Goal: Contribute content: Contribute content

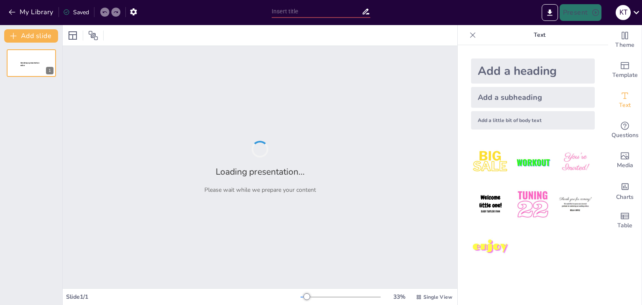
type input "Ética en la IA: Análisis de los Seis Desafíos Principales"
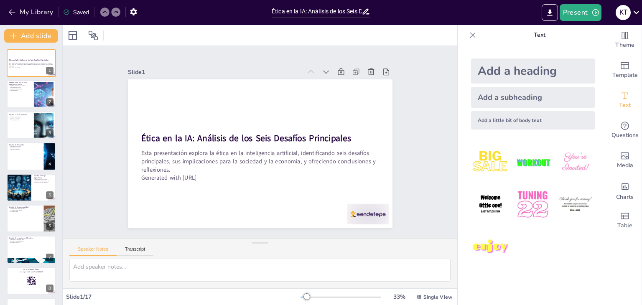
checkbox input "true"
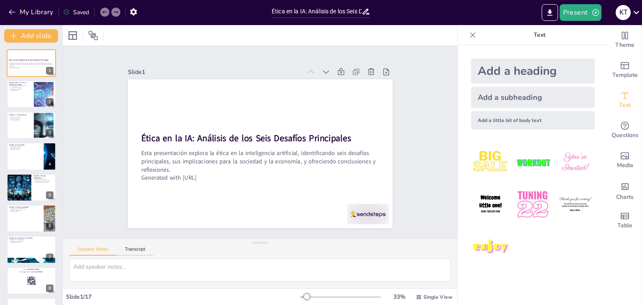
checkbox input "true"
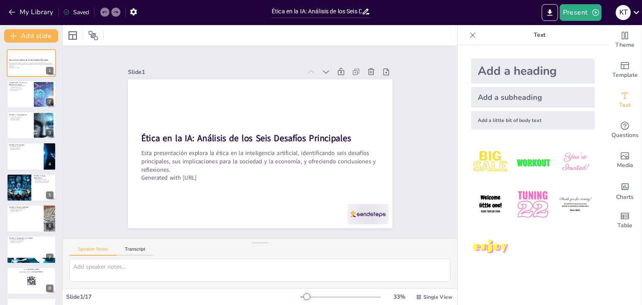
checkbox input "true"
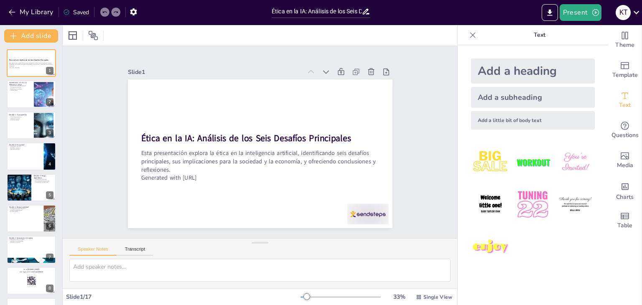
checkbox input "true"
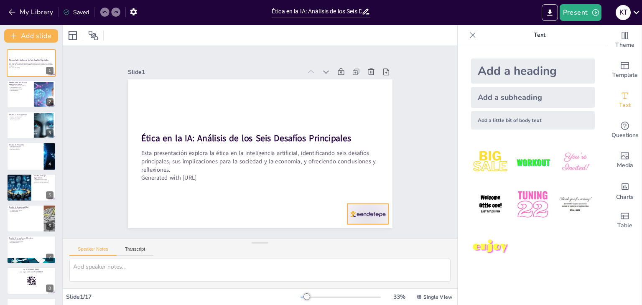
checkbox input "true"
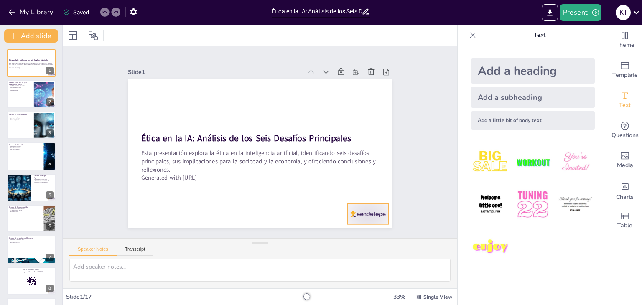
checkbox input "true"
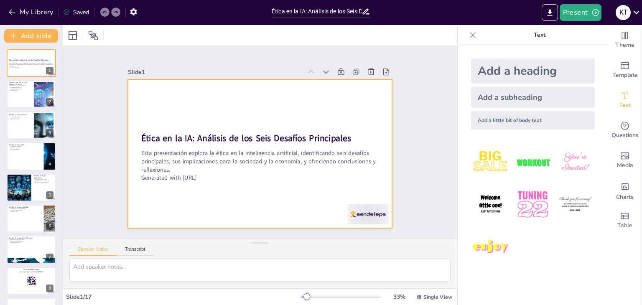
checkbox input "true"
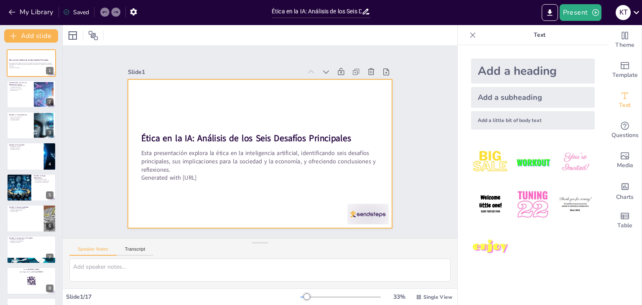
checkbox input "true"
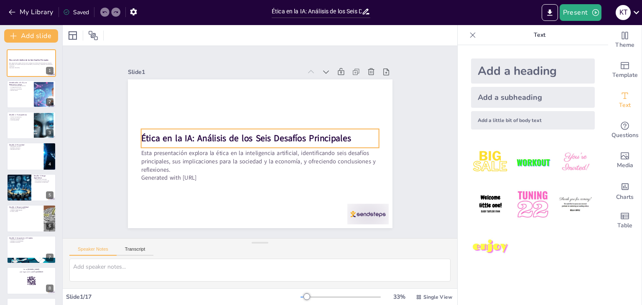
checkbox input "true"
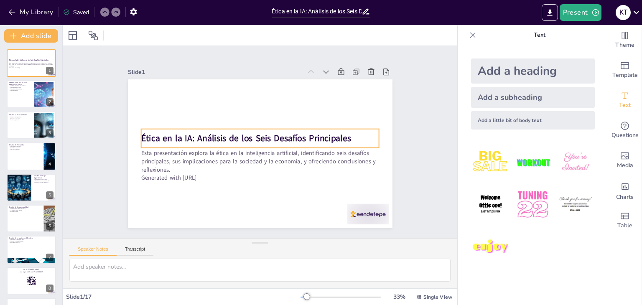
checkbox input "true"
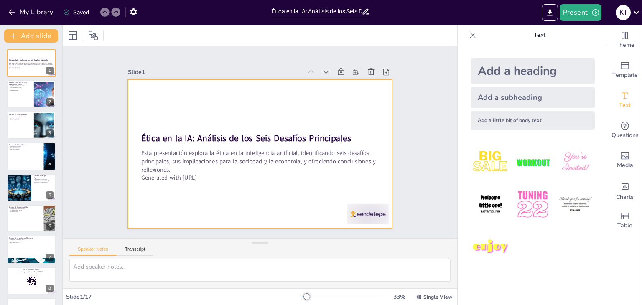
checkbox input "true"
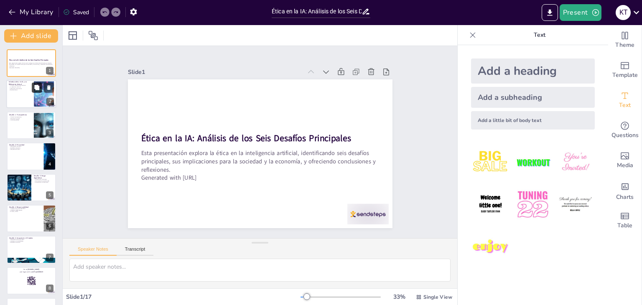
checkbox input "true"
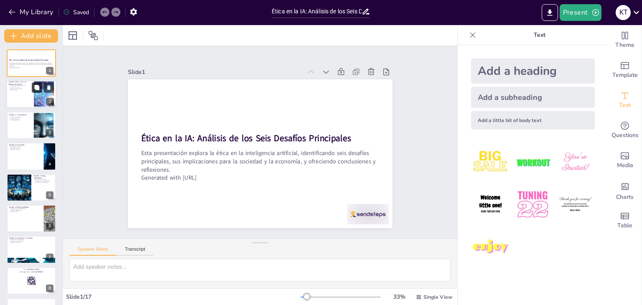
checkbox input "true"
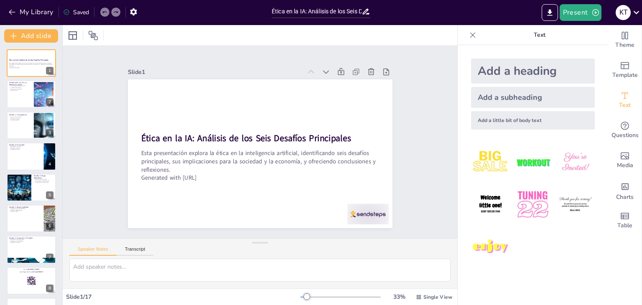
checkbox input "true"
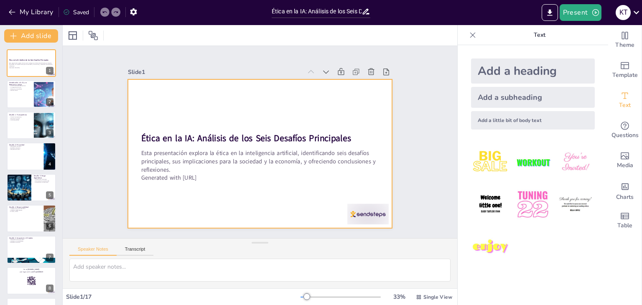
checkbox input "true"
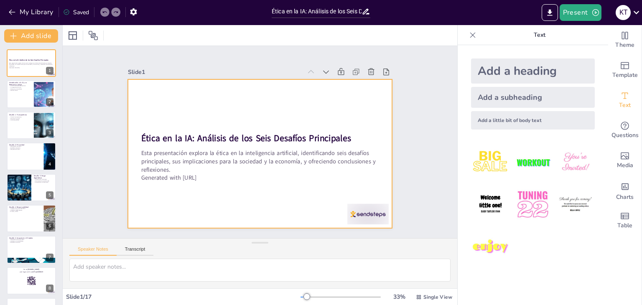
checkbox input "true"
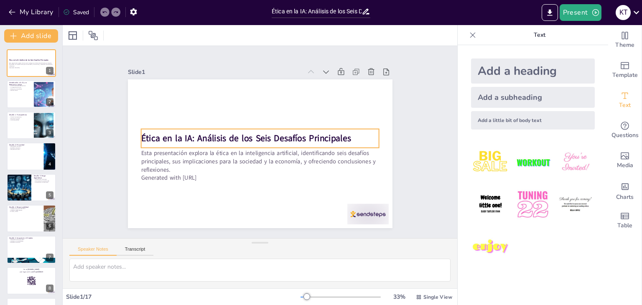
checkbox input "true"
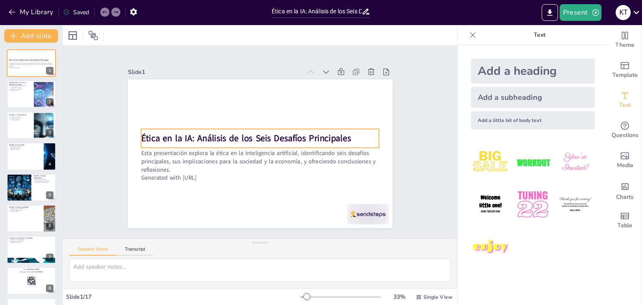
checkbox input "true"
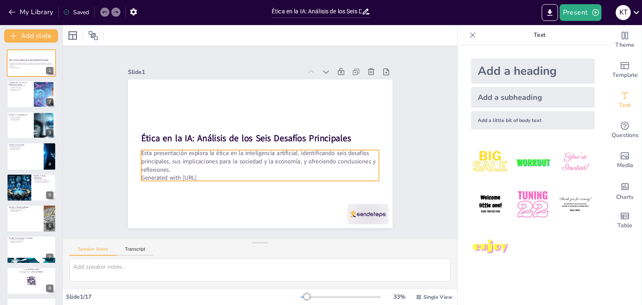
checkbox input "true"
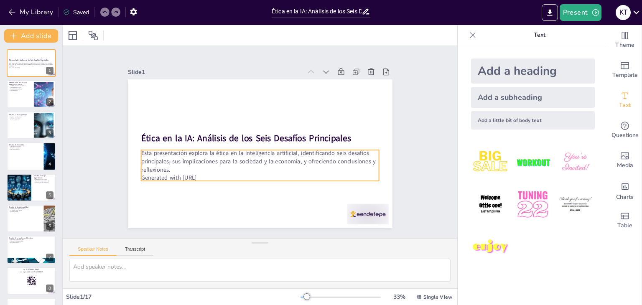
checkbox input "true"
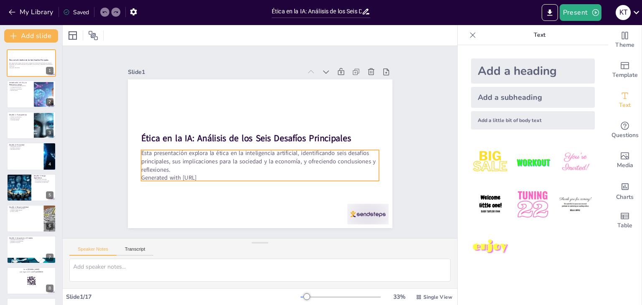
click at [212, 171] on p "Generated with Sendsteps.ai" at bounding box center [239, 171] width 197 height 147
checkbox input "true"
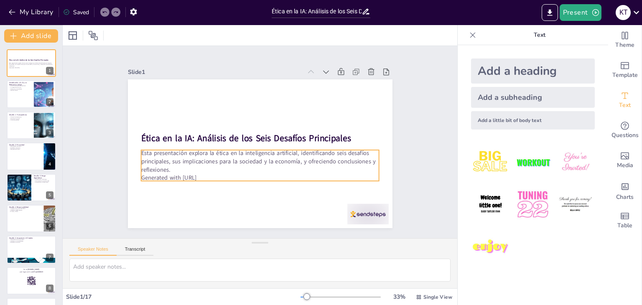
checkbox input "true"
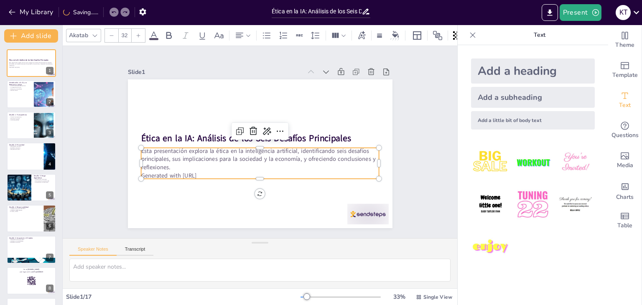
checkbox input "true"
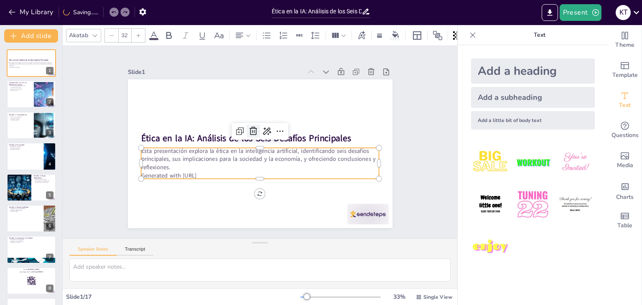
checkbox input "true"
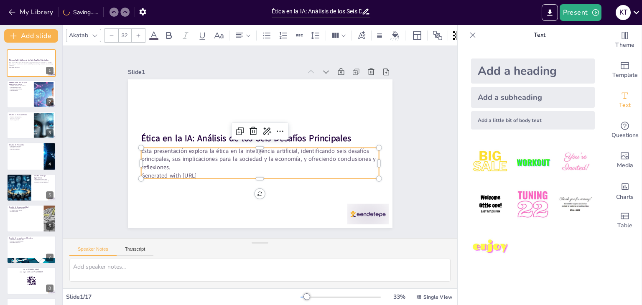
checkbox input "true"
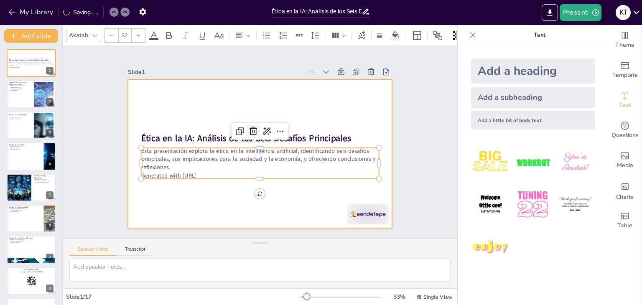
checkbox input "true"
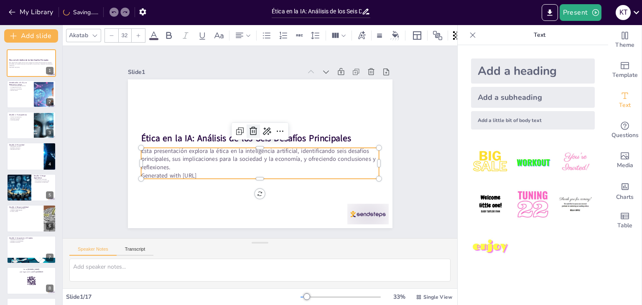
click at [250, 127] on icon at bounding box center [254, 131] width 8 height 8
checkbox input "true"
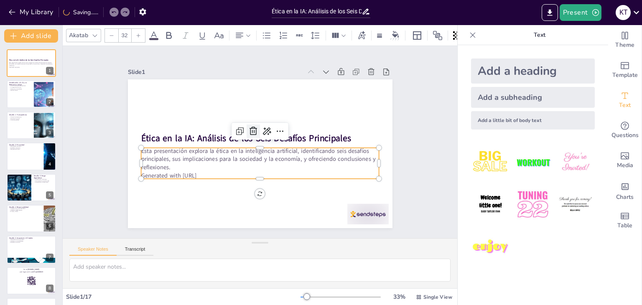
checkbox input "true"
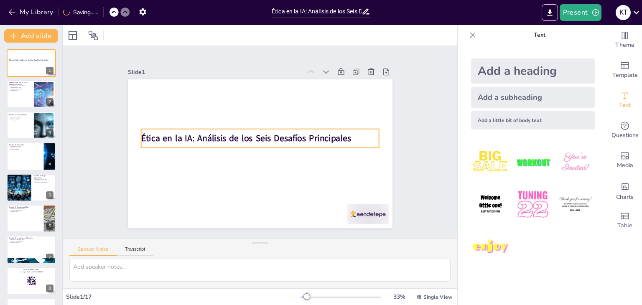
checkbox input "true"
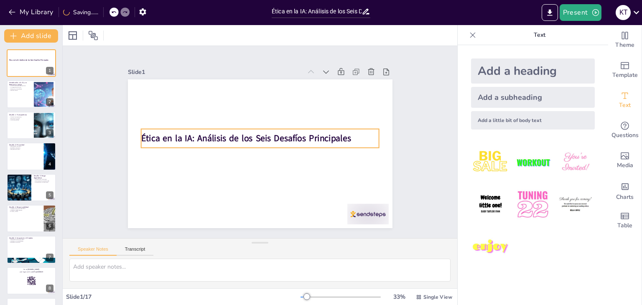
checkbox input "true"
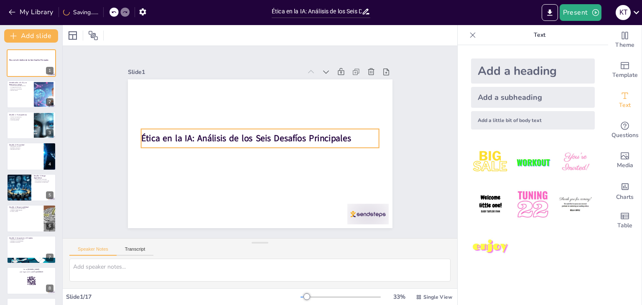
checkbox input "true"
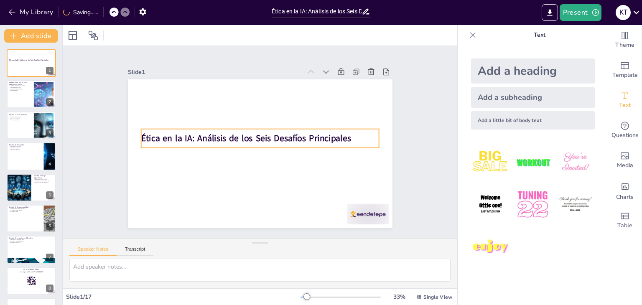
checkbox input "true"
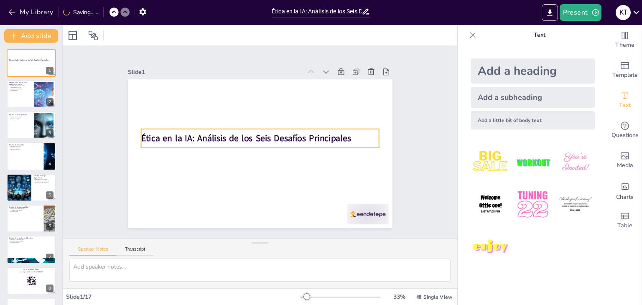
checkbox input "true"
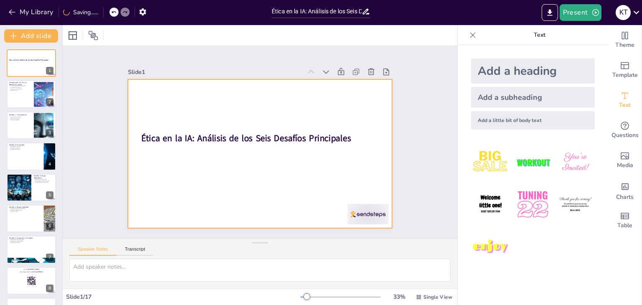
checkbox input "true"
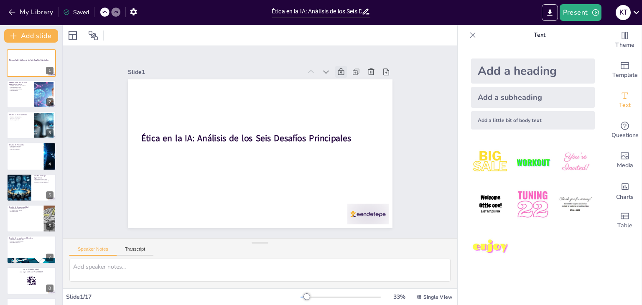
checkbox input "true"
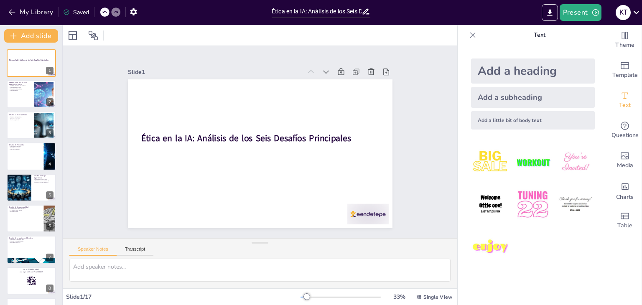
checkbox input "true"
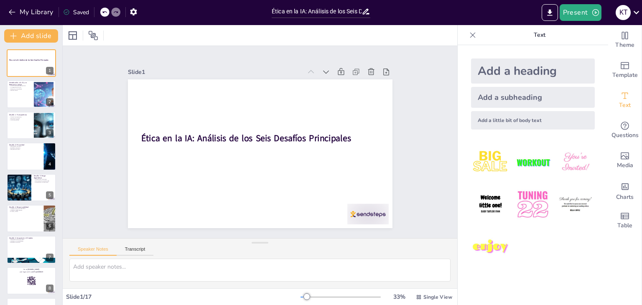
checkbox input "true"
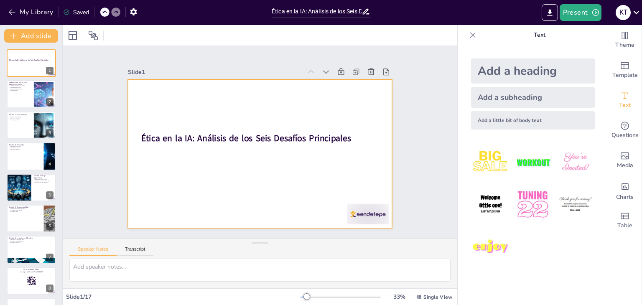
checkbox input "true"
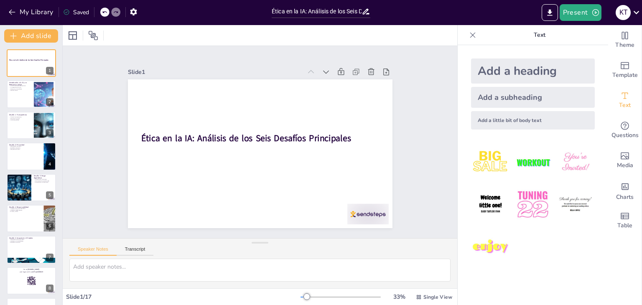
checkbox input "true"
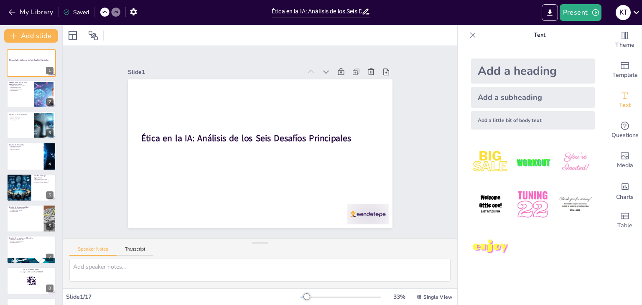
checkbox input "true"
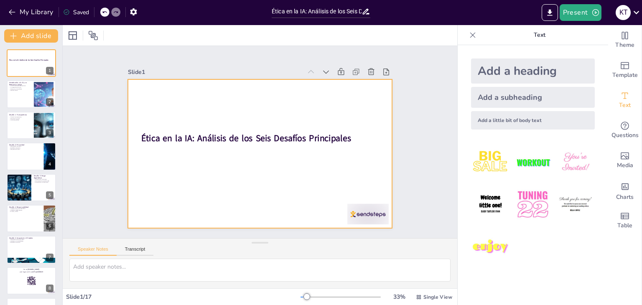
checkbox input "true"
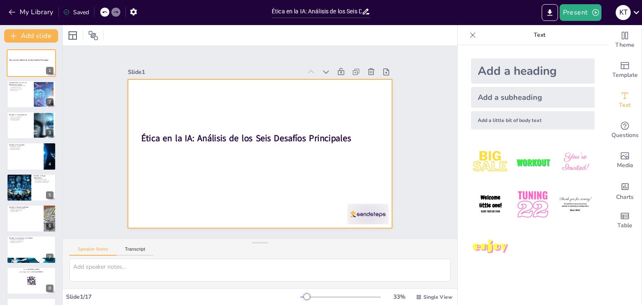
checkbox input "true"
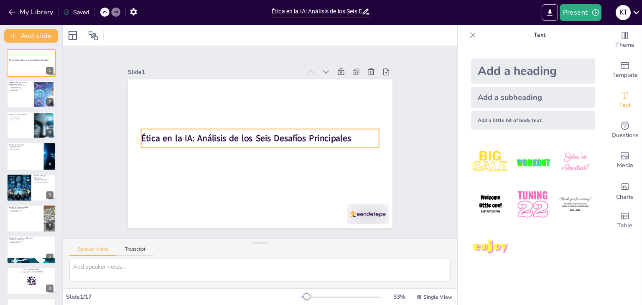
click at [326, 136] on strong "Ética en la IA: Análisis de los Seis Desafíos Principales" at bounding box center [246, 139] width 210 height 12
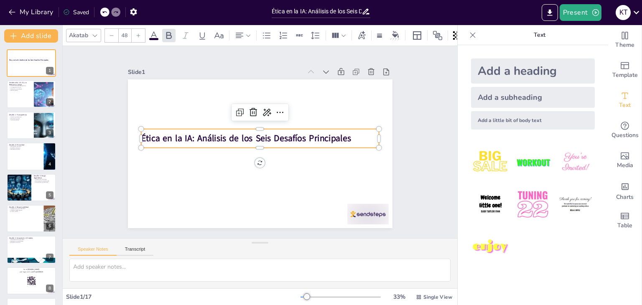
click at [326, 136] on strong "Ética en la IA: Análisis de los Seis Desafíos Principales" at bounding box center [274, 138] width 188 height 115
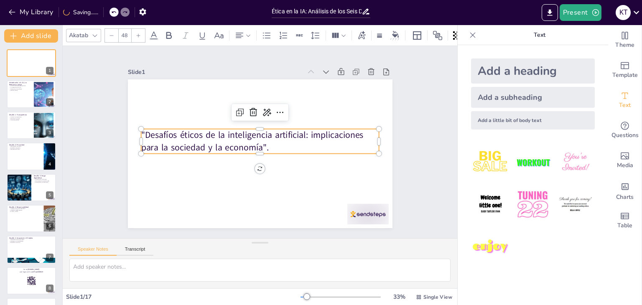
click at [513, 79] on div "Add a heading" at bounding box center [533, 71] width 124 height 25
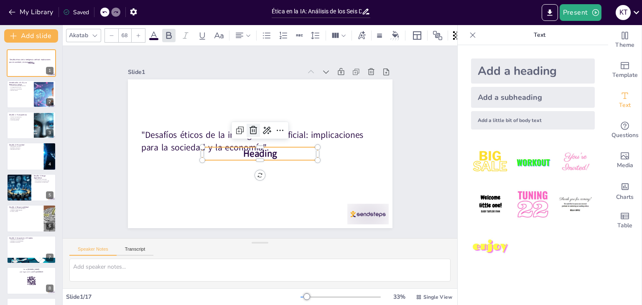
click at [251, 127] on icon at bounding box center [256, 129] width 12 height 12
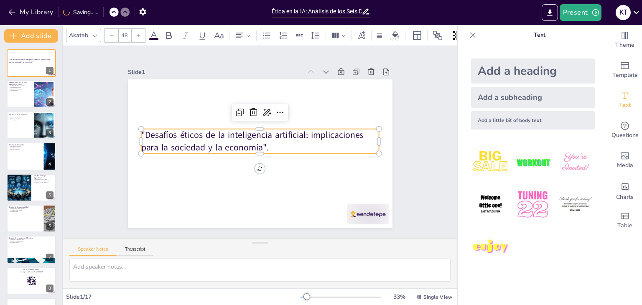
click at [264, 144] on p ""Desafíos éticos de la inteligencia artificial: implicaciones para la sociedad …" at bounding box center [260, 141] width 238 height 25
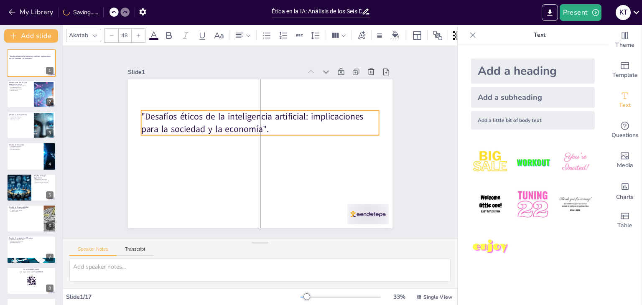
drag, startPoint x: 264, startPoint y: 144, endPoint x: 264, endPoint y: 124, distance: 19.7
click at [264, 124] on p ""Desafíos éticos de la inteligencia artificial: implicaciones para la sociedad …" at bounding box center [270, 125] width 219 height 141
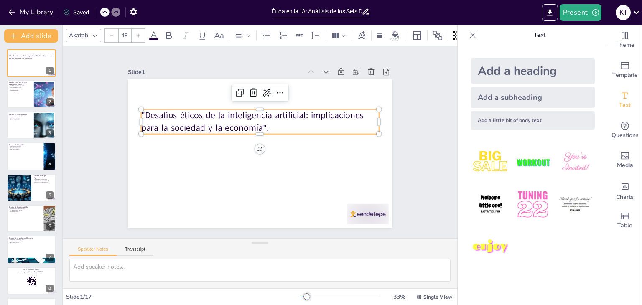
click at [265, 126] on p ""Desafíos éticos de la inteligencia artificial: implicaciones para la sociedad …" at bounding box center [264, 122] width 238 height 74
click at [261, 123] on p ""Desafíos éticos de la inteligencia artificial: implicaciones para la sociedad …" at bounding box center [266, 122] width 234 height 97
click at [529, 160] on img at bounding box center [533, 162] width 39 height 39
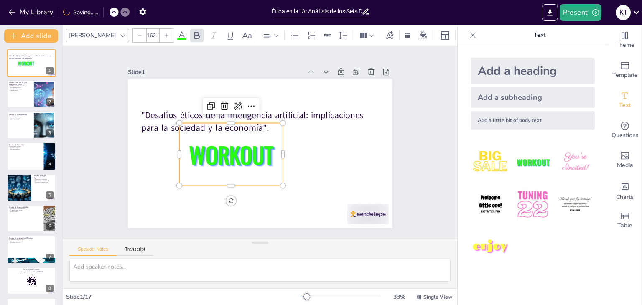
click at [261, 156] on span "WORKOUT" at bounding box center [229, 148] width 90 height 50
click at [261, 153] on span "WORKOUT" at bounding box center [258, 111] width 58 height 90
click at [261, 153] on span "WORKOUT" at bounding box center [287, 159] width 77 height 88
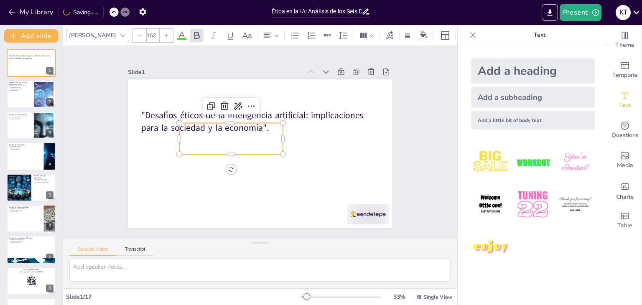
scroll to position [46, 0]
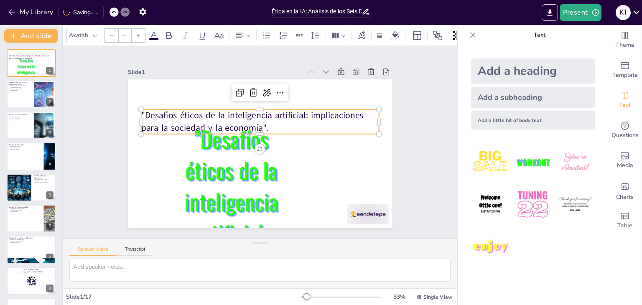
click at [316, 67] on div "Slide 1 "Desafíos éticos de la inteligencia artificial: implicaciones para la s…" at bounding box center [257, 146] width 310 height 273
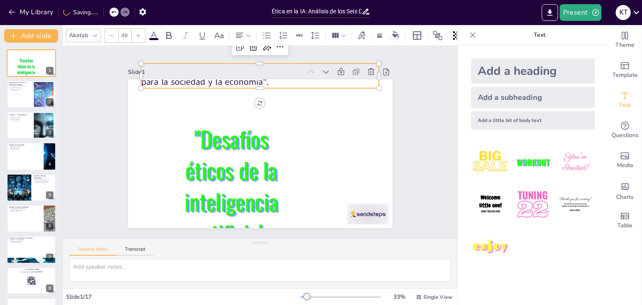
scroll to position [0, 0]
click at [258, 46] on icon at bounding box center [263, 46] width 11 height 11
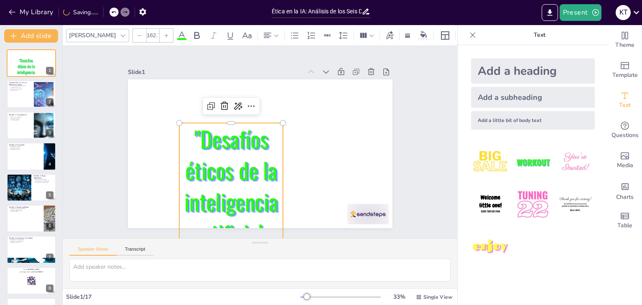
click at [243, 151] on p ""Desafíos éticos de la inteligencia artificial: implicaciones para la sociedad …" at bounding box center [157, 213] width 266 height 279
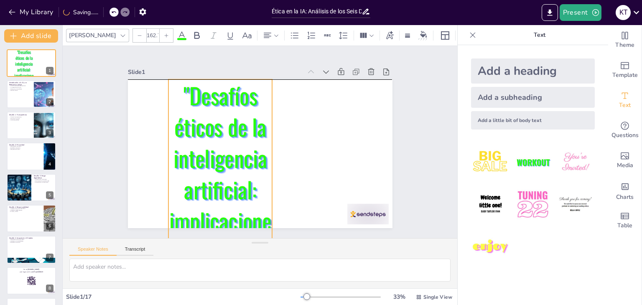
drag, startPoint x: 243, startPoint y: 151, endPoint x: 233, endPoint y: 107, distance: 45.7
click at [233, 107] on p ""Desafíos éticos de la inteligencia artificial: implicaciones para la sociedad …" at bounding box center [178, 173] width 266 height 279
click at [265, 216] on p ""Desafíos éticos de la inteligencia artificial: implicaciones para la sociedad …" at bounding box center [173, 156] width 290 height 250
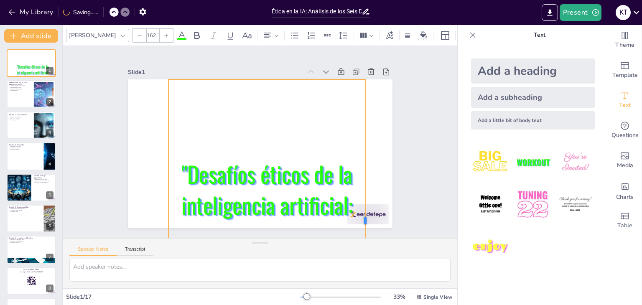
drag, startPoint x: 267, startPoint y: 216, endPoint x: 360, endPoint y: 124, distance: 131.3
click at [366, 124] on div at bounding box center [369, 220] width 7 height 283
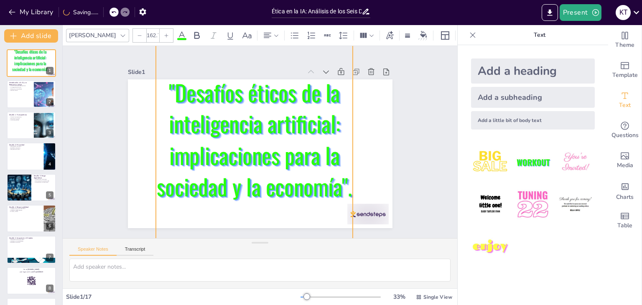
drag, startPoint x: 283, startPoint y: 188, endPoint x: 271, endPoint y: 106, distance: 82.5
click at [271, 106] on p ""Desafíos éticos de la inteligencia artificial: implicaciones para la sociedad …" at bounding box center [264, 137] width 164 height 219
click at [133, 31] on div at bounding box center [139, 35] width 13 height 13
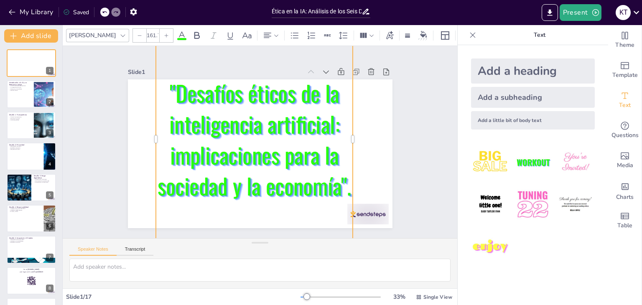
click at [133, 31] on div at bounding box center [139, 35] width 13 height 13
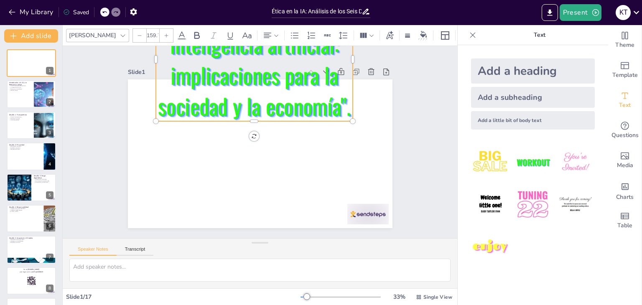
click at [133, 31] on div at bounding box center [139, 35] width 13 height 13
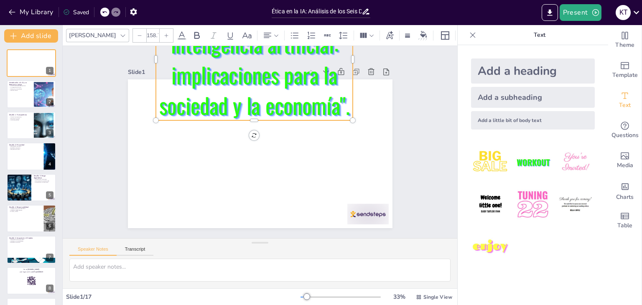
click at [133, 31] on div at bounding box center [139, 35] width 13 height 13
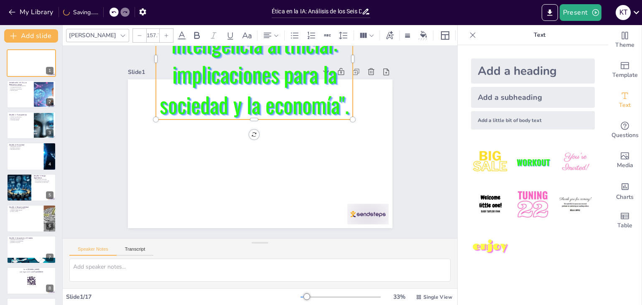
click at [133, 31] on div at bounding box center [139, 35] width 13 height 13
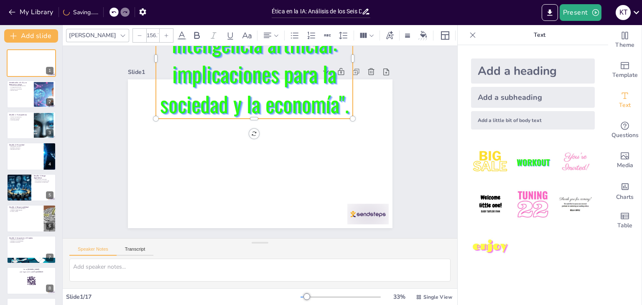
click at [133, 31] on div at bounding box center [139, 35] width 13 height 13
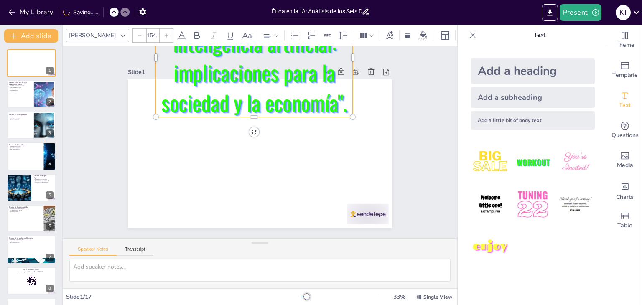
click at [133, 31] on div at bounding box center [139, 35] width 13 height 13
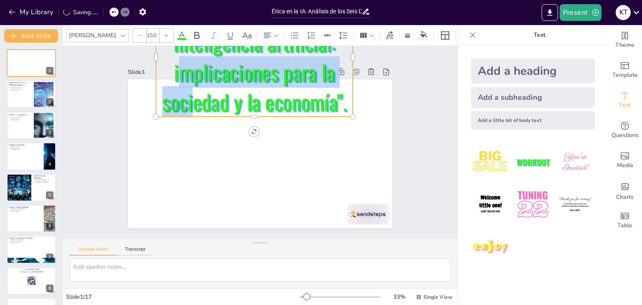
drag, startPoint x: 171, startPoint y: 62, endPoint x: 183, endPoint y: 88, distance: 28.8
click at [183, 168] on p ""Desafíos éticos de la inteligencia artificial: implicaciones para la sociedad …" at bounding box center [265, 227] width 197 height 119
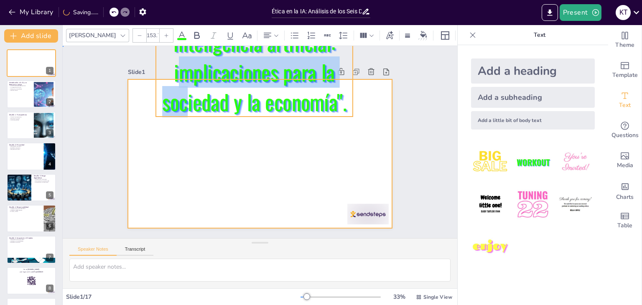
click at [181, 122] on div at bounding box center [252, 151] width 297 height 288
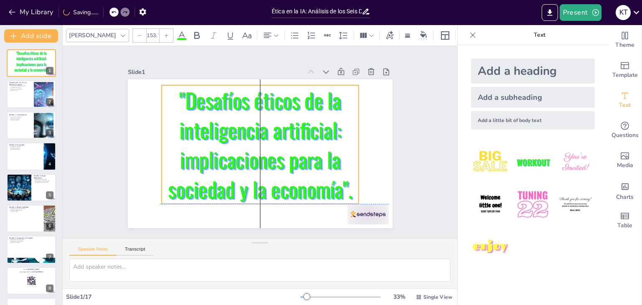
drag, startPoint x: 192, startPoint y: 94, endPoint x: 195, endPoint y: 179, distance: 85.0
click at [195, 179] on p ""Desafíos éticos de la inteligencia artificial: implicaciones para la sociedad …" at bounding box center [259, 145] width 224 height 174
click at [532, 114] on div "Add a little bit of body text" at bounding box center [533, 120] width 124 height 18
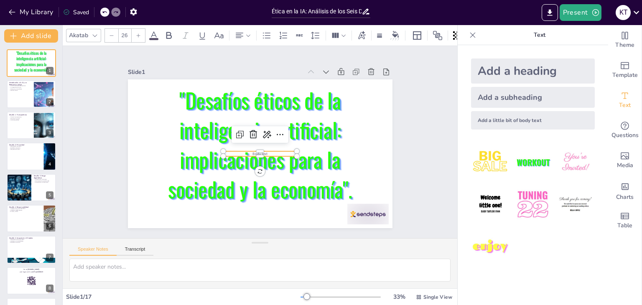
click at [274, 151] on p "Body text" at bounding box center [251, 150] width 53 height 58
click at [267, 151] on p "Body text" at bounding box center [249, 146] width 35 height 69
click at [263, 151] on p "Body text" at bounding box center [249, 146] width 28 height 72
click at [135, 29] on div at bounding box center [138, 35] width 13 height 13
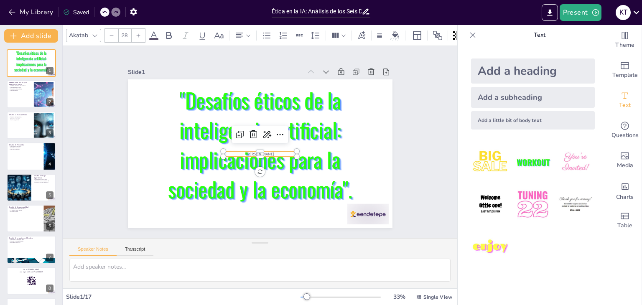
click at [135, 29] on div at bounding box center [138, 35] width 13 height 13
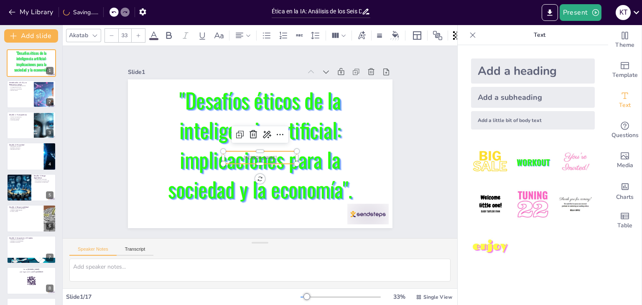
click at [135, 29] on div at bounding box center [138, 35] width 13 height 13
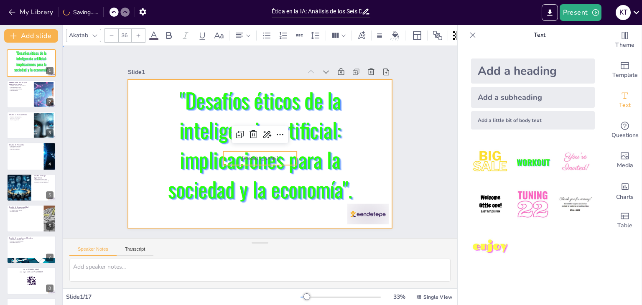
click at [359, 148] on div at bounding box center [260, 153] width 265 height 149
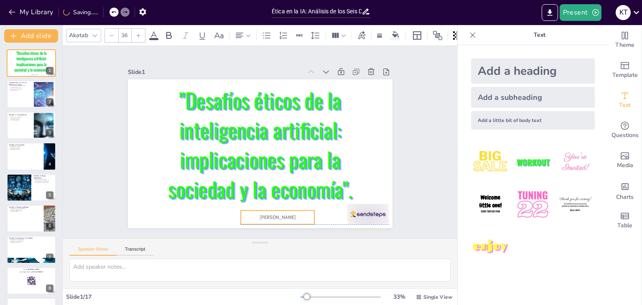
drag, startPoint x: 265, startPoint y: 156, endPoint x: 283, endPoint y: 214, distance: 60.7
click at [262, 214] on p "[PERSON_NAME] [PERSON_NAME]" at bounding box center [230, 213] width 64 height 49
click at [35, 97] on div at bounding box center [43, 95] width 51 height 26
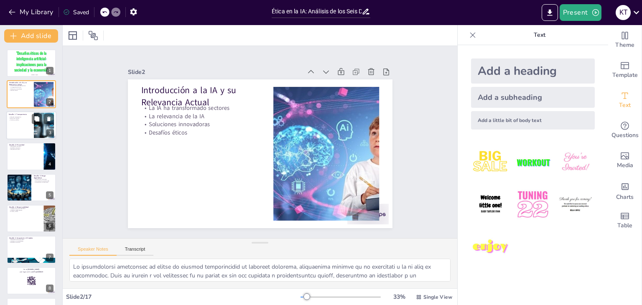
click at [24, 128] on div at bounding box center [31, 125] width 50 height 28
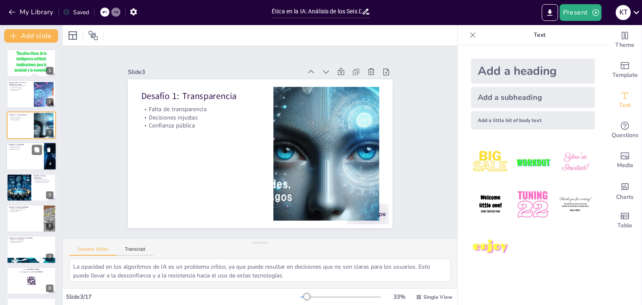
click at [30, 153] on div at bounding box center [31, 156] width 50 height 28
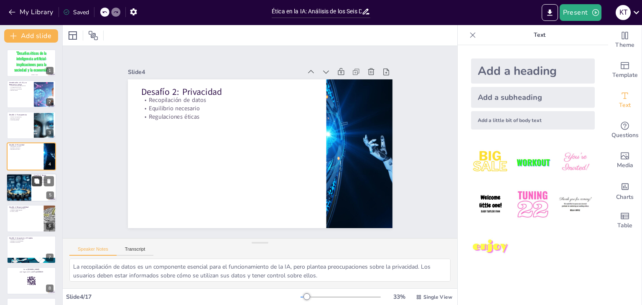
click at [34, 182] on icon at bounding box center [37, 181] width 6 height 6
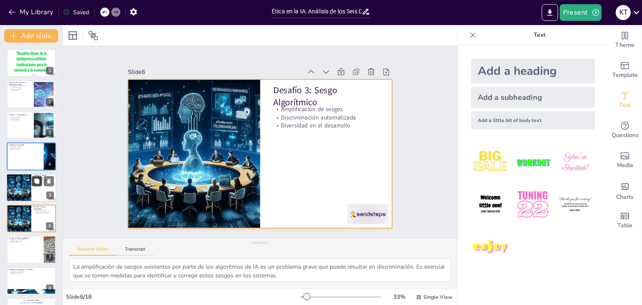
scroll to position [45, 0]
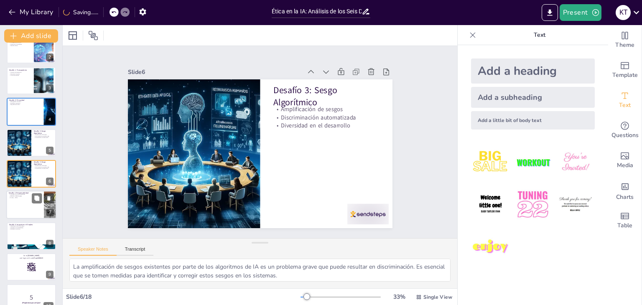
click at [33, 205] on div at bounding box center [31, 205] width 50 height 28
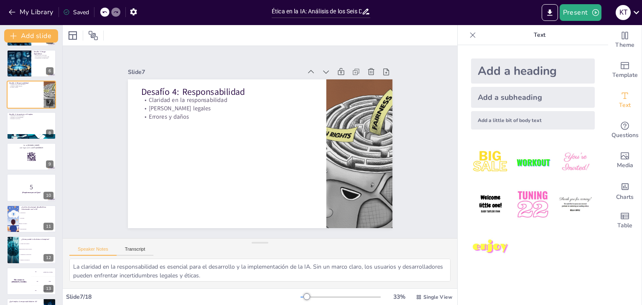
scroll to position [147, 0]
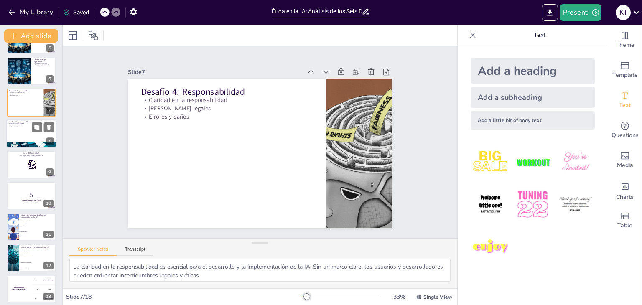
click at [31, 135] on div at bounding box center [31, 134] width 50 height 28
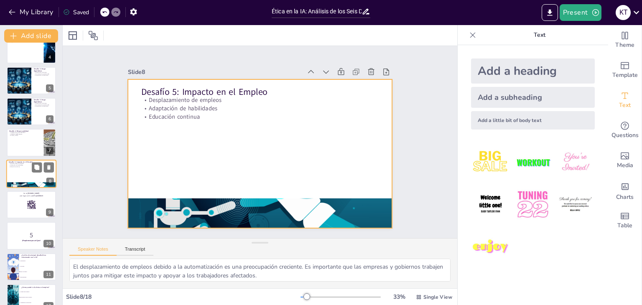
click at [28, 178] on div at bounding box center [31, 174] width 50 height 28
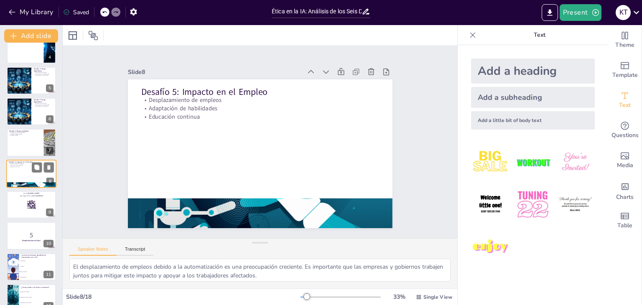
click at [28, 178] on div at bounding box center [31, 174] width 50 height 28
click at [28, 201] on rect at bounding box center [31, 204] width 9 height 9
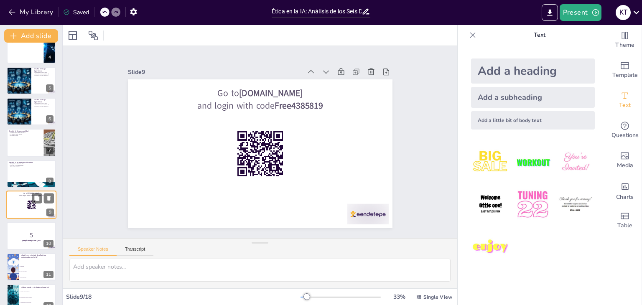
scroll to position [138, 0]
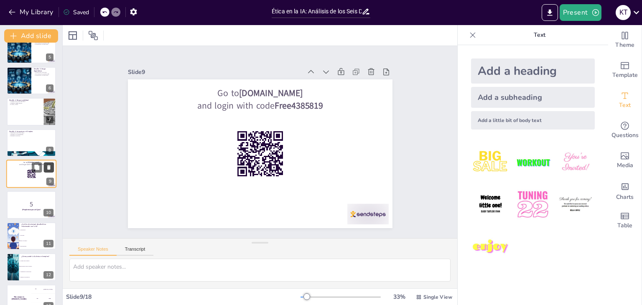
click at [49, 168] on icon at bounding box center [48, 167] width 3 height 5
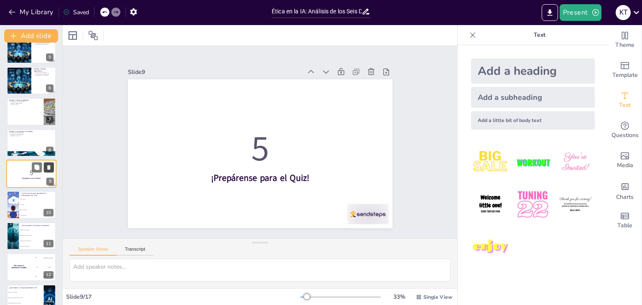
click at [49, 168] on icon at bounding box center [48, 167] width 3 height 5
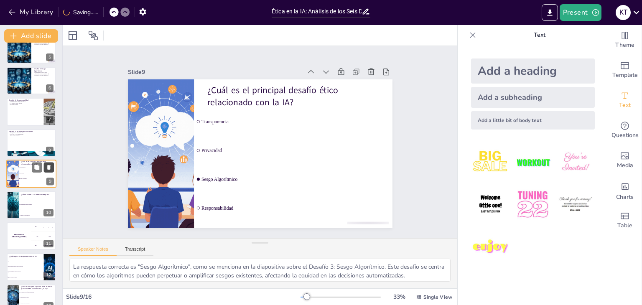
click at [49, 168] on icon at bounding box center [48, 167] width 3 height 5
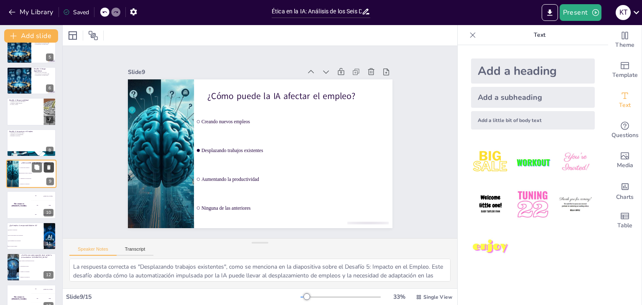
click at [49, 168] on icon at bounding box center [48, 167] width 3 height 5
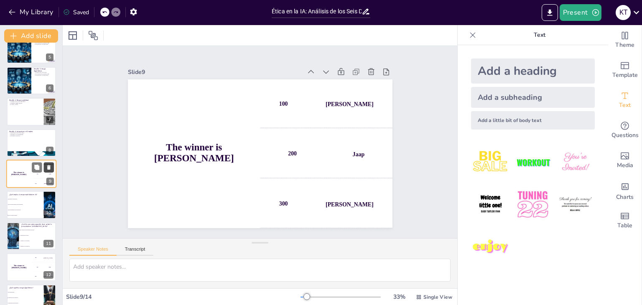
click at [49, 168] on icon at bounding box center [48, 167] width 3 height 5
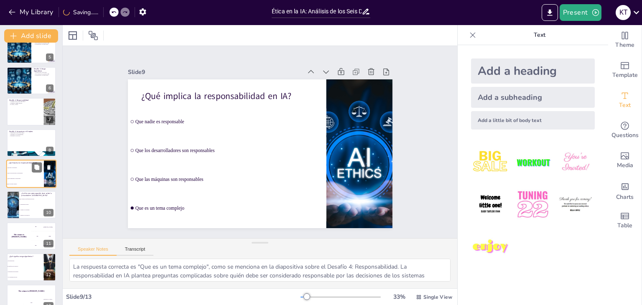
click at [49, 168] on icon at bounding box center [48, 167] width 3 height 5
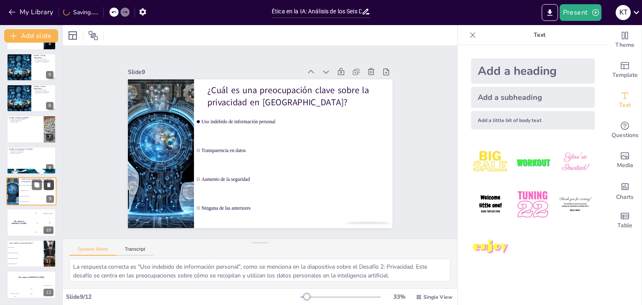
click at [49, 168] on div "8" at bounding box center [50, 168] width 8 height 8
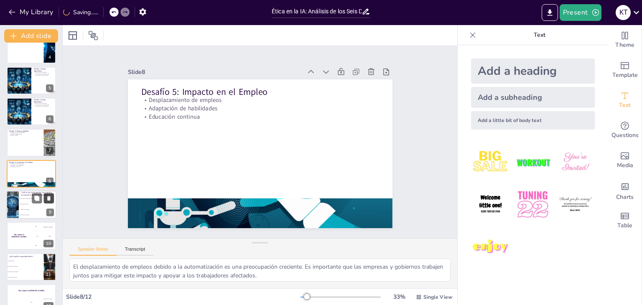
click at [49, 168] on icon at bounding box center [48, 167] width 3 height 5
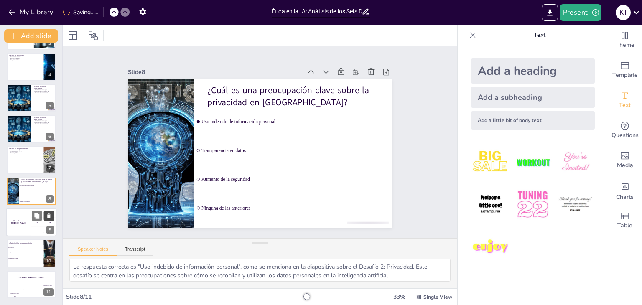
scroll to position [90, 0]
click at [49, 168] on div "7" at bounding box center [50, 168] width 8 height 8
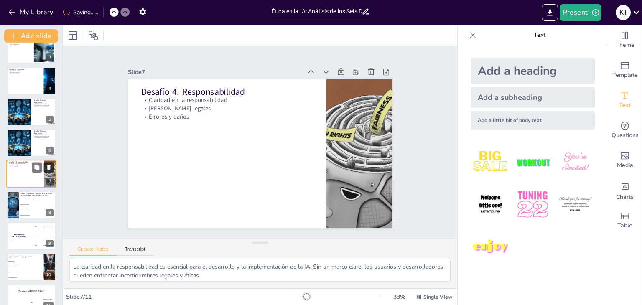
click at [49, 168] on icon at bounding box center [48, 168] width 3 height 5
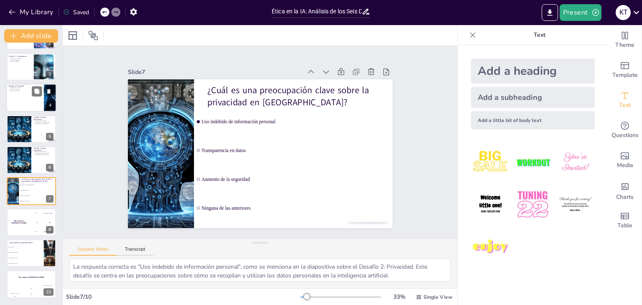
click at [30, 110] on div at bounding box center [31, 98] width 50 height 28
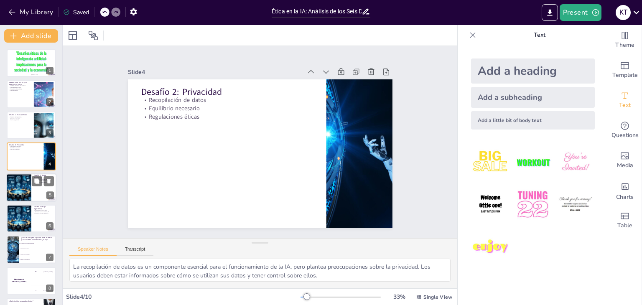
click at [33, 186] on div at bounding box center [31, 188] width 50 height 28
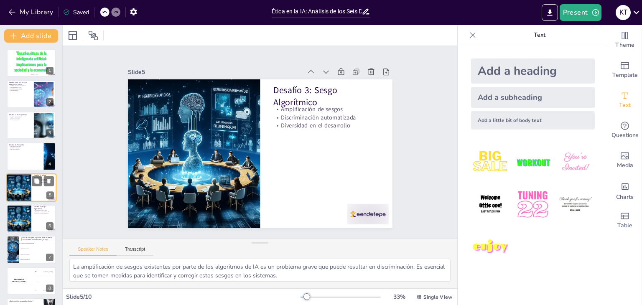
scroll to position [13, 0]
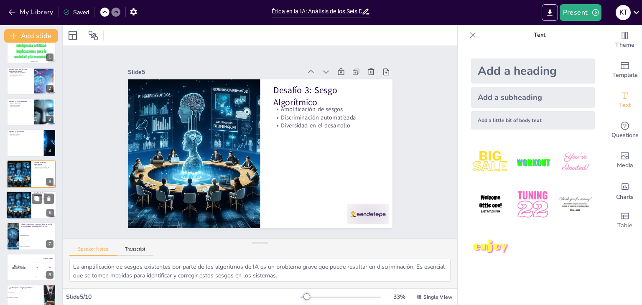
click at [19, 207] on div at bounding box center [19, 205] width 50 height 28
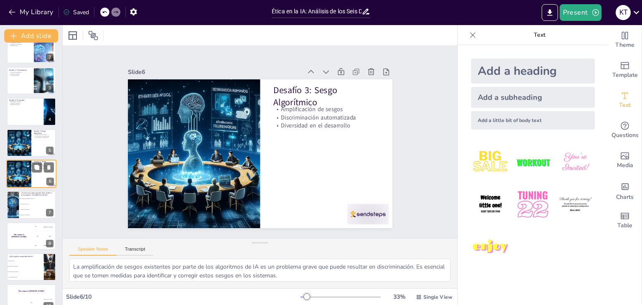
click at [19, 207] on li "Aumento de la seguridad" at bounding box center [37, 209] width 37 height 5
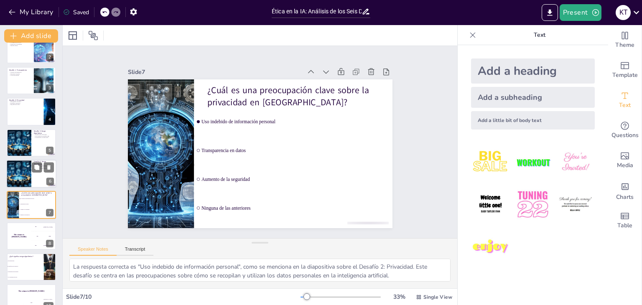
scroll to position [59, 0]
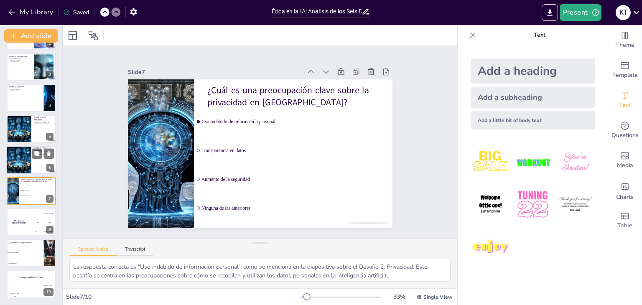
click at [19, 207] on div ""Desafíos éticos de la inteligencia artificial: implicaciones para la sociedad …" at bounding box center [31, 145] width 62 height 308
click at [103, 10] on icon at bounding box center [104, 12] width 5 height 5
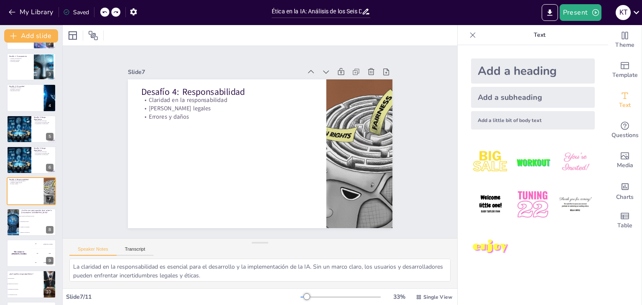
click at [103, 10] on icon at bounding box center [104, 12] width 5 height 5
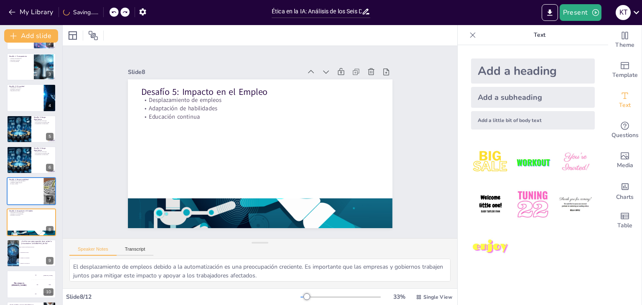
click at [103, 9] on div "My Library Saving......" at bounding box center [75, 11] width 151 height 15
click at [115, 11] on icon at bounding box center [114, 12] width 4 height 2
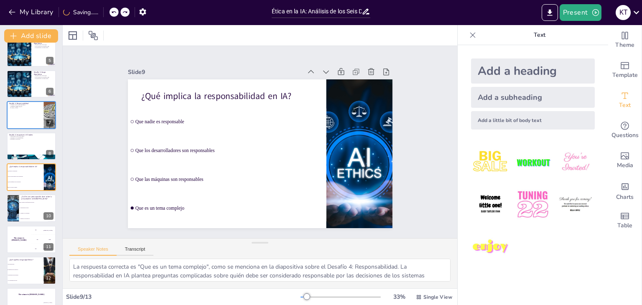
scroll to position [152, 0]
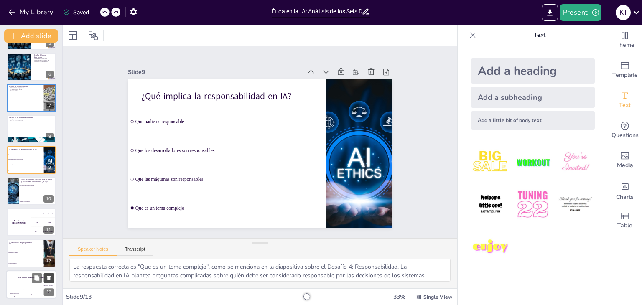
click at [50, 277] on icon at bounding box center [48, 278] width 3 height 5
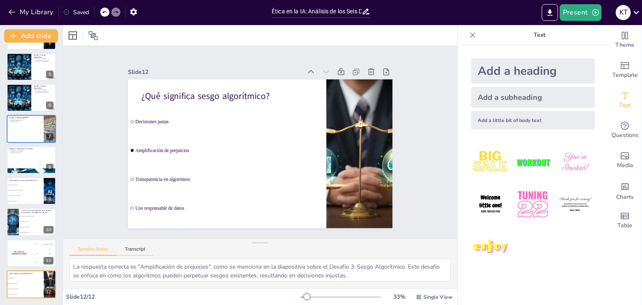
scroll to position [120, 0]
click at [47, 279] on icon at bounding box center [49, 279] width 6 height 6
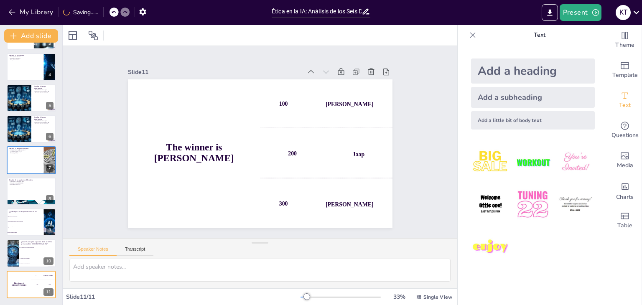
scroll to position [90, 0]
click at [47, 279] on icon at bounding box center [49, 278] width 6 height 6
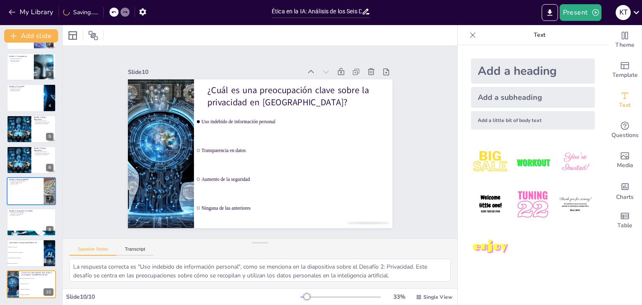
scroll to position [59, 0]
click at [47, 279] on icon at bounding box center [49, 278] width 6 height 6
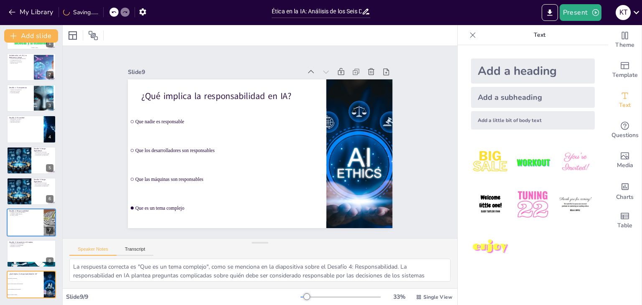
scroll to position [27, 0]
click at [47, 279] on icon at bounding box center [49, 279] width 6 height 6
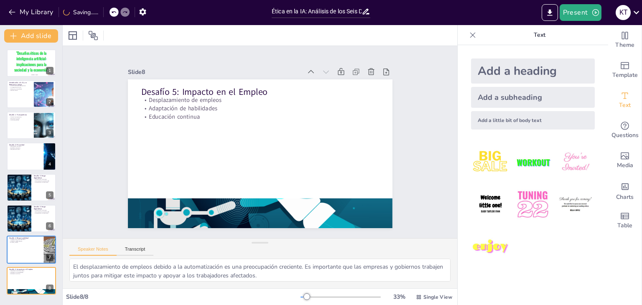
scroll to position [0, 0]
click at [14, 62] on p ""Desafíos éticos de la inteligencia artificial: implicaciones para la sociedad …" at bounding box center [32, 61] width 38 height 23
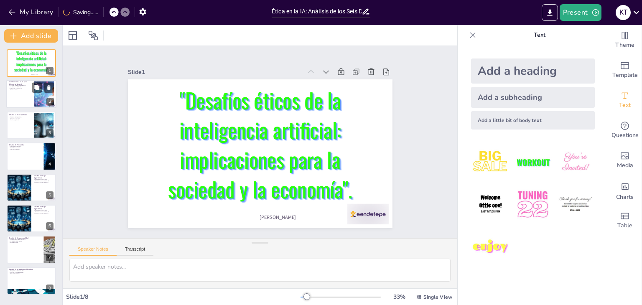
click at [30, 99] on div at bounding box center [31, 94] width 50 height 28
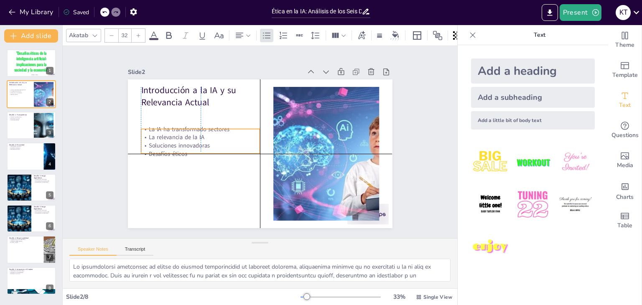
drag, startPoint x: 166, startPoint y: 111, endPoint x: 165, endPoint y: 130, distance: 18.9
click at [261, 130] on p "La relevancia de la IA" at bounding box center [289, 89] width 56 height 112
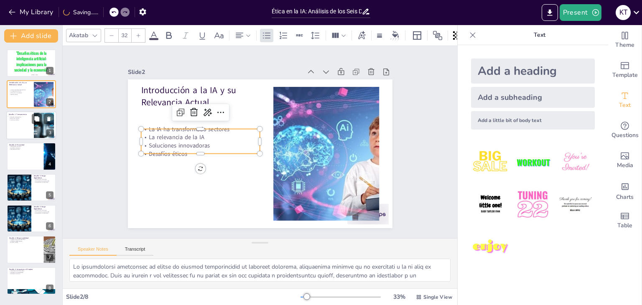
click at [15, 128] on div at bounding box center [31, 125] width 50 height 28
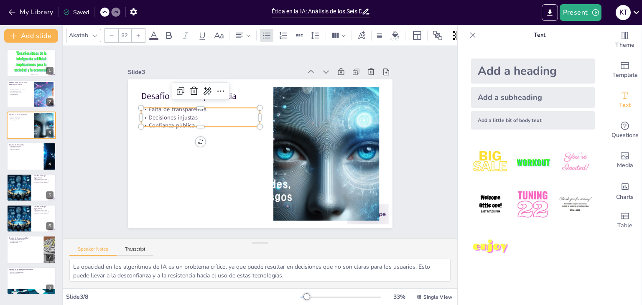
click at [270, 120] on p "Confianza pública" at bounding box center [308, 103] width 77 height 101
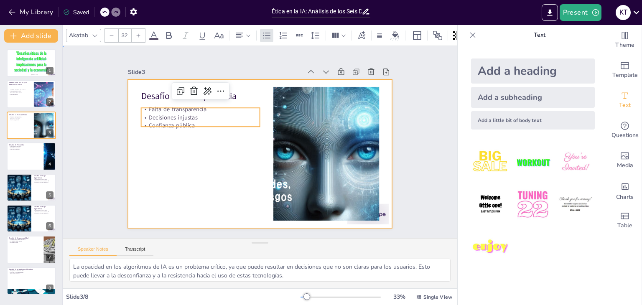
click at [168, 172] on div at bounding box center [252, 151] width 297 height 288
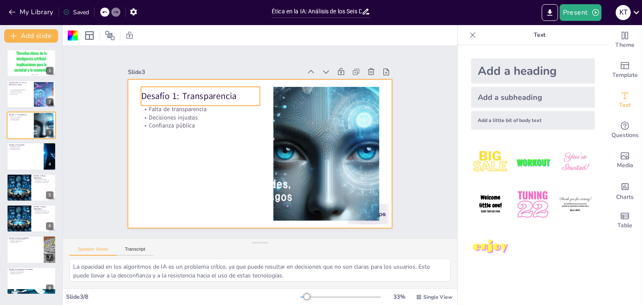
click at [212, 92] on p "Desafío 1: Transparencia" at bounding box center [254, 67] width 89 height 97
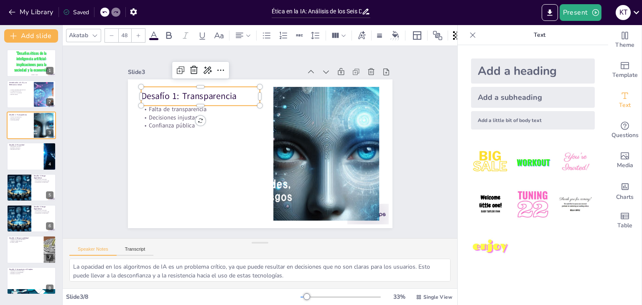
click at [212, 92] on p "Desafío 1: Transparencia" at bounding box center [254, 67] width 89 height 97
click at [212, 92] on span "Desafío 1: Transparencia" at bounding box center [221, 67] width 89 height 58
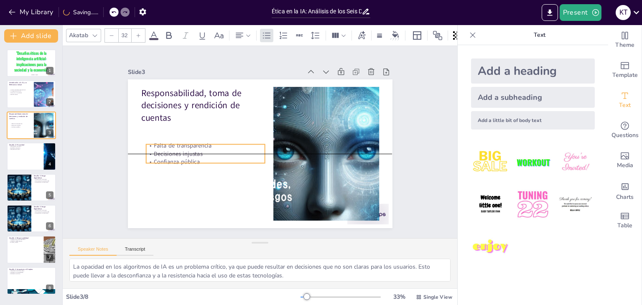
drag, startPoint x: 186, startPoint y: 120, endPoint x: 191, endPoint y: 154, distance: 34.3
click at [191, 154] on div "Falta de transparencia Decisiones injustas Confianza pública" at bounding box center [206, 124] width 115 height 81
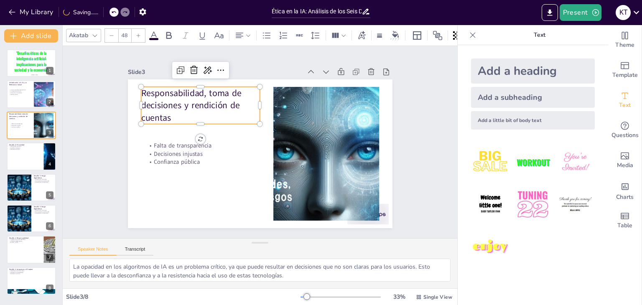
click at [224, 108] on p "Responsabilidad, toma de decisiones y rendición de cuentas" at bounding box center [209, 94] width 124 height 61
click at [171, 110] on p "Responsabilidad, toma de decisiones y rendición de cuentas" at bounding box center [215, 89] width 125 height 72
click at [159, 89] on p "Responsabilidad, toma de decisiones y rendición de cuentas" at bounding box center [221, 84] width 124 height 82
click at [153, 89] on p "Responsabilidad, toma de decisiones y rendición de cuentas" at bounding box center [215, 89] width 125 height 72
click at [260, 161] on p "Responsabilidad, toma de decisiones y rendición de cuentas" at bounding box center [319, 179] width 119 height 37
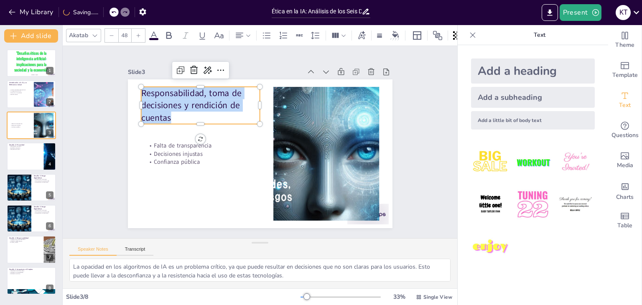
click at [174, 89] on p "Responsabilidad, toma de decisiones y rendición de cuentas" at bounding box center [233, 78] width 118 height 100
click at [166, 89] on p "Responsabilidad, toma de decisiones y rendición de cuentas" at bounding box center [227, 81] width 122 height 92
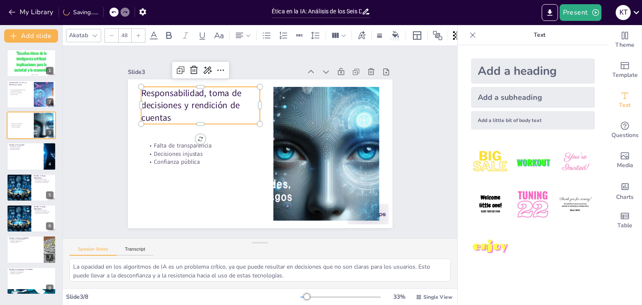
click at [241, 89] on p "Responsabilidad, toma de decisiones y rendición de cuentas" at bounding box center [277, 74] width 72 height 125
click at [238, 159] on p "Responsabilidad, toma de decisiones y rendición de cuentas" at bounding box center [300, 200] width 124 height 82
click at [276, 92] on p "Responsabilidad, toma de decisiones y rendición de cuentas" at bounding box center [322, 109] width 92 height 122
click at [277, 92] on p "Responsabilidad, toma de decisiones y rendición de cuentas" at bounding box center [318, 102] width 82 height 124
click at [183, 90] on p "Responsabilidad, toma de decisiones y rendición de cuentas" at bounding box center [239, 74] width 113 height 107
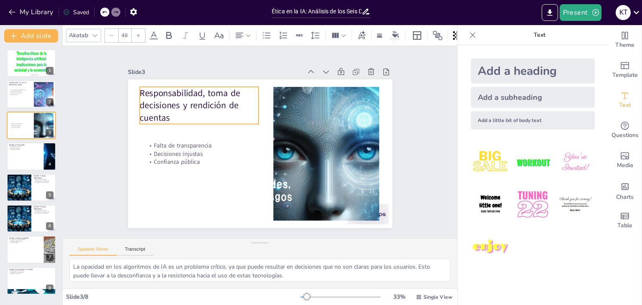
click at [169, 119] on p "Responsabilidad, toma de decisiones y rendición de cuentas" at bounding box center [213, 88] width 125 height 72
click at [169, 121] on p "Responsabilidad, toma de decisiones y rendición de cuentas" at bounding box center [202, 183] width 82 height 124
click at [158, 31] on icon at bounding box center [154, 36] width 10 height 10
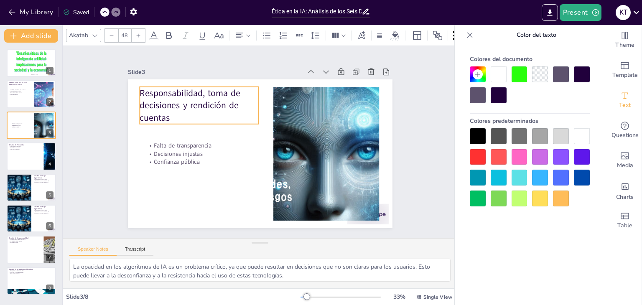
click at [193, 118] on p "Responsabilidad, toma de decisiones y rendición de cuentas" at bounding box center [246, 72] width 107 height 113
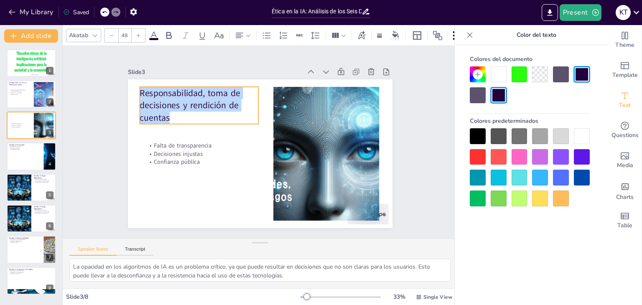
drag, startPoint x: 184, startPoint y: 118, endPoint x: 135, endPoint y: 85, distance: 58.9
click at [276, 85] on p "Responsabilidad, toma de decisiones y rendición de cuentas" at bounding box center [326, 114] width 100 height 118
click at [174, 32] on div at bounding box center [168, 35] width 13 height 13
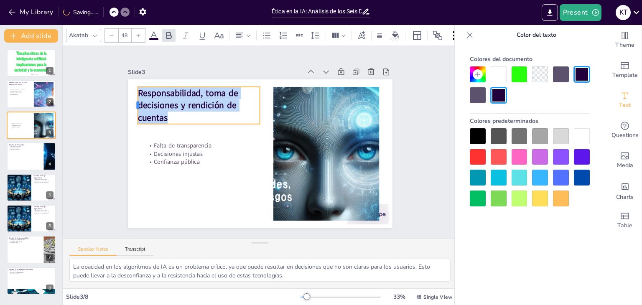
click at [304, 34] on div at bounding box center [323, 27] width 38 height 14
click at [133, 101] on strong "Responsabilidad, toma de decisiones y rendición de cuentas" at bounding box center [176, 138] width 100 height 74
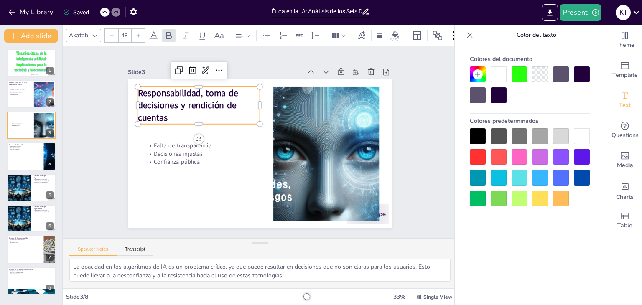
click at [254, 160] on p "Responsabilidad, toma de decisiones y rendición de cuentas" at bounding box center [316, 185] width 125 height 50
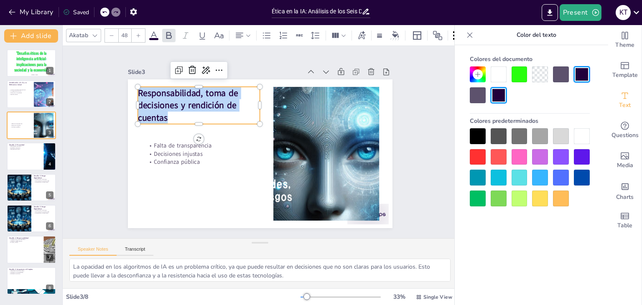
drag, startPoint x: 164, startPoint y: 111, endPoint x: 132, endPoint y: 88, distance: 39.0
click at [223, 156] on p "Responsabilidad, toma de decisiones y rendición de cuentas" at bounding box center [281, 211] width 116 height 110
click at [520, 77] on div at bounding box center [520, 75] width 16 height 16
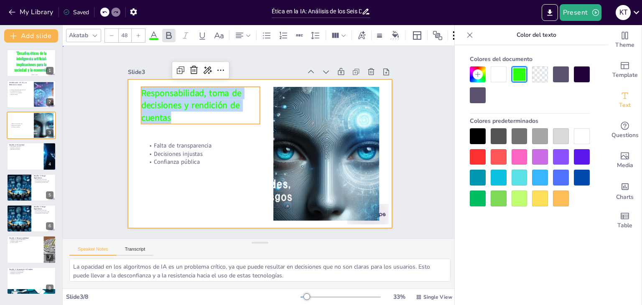
click at [248, 174] on div at bounding box center [253, 152] width 302 height 276
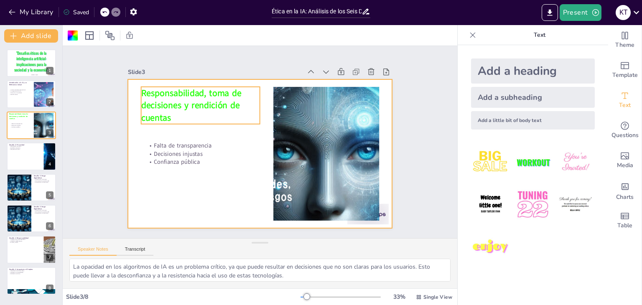
click at [138, 87] on div "Responsabilidad, toma de decisiones y rendición de cuentas Falta de transparenc…" at bounding box center [263, 153] width 290 height 201
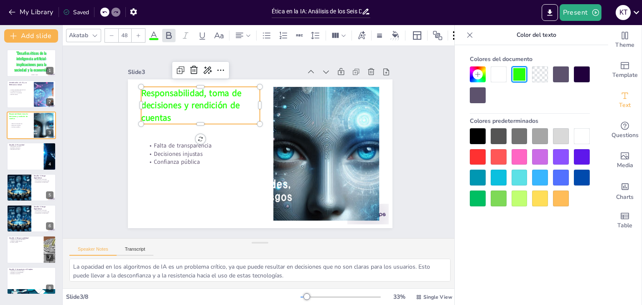
click at [217, 89] on span "Responsabilidad, toma de decisiones y rendición de cuentas" at bounding box center [258, 60] width 82 height 98
click at [297, 89] on span "Responsabilidad, toma de decisiones y rendición de cuentas" at bounding box center [332, 100] width 71 height 105
click at [159, 89] on span "Responsabilidad, toma de decisiones y rendición de cuentas" at bounding box center [212, 75] width 107 height 62
click at [184, 90] on span "Responsabilidad, toma de decisiones y rendición de cuentas" at bounding box center [233, 63] width 99 height 84
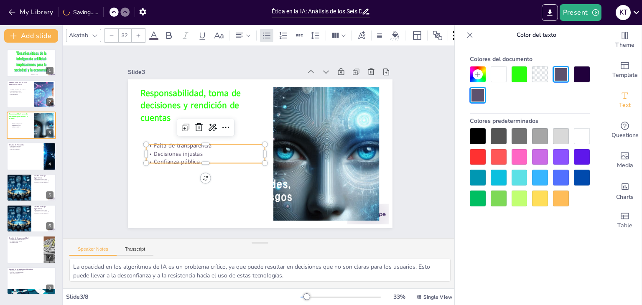
click at [174, 160] on div "Responsabilidad, toma de decisiones y rendición de cuentas Falta de transparenc…" at bounding box center [248, 145] width 201 height 290
click at [260, 145] on div at bounding box center [319, 129] width 118 height 31
click at [194, 159] on p "Confianza pública" at bounding box center [202, 128] width 101 height 77
click at [194, 159] on p "Confianza pública" at bounding box center [201, 134] width 107 height 67
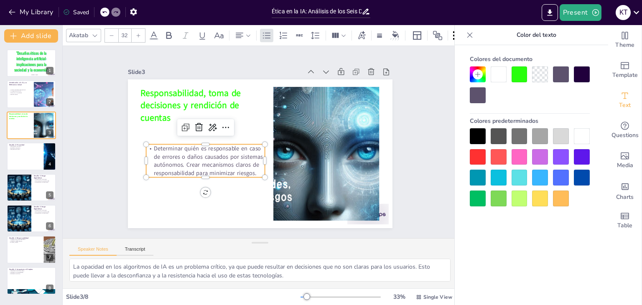
click at [230, 144] on p "Determinar quién es responsable en caso de errores o daños causados por sistema…" at bounding box center [282, 89] width 104 height 110
click at [272, 29] on div at bounding box center [266, 35] width 13 height 13
click at [297, 31] on icon at bounding box center [299, 35] width 9 height 9
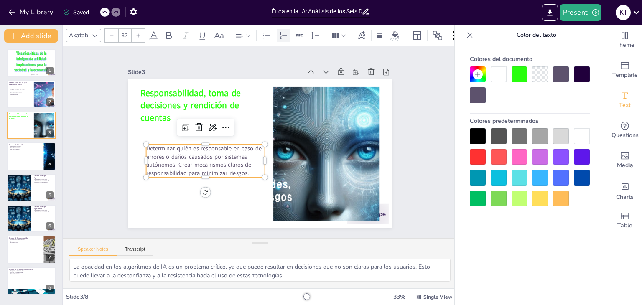
click at [284, 32] on icon at bounding box center [284, 34] width 8 height 7
click at [271, 31] on div at bounding box center [266, 35] width 13 height 13
click at [238, 36] on icon at bounding box center [240, 36] width 10 height 10
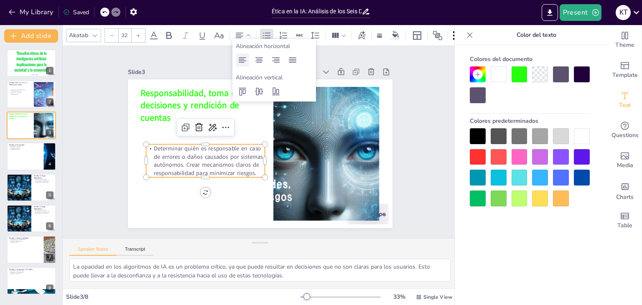
click at [240, 61] on icon at bounding box center [243, 60] width 10 height 10
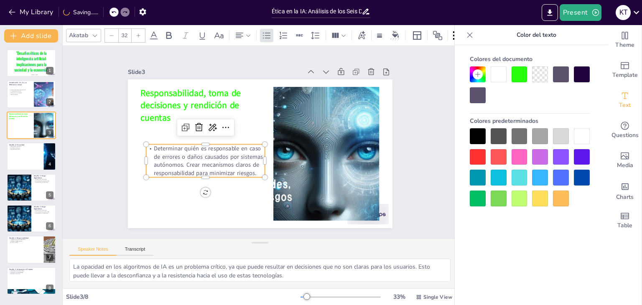
click at [179, 162] on p "Determinar quién es responsable en caso de errores o daños causados por sistema…" at bounding box center [205, 125] width 116 height 97
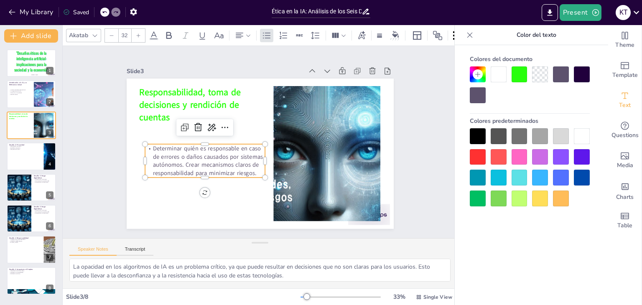
click at [181, 163] on p "Determinar quién es responsable en caso de errores o daños causados por sistema…" at bounding box center [202, 136] width 123 height 79
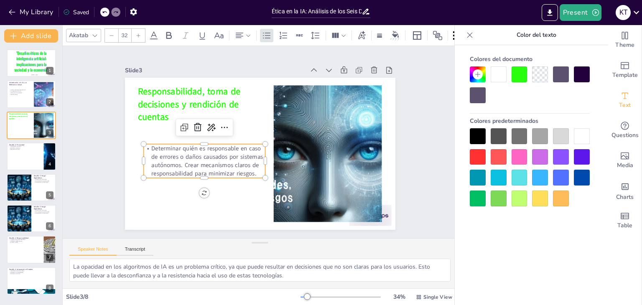
click at [178, 162] on p "Determinar quién es responsable en caso de errores o daños causados por sistema…" at bounding box center [204, 124] width 118 height 99
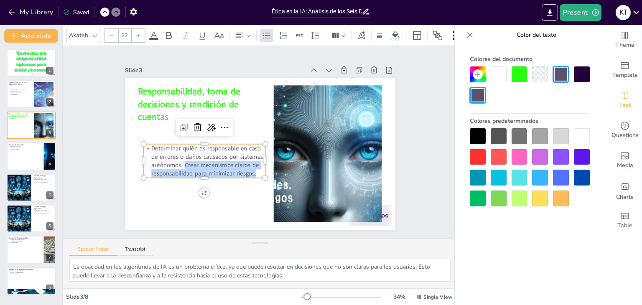
drag, startPoint x: 178, startPoint y: 162, endPoint x: 254, endPoint y: 172, distance: 76.8
click at [258, 172] on p "Determinar quién es responsable en caso de errores o daños causados por sistema…" at bounding box center [314, 165] width 113 height 106
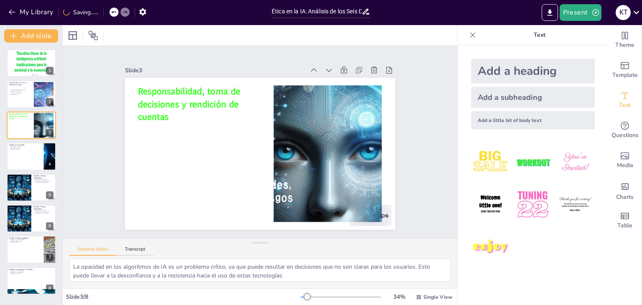
click at [471, 120] on div "Add a little bit of body text" at bounding box center [533, 120] width 124 height 18
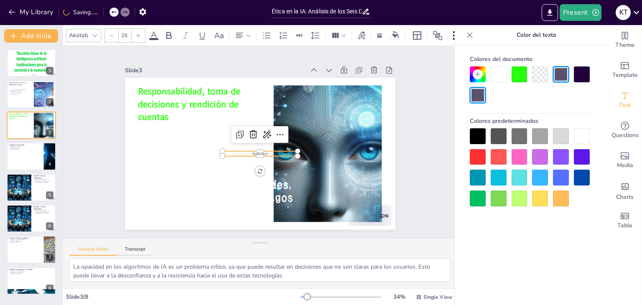
click at [259, 149] on p "Body text" at bounding box center [248, 139] width 21 height 75
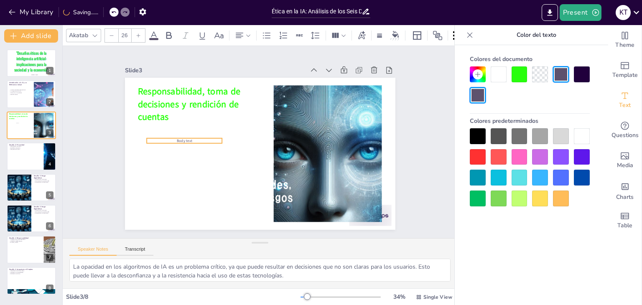
drag, startPoint x: 263, startPoint y: 150, endPoint x: 187, endPoint y: 137, distance: 76.8
click at [187, 118] on p "Body text" at bounding box center [204, 91] width 59 height 54
click at [298, 139] on p "Body text" at bounding box center [336, 135] width 76 height 13
click at [203, 136] on p "Body text" at bounding box center [185, 133] width 76 height 13
click at [203, 132] on p "Body text" at bounding box center [189, 118] width 74 height 28
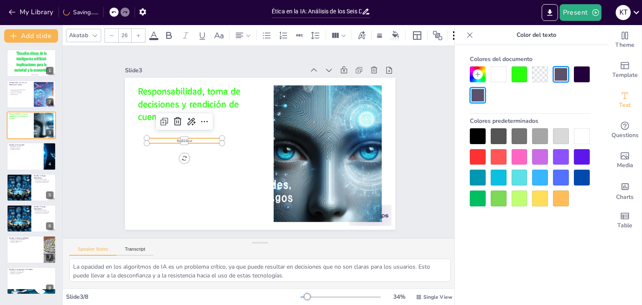
click at [203, 118] on p "Body text" at bounding box center [204, 91] width 59 height 54
click at [203, 121] on p "Body text" at bounding box center [200, 96] width 64 height 49
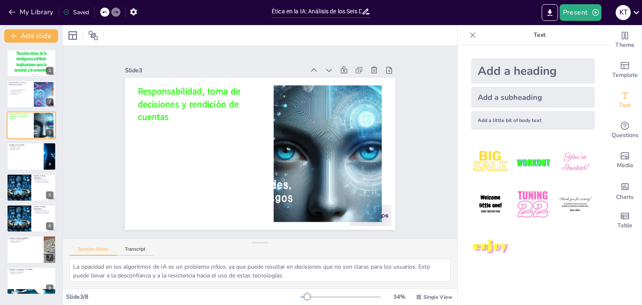
click at [522, 99] on div "Add a subheading" at bounding box center [533, 97] width 124 height 21
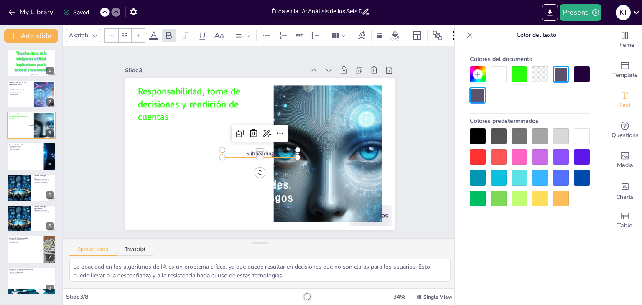
click at [264, 142] on span "Subheading" at bounding box center [266, 132] width 28 height 20
click at [264, 151] on span "Subheading" at bounding box center [253, 152] width 27 height 22
click at [264, 150] on span "Subheading" at bounding box center [270, 137] width 20 height 28
click at [264, 136] on span "Subheading" at bounding box center [261, 130] width 28 height 10
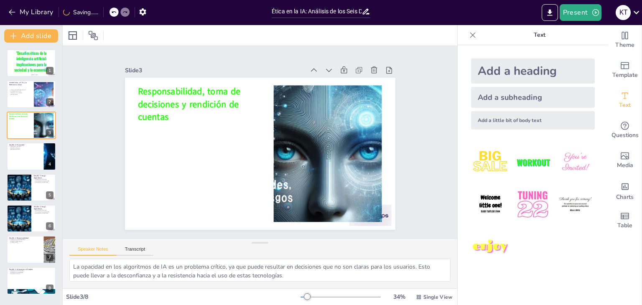
click at [508, 94] on div "Add a subheading" at bounding box center [533, 97] width 124 height 21
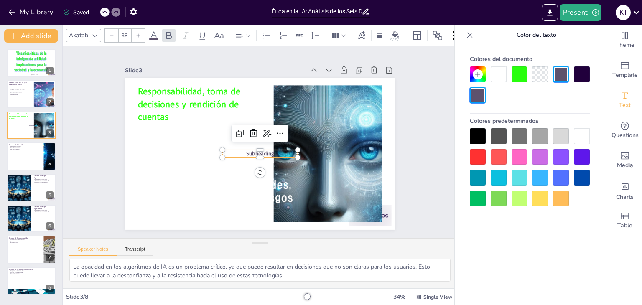
click at [264, 151] on span "Subheading" at bounding box center [256, 153] width 29 height 15
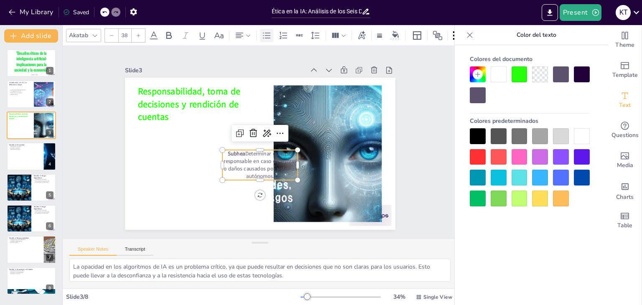
click at [260, 32] on div at bounding box center [266, 35] width 13 height 13
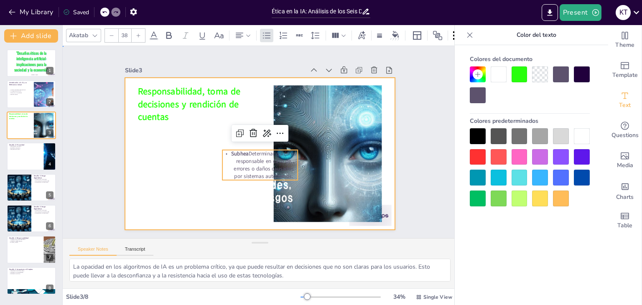
click at [164, 159] on div at bounding box center [249, 146] width 249 height 309
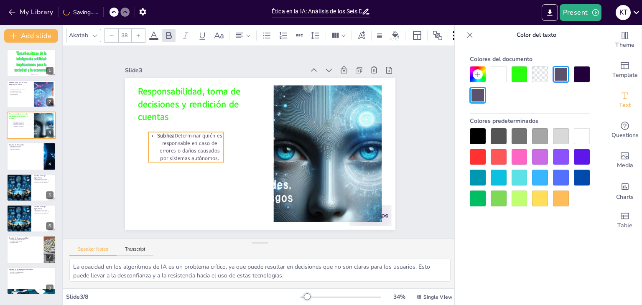
drag, startPoint x: 237, startPoint y: 159, endPoint x: 163, endPoint y: 141, distance: 76.2
click at [163, 141] on p "Subhea Determinar quién es responsable en caso de errores o daños causados por …" at bounding box center [190, 116] width 81 height 58
click at [286, 221] on span "Subhea" at bounding box center [293, 230] width 14 height 19
click at [168, 105] on span "Subhea" at bounding box center [176, 98] width 19 height 14
click at [244, 107] on p "Subhea Determinar quién es responsable en caso de errores o daños causados por …" at bounding box center [263, 68] width 38 height 78
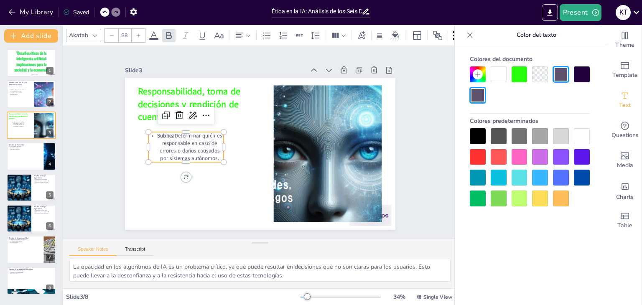
click at [179, 140] on p "Subhea Determinar quién es responsable en caso de errores o daños causados por …" at bounding box center [187, 131] width 80 height 45
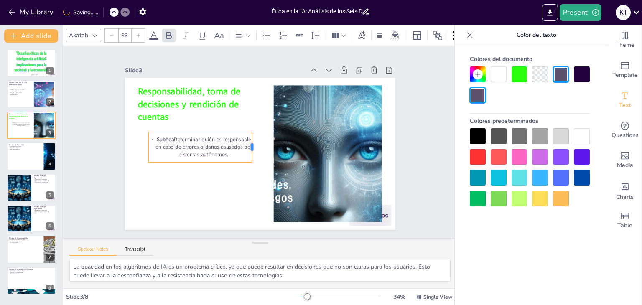
drag, startPoint x: 219, startPoint y: 143, endPoint x: 247, endPoint y: 144, distance: 28.5
click at [247, 143] on div at bounding box center [256, 137] width 31 height 13
click at [224, 111] on icon at bounding box center [230, 104] width 13 height 13
click at [165, 108] on span "Subhea" at bounding box center [174, 102] width 19 height 14
click at [176, 92] on span "Subhea" at bounding box center [185, 84] width 18 height 16
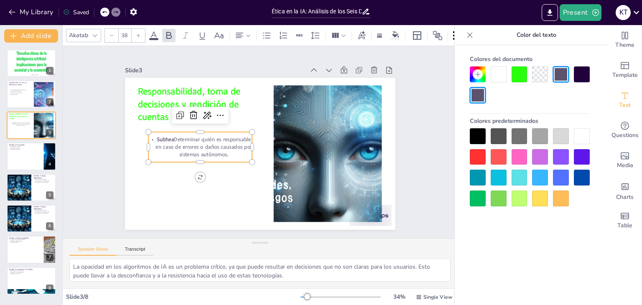
click at [166, 140] on p "Subhea Determinar quién es responsable en caso de errores o daños causados por …" at bounding box center [208, 171] width 104 height 63
click at [166, 136] on p "Subhea Determinar quién es responsable en caso de errores o daños causados por …" at bounding box center [204, 116] width 101 height 72
click at [166, 136] on p "Subhea Determinar quién es responsable en caso de errores o daños causados por …" at bounding box center [200, 128] width 106 height 54
click at [251, 135] on p "Subhea Determinar quién es responsable en caso de errores o daños causados por …" at bounding box center [287, 86] width 72 height 101
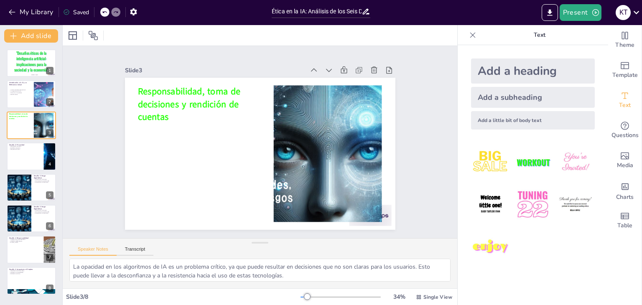
click at [472, 99] on div "Add a subheading" at bounding box center [533, 97] width 124 height 21
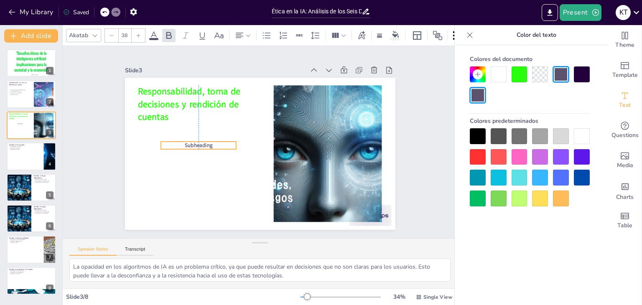
drag, startPoint x: 273, startPoint y: 149, endPoint x: 206, endPoint y: 141, distance: 67.9
click at [243, 119] on p "Subheading" at bounding box center [250, 82] width 15 height 76
click at [204, 134] on p "Subheading" at bounding box center [200, 112] width 69 height 44
click at [290, 141] on p "Subheading" at bounding box center [328, 139] width 76 height 8
click at [269, 34] on icon at bounding box center [267, 36] width 10 height 10
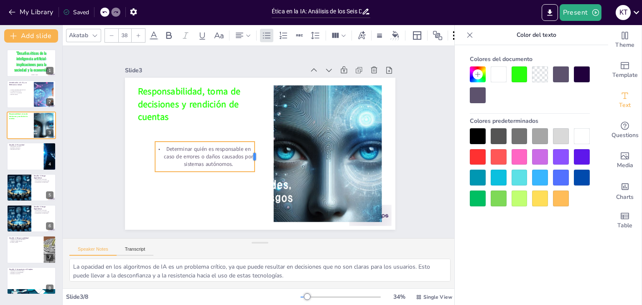
drag, startPoint x: 225, startPoint y: 153, endPoint x: 250, endPoint y: 145, distance: 25.4
click at [250, 145] on div at bounding box center [252, 155] width 18 height 30
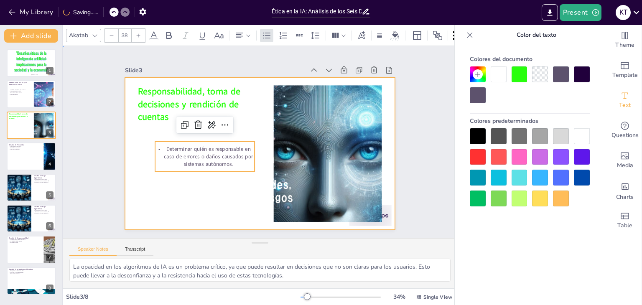
click at [227, 176] on div at bounding box center [258, 153] width 296 height 205
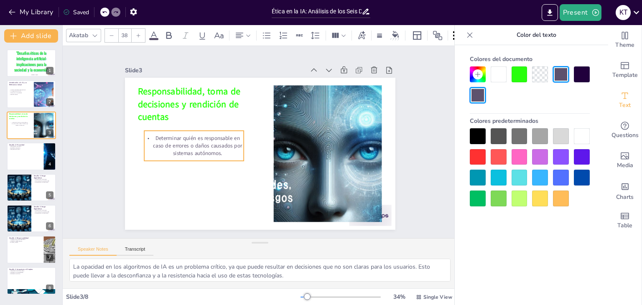
drag, startPoint x: 226, startPoint y: 155, endPoint x: 215, endPoint y: 144, distance: 15.4
click at [215, 144] on p "Determinar quién es responsable en caso de errores o daños causados por sistema…" at bounding box center [196, 125] width 102 height 52
click at [474, 32] on icon at bounding box center [470, 35] width 8 height 8
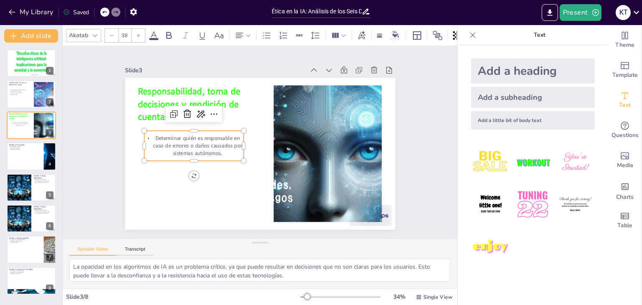
click at [550, 100] on div "Add a subheading" at bounding box center [533, 97] width 124 height 21
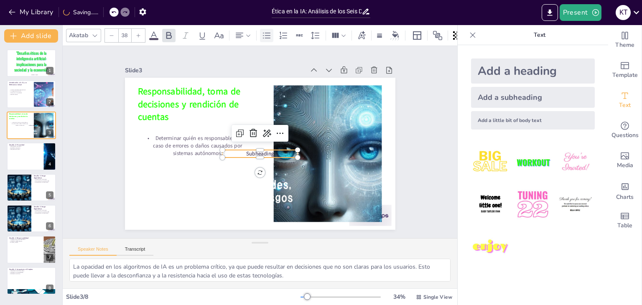
click at [269, 37] on icon at bounding box center [267, 36] width 10 height 10
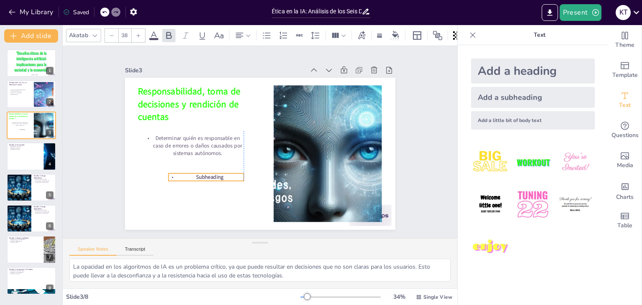
drag, startPoint x: 264, startPoint y: 148, endPoint x: 212, endPoint y: 171, distance: 56.9
click at [212, 171] on span "Subheading" at bounding box center [203, 165] width 29 height 13
click at [218, 174] on p "Subheading" at bounding box center [199, 165] width 75 height 23
click at [221, 174] on p "Subheading" at bounding box center [199, 165] width 75 height 23
click at [225, 120] on p "Subheading" at bounding box center [236, 81] width 23 height 75
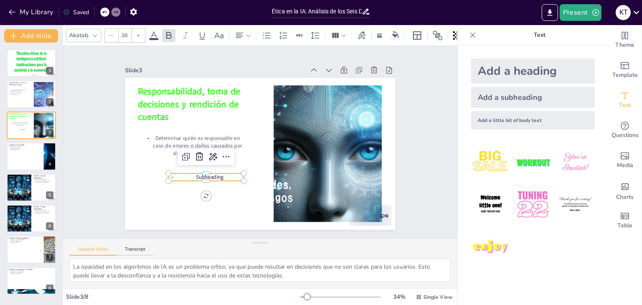
click at [221, 174] on p "Subheading" at bounding box center [199, 165] width 75 height 23
click at [164, 182] on p "Crear mecanismos claros de responsabilidad para minimizar riesgos." at bounding box center [195, 166] width 79 height 45
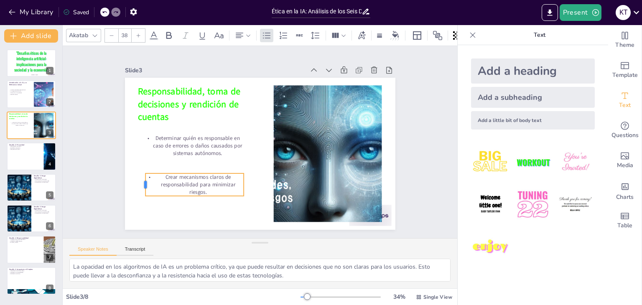
drag, startPoint x: 162, startPoint y: 181, endPoint x: 139, endPoint y: 180, distance: 23.0
click at [139, 180] on div "Responsabilidad, toma de decisiones y rendición de cuentas Determinar quién es …" at bounding box center [257, 153] width 305 height 228
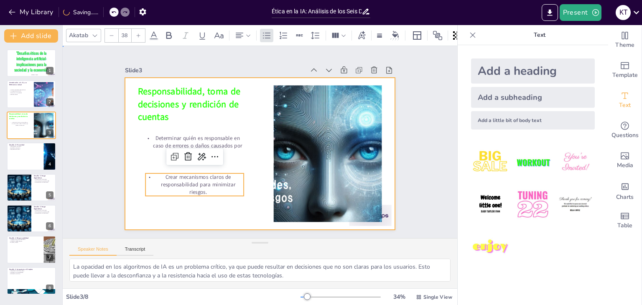
click at [232, 201] on div at bounding box center [258, 154] width 285 height 180
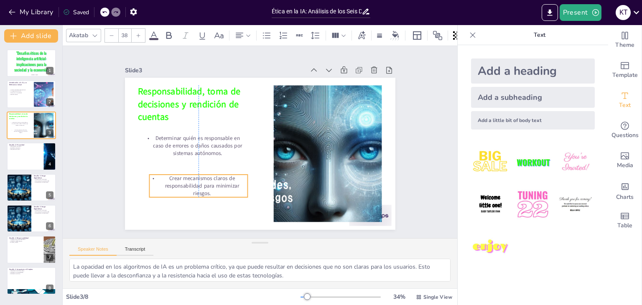
click at [222, 184] on p "Crear mecanismos claros de responsabilidad para minimizar riesgos." at bounding box center [185, 149] width 97 height 69
click at [32, 90] on button at bounding box center [37, 88] width 10 height 10
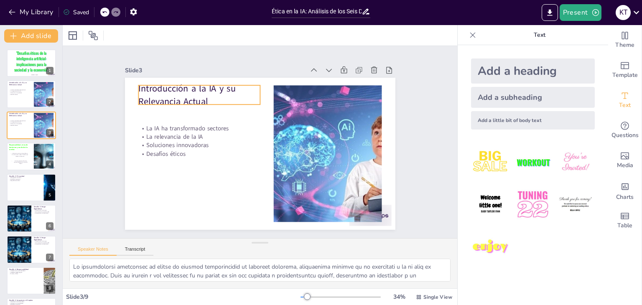
click at [203, 97] on p "Introducción a la IA y su Relevancia Actual" at bounding box center [205, 89] width 124 height 38
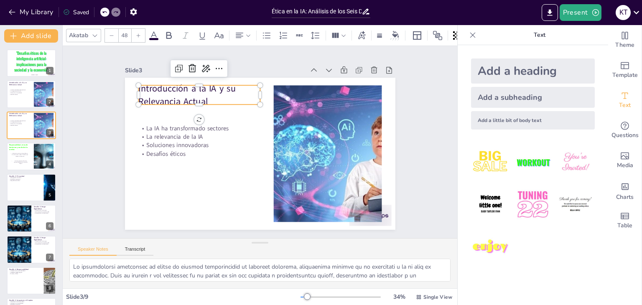
click at [157, 31] on icon at bounding box center [154, 36] width 10 height 10
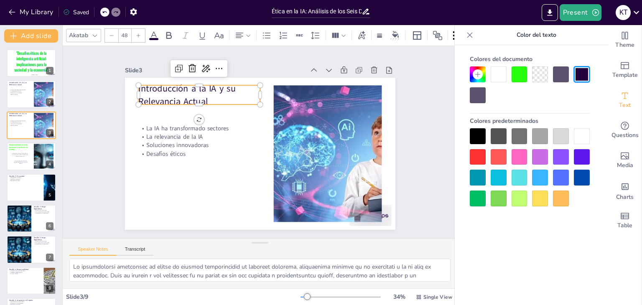
click at [517, 73] on div at bounding box center [520, 75] width 16 height 16
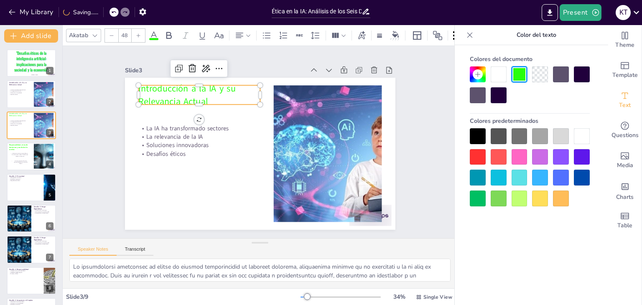
click at [215, 89] on span "Introducción a la IA y su Relevancia Actual" at bounding box center [220, 59] width 97 height 59
click at [206, 95] on p "Introducción a la IA y su Relevancia Actual" at bounding box center [210, 84] width 124 height 50
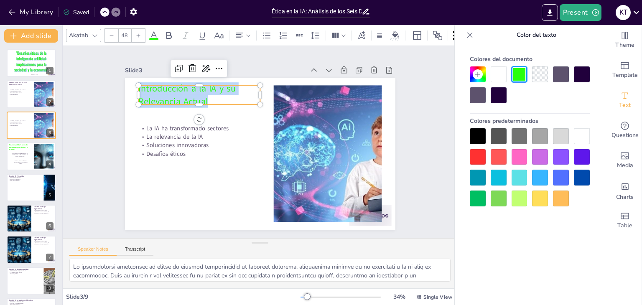
drag, startPoint x: 206, startPoint y: 97, endPoint x: 117, endPoint y: 77, distance: 90.7
click at [117, 77] on div "Slide 1 "Desafíos éticos de la inteligencia artificial: implicaciones para la s…" at bounding box center [259, 141] width 361 height 289
click at [167, 36] on icon at bounding box center [169, 36] width 10 height 10
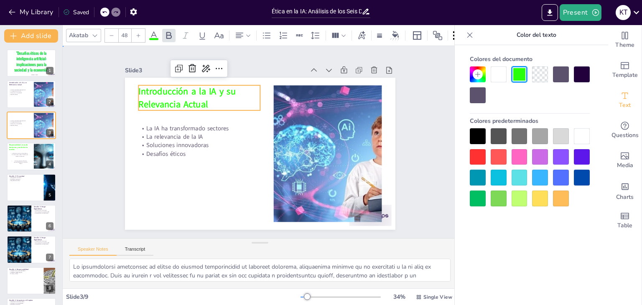
click at [100, 102] on div "Slide 1 "Desafíos éticos de la inteligencia artificial: implicaciones para la s…" at bounding box center [259, 141] width 361 height 289
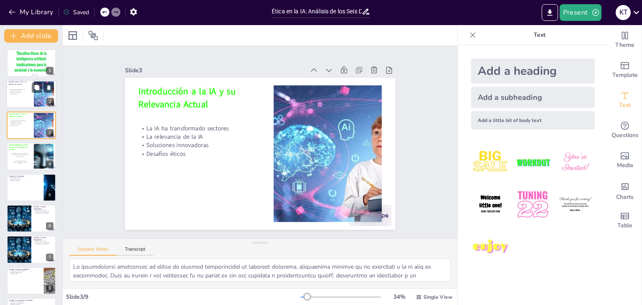
click at [31, 97] on div at bounding box center [31, 94] width 50 height 28
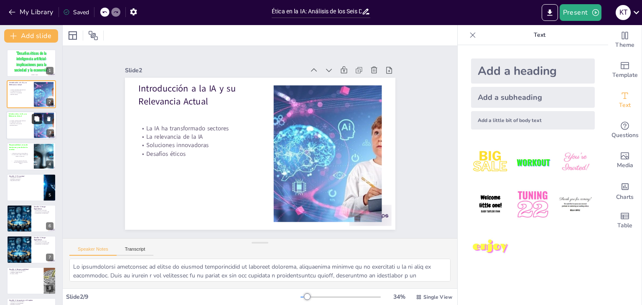
click at [33, 116] on button at bounding box center [37, 119] width 10 height 10
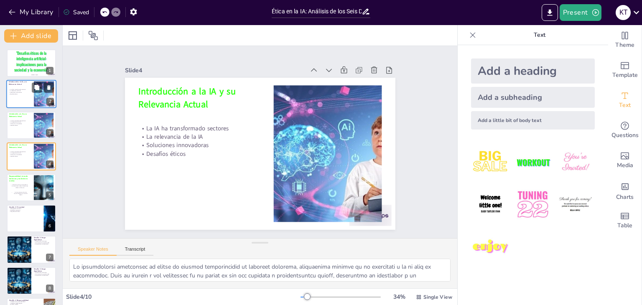
click at [20, 95] on div at bounding box center [31, 94] width 50 height 28
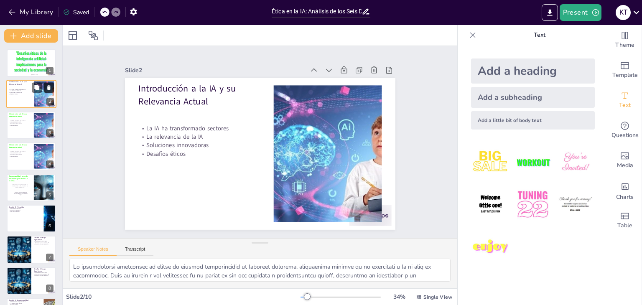
click at [50, 86] on icon at bounding box center [48, 88] width 3 height 5
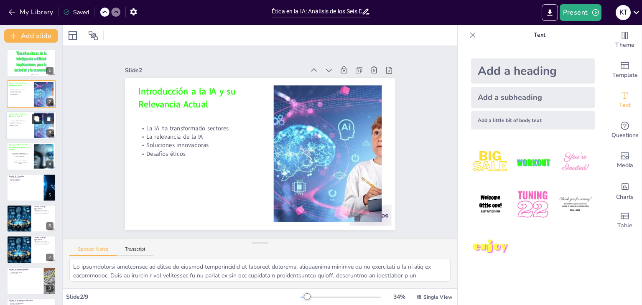
click at [33, 121] on button at bounding box center [37, 119] width 10 height 10
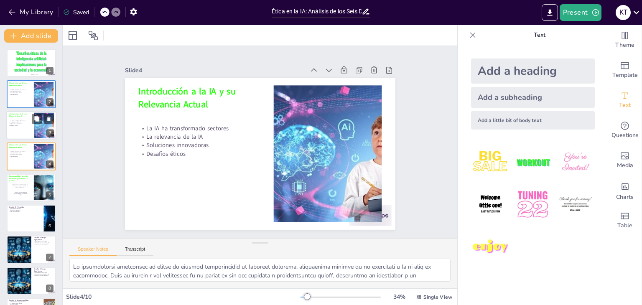
click at [19, 132] on div at bounding box center [31, 125] width 50 height 28
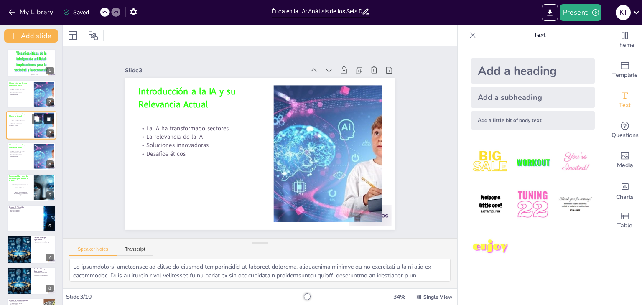
click at [48, 118] on icon at bounding box center [48, 119] width 3 height 5
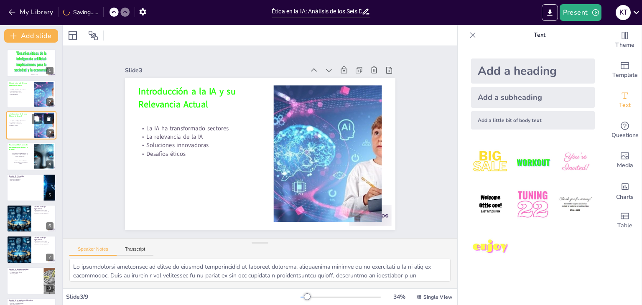
click at [48, 118] on icon at bounding box center [48, 119] width 3 height 5
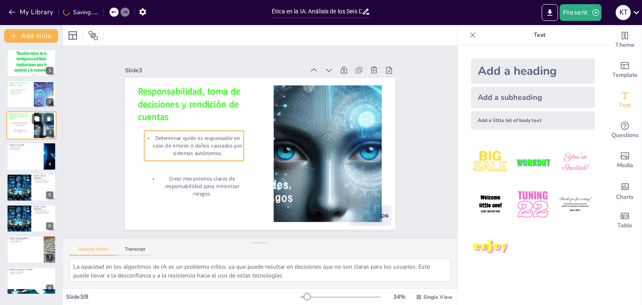
click at [22, 124] on p "Determinar quién es responsable en caso de errores o daños causados por sistema…" at bounding box center [19, 124] width 18 height 4
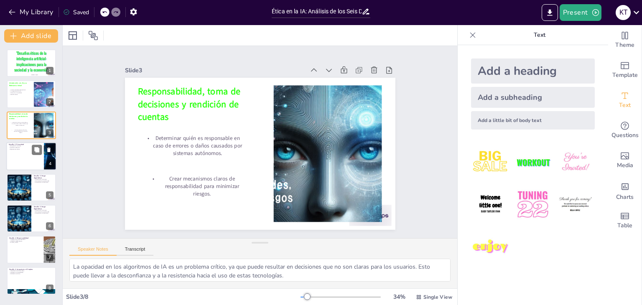
click at [28, 154] on div at bounding box center [31, 156] width 50 height 28
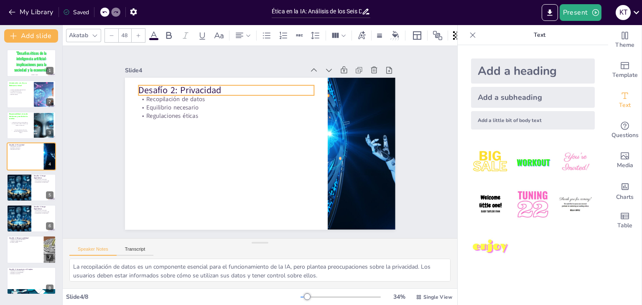
click at [212, 88] on p "Desafío 2: Privacidad" at bounding box center [244, 82] width 171 height 67
click at [22, 129] on p "Crear mecanismos claros de responsabilidad para minimizar riesgos." at bounding box center [20, 131] width 18 height 4
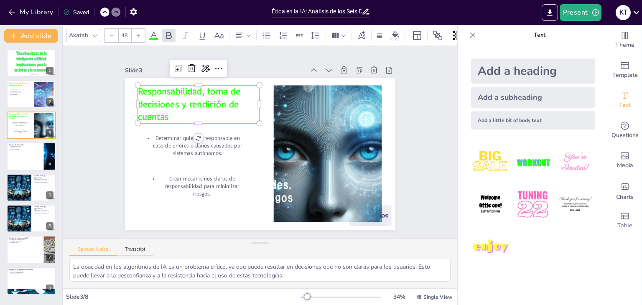
click at [144, 88] on span "Responsabilidad, toma de decisiones y rendición de cuentas" at bounding box center [198, 83] width 108 height 45
click at [209, 67] on icon at bounding box center [213, 63] width 9 height 8
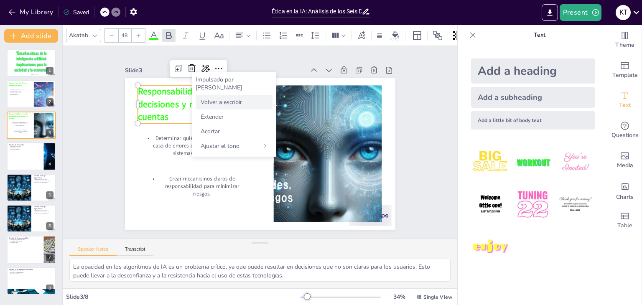
click at [205, 98] on font "Volver a escribir" at bounding box center [221, 102] width 41 height 8
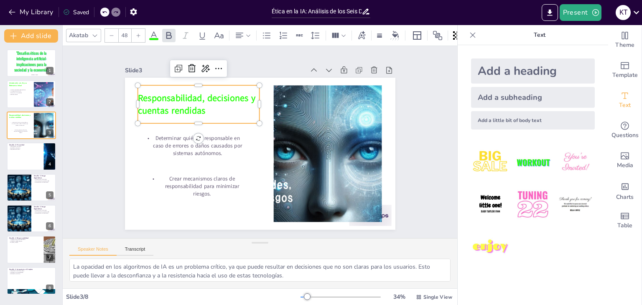
click at [141, 94] on span "Responsabilidad, decisiones y cuentas rendidas" at bounding box center [201, 95] width 120 height 32
click at [159, 94] on span "Responsabilidad, decisiones y cuentas rendidas" at bounding box center [218, 75] width 118 height 59
click at [141, 94] on span "Responsabilidad, decisiones y cuentas rendidas" at bounding box center [201, 95] width 120 height 32
click at [221, 94] on span "Responsabilidad, decisiones y cuentas rendidas" at bounding box center [261, 65] width 81 height 108
click at [151, 95] on span "Responsabilidad, decisiones y cuentas rendidas" at bounding box center [211, 80] width 120 height 48
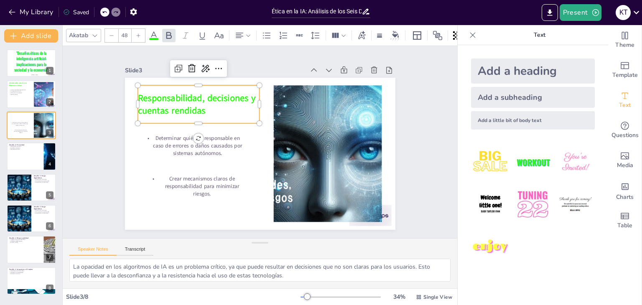
click at [260, 95] on span "Responsabilidad, decisiones y cuentas rendidas" at bounding box center [284, 71] width 49 height 118
click at [26, 159] on div at bounding box center [31, 156] width 50 height 28
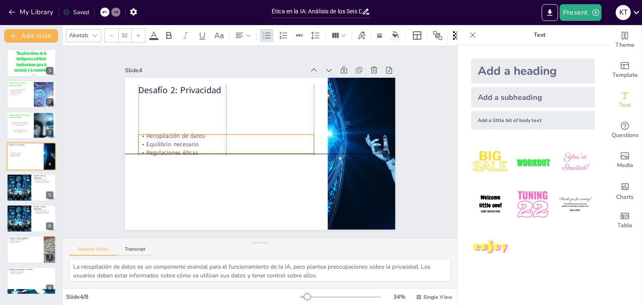
drag, startPoint x: 215, startPoint y: 105, endPoint x: 216, endPoint y: 144, distance: 38.9
click at [216, 144] on p "Equilibrio necesario" at bounding box center [228, 133] width 170 height 62
click at [220, 116] on icon at bounding box center [226, 110] width 12 height 12
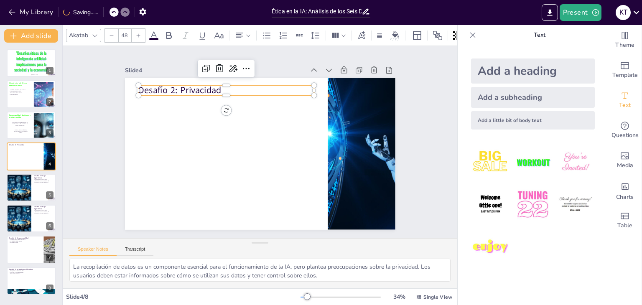
click at [208, 92] on p "Desafío 2: Privacidad" at bounding box center [232, 87] width 176 height 31
click at [230, 67] on icon at bounding box center [236, 62] width 12 height 12
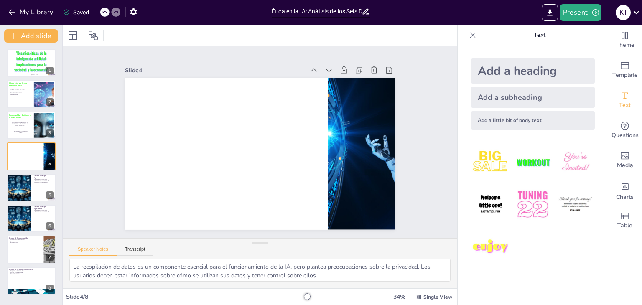
click at [512, 79] on div "Add a heading" at bounding box center [533, 71] width 124 height 25
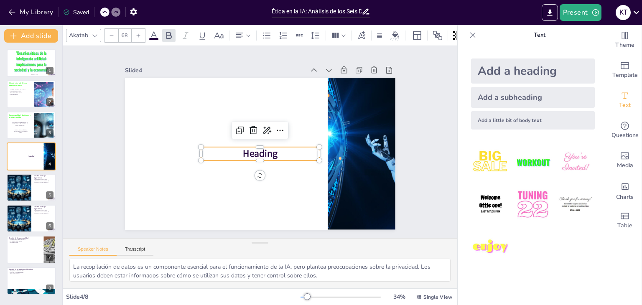
click at [273, 149] on p "Heading" at bounding box center [257, 154] width 118 height 38
drag, startPoint x: 295, startPoint y: 151, endPoint x: 216, endPoint y: 152, distance: 79.5
click at [216, 152] on p "Sesgos y equidad" at bounding box center [259, 154] width 119 height 26
click at [151, 31] on icon at bounding box center [154, 36] width 10 height 10
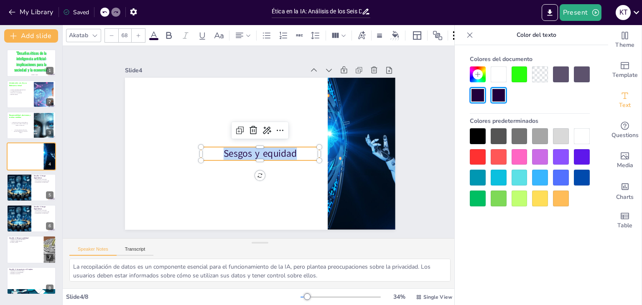
click at [515, 72] on div at bounding box center [520, 75] width 16 height 16
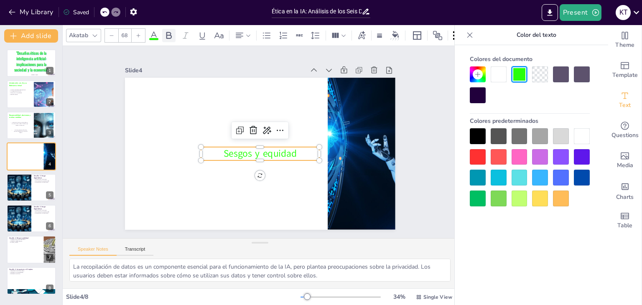
click at [171, 33] on icon at bounding box center [168, 35] width 5 height 7
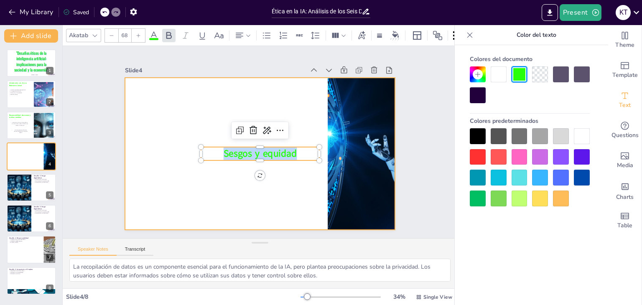
click at [201, 183] on div at bounding box center [258, 154] width 285 height 180
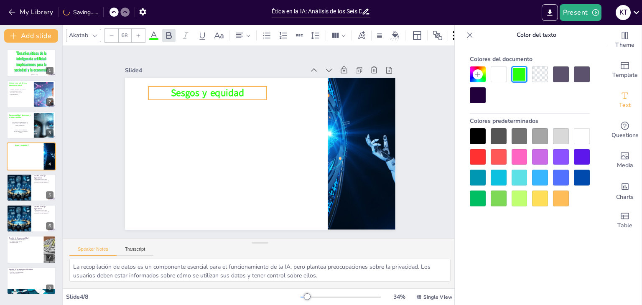
drag, startPoint x: 232, startPoint y: 147, endPoint x: 179, endPoint y: 86, distance: 80.4
click at [188, 86] on span "Sesgos y equidad" at bounding box center [225, 79] width 74 height 35
click at [32, 126] on div at bounding box center [31, 125] width 50 height 28
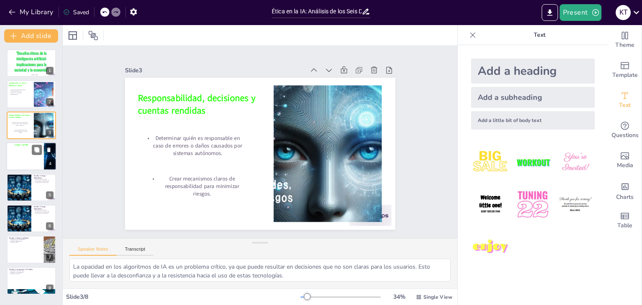
click at [20, 160] on div at bounding box center [31, 156] width 50 height 28
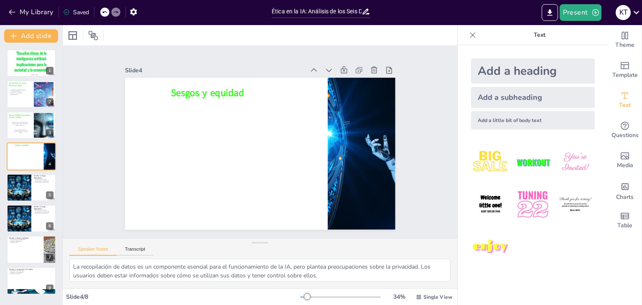
click at [491, 97] on div "Add a subheading" at bounding box center [533, 97] width 124 height 21
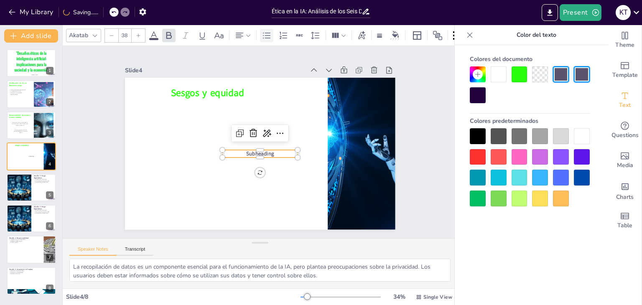
click at [264, 31] on icon at bounding box center [267, 36] width 10 height 10
click at [271, 151] on p "Subheading" at bounding box center [257, 153] width 75 height 23
click at [273, 151] on p "Subheading" at bounding box center [256, 153] width 72 height 38
click at [272, 151] on p "Subheading" at bounding box center [257, 153] width 75 height 23
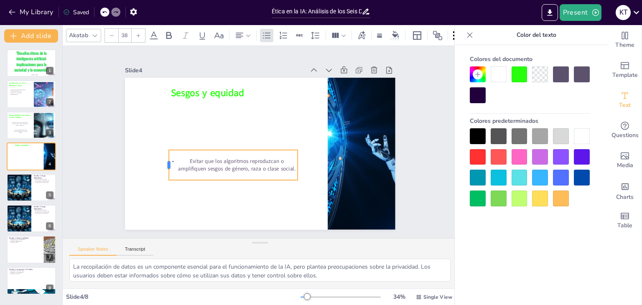
drag, startPoint x: 216, startPoint y: 161, endPoint x: 162, endPoint y: 159, distance: 53.6
click at [162, 159] on div at bounding box center [162, 145] width 13 height 31
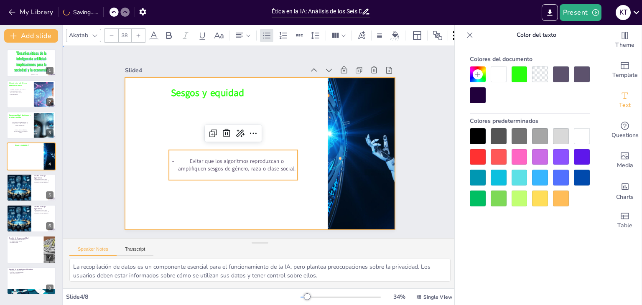
click at [191, 199] on div at bounding box center [248, 141] width 179 height 285
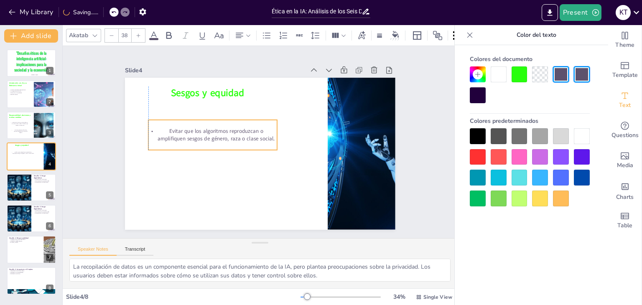
drag, startPoint x: 212, startPoint y: 161, endPoint x: 193, endPoint y: 131, distance: 35.7
click at [193, 131] on p "Evitar que los algoritmos reproduzcan o amplifiquen sesgos de género, raza o cl…" at bounding box center [214, 130] width 130 height 28
click at [472, 35] on icon at bounding box center [470, 35] width 8 height 8
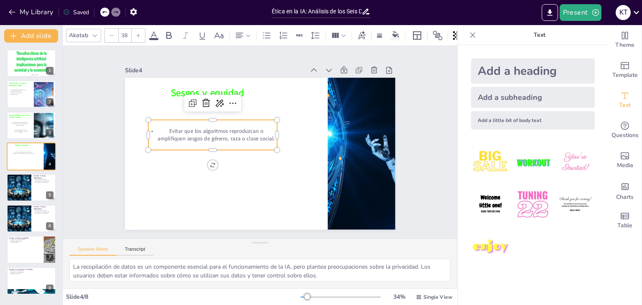
click at [495, 92] on div "Add a subheading" at bounding box center [533, 97] width 124 height 21
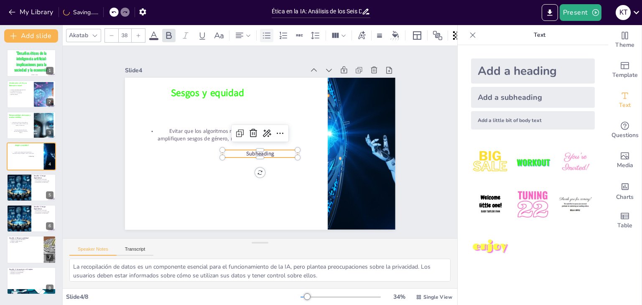
click at [266, 36] on icon at bounding box center [267, 36] width 10 height 10
click at [274, 149] on p "Subheading" at bounding box center [259, 153] width 76 height 15
click at [273, 151] on p "Subheading" at bounding box center [256, 153] width 72 height 38
click at [273, 151] on p "Subheading" at bounding box center [259, 153] width 76 height 15
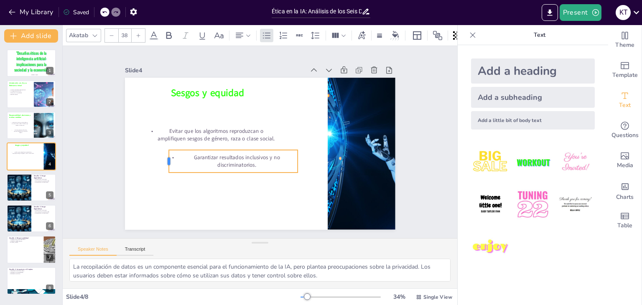
drag, startPoint x: 215, startPoint y: 158, endPoint x: 161, endPoint y: 161, distance: 54.0
click at [161, 153] on div at bounding box center [163, 141] width 11 height 23
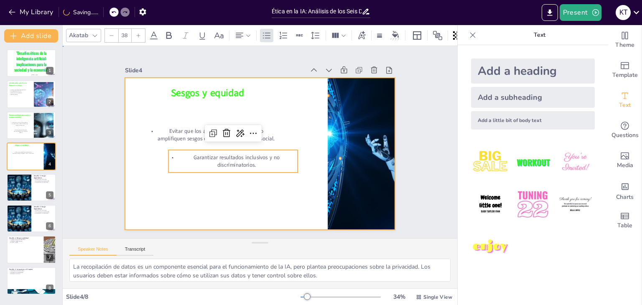
click at [182, 181] on div at bounding box center [258, 153] width 296 height 205
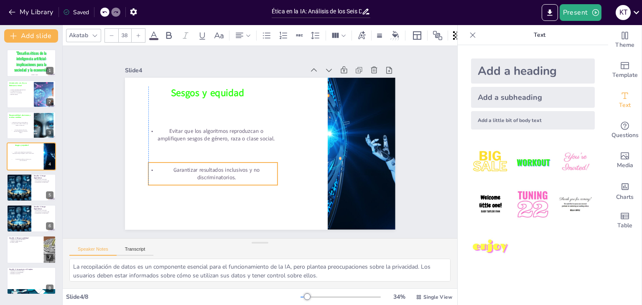
drag, startPoint x: 210, startPoint y: 154, endPoint x: 193, endPoint y: 166, distance: 21.3
click at [193, 166] on p "Garantizar resultados inclusivos y no discriminatorios." at bounding box center [208, 164] width 130 height 42
click at [24, 188] on div at bounding box center [19, 188] width 50 height 28
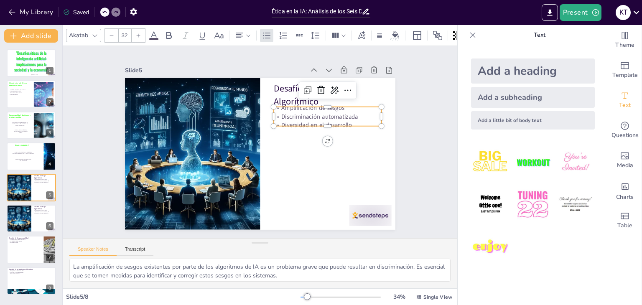
click at [305, 116] on p "Discriminación automatizada" at bounding box center [332, 131] width 108 height 31
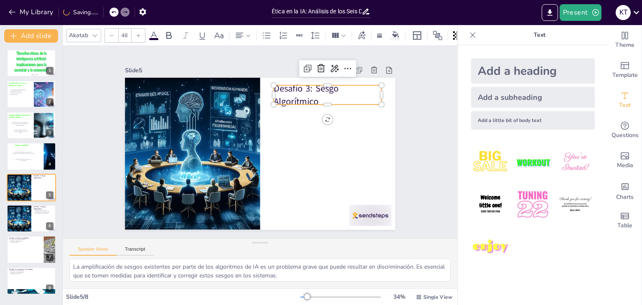
click at [305, 103] on div "Desafío 3: Sesgo Algorítmico" at bounding box center [257, 153] width 304 height 228
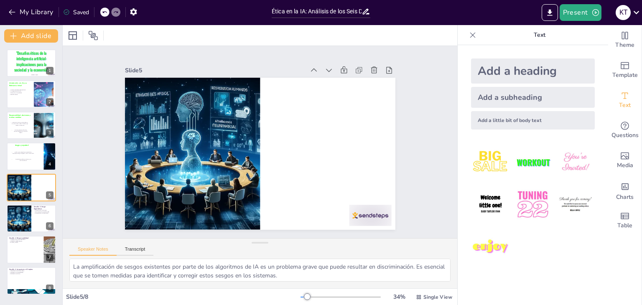
click at [518, 76] on div "Add a heading" at bounding box center [533, 71] width 124 height 25
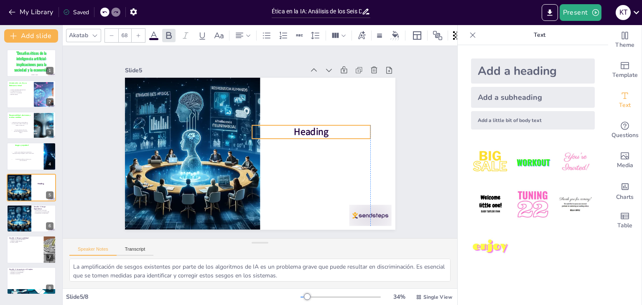
drag, startPoint x: 289, startPoint y: 151, endPoint x: 344, endPoint y: 128, distance: 60.2
click at [299, 131] on p "Heading" at bounding box center [281, 190] width 38 height 118
click at [328, 131] on p "Heading" at bounding box center [317, 143] width 118 height 38
click at [326, 133] on span "Heading" at bounding box center [317, 143] width 36 height 20
click at [326, 150] on span "Heading" at bounding box center [312, 165] width 36 height 31
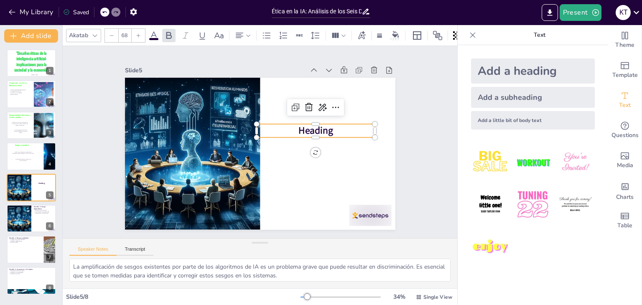
click at [229, 159] on span "Heading" at bounding box center [210, 170] width 37 height 23
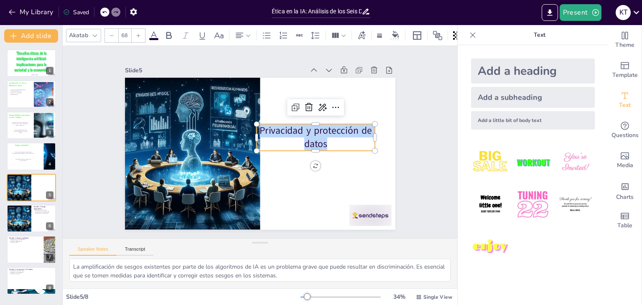
drag, startPoint x: 256, startPoint y: 129, endPoint x: 323, endPoint y: 143, distance: 68.7
click at [278, 143] on p "Privacidad y protección de datos" at bounding box center [264, 198] width 27 height 118
click at [167, 35] on icon at bounding box center [168, 35] width 5 height 7
click at [156, 38] on span at bounding box center [153, 39] width 9 height 2
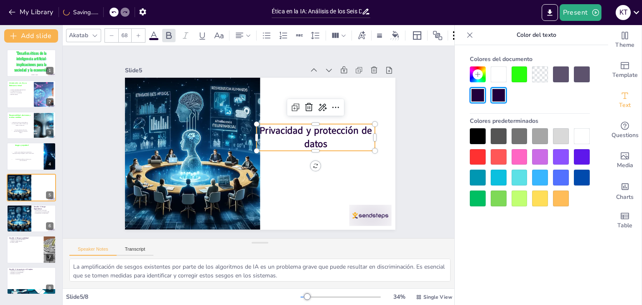
click at [514, 70] on div at bounding box center [520, 75] width 16 height 16
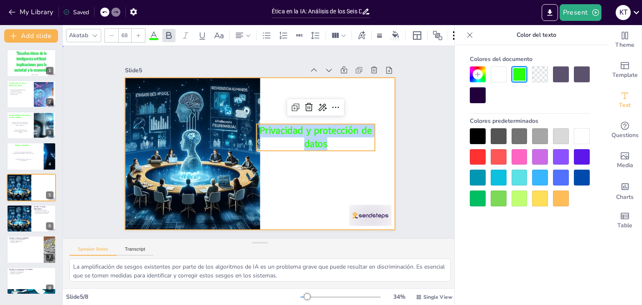
click at [350, 166] on div at bounding box center [257, 153] width 305 height 228
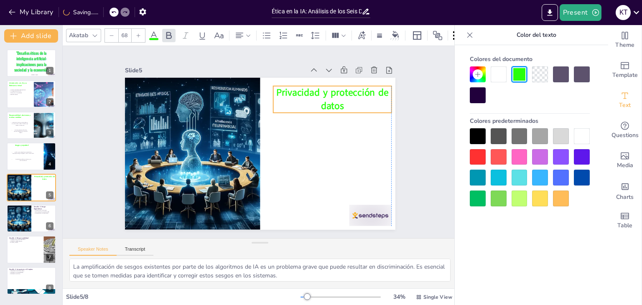
drag, startPoint x: 322, startPoint y: 139, endPoint x: 336, endPoint y: 101, distance: 40.5
click at [336, 137] on p "Privacidad y protección de datos" at bounding box center [323, 197] width 62 height 121
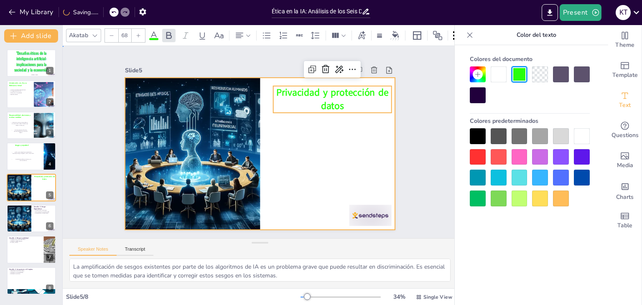
click at [299, 140] on div at bounding box center [258, 153] width 285 height 179
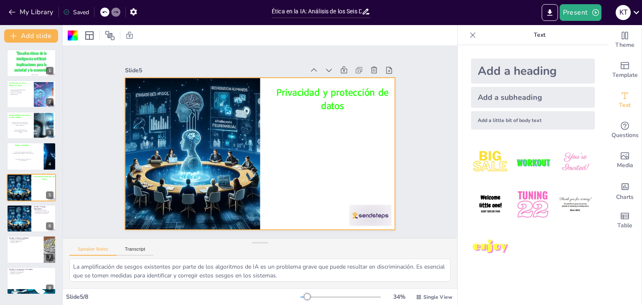
click at [524, 96] on div "Add a subheading" at bounding box center [533, 97] width 124 height 21
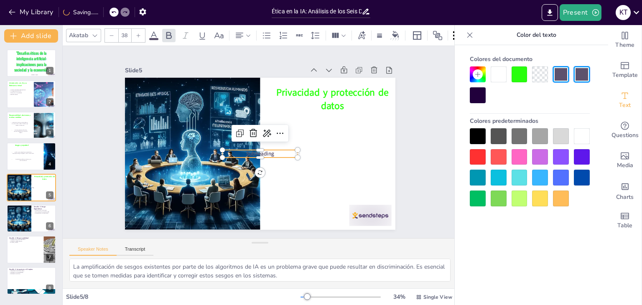
click at [274, 149] on p "Subheading" at bounding box center [257, 153] width 75 height 23
click at [270, 34] on icon at bounding box center [267, 36] width 10 height 10
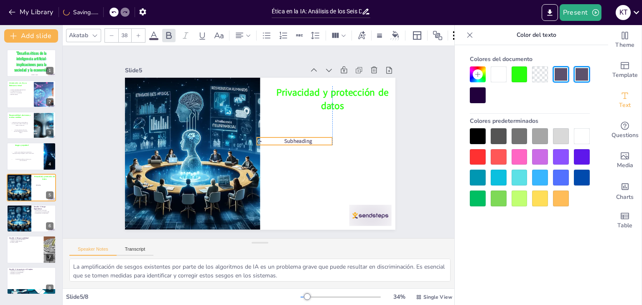
drag, startPoint x: 278, startPoint y: 150, endPoint x: 317, endPoint y: 137, distance: 41.1
click at [307, 137] on p "Subheading" at bounding box center [281, 170] width 51 height 66
click at [261, 138] on p "Subheading" at bounding box center [222, 136] width 75 height 23
click at [296, 140] on p "Subheading" at bounding box center [277, 176] width 38 height 72
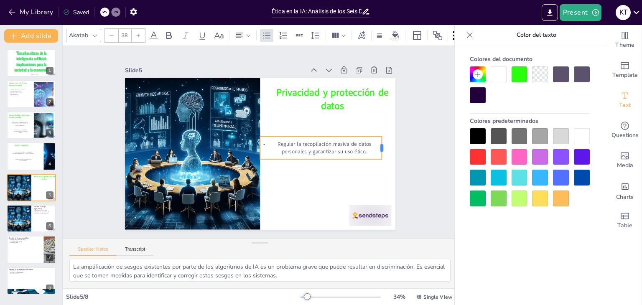
drag, startPoint x: 329, startPoint y: 143, endPoint x: 376, endPoint y: 137, distance: 46.9
click at [376, 187] on div at bounding box center [372, 198] width 15 height 23
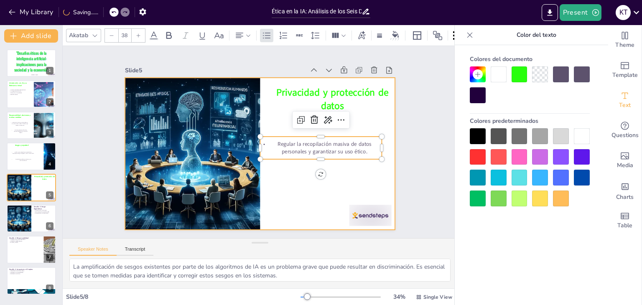
click at [339, 172] on div at bounding box center [253, 151] width 308 height 282
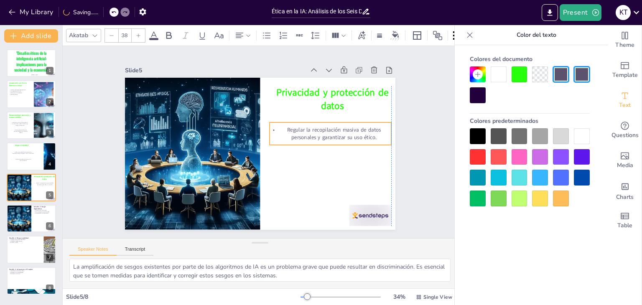
drag, startPoint x: 338, startPoint y: 143, endPoint x: 344, endPoint y: 129, distance: 15.5
click at [344, 129] on p "Regular la recopilación masiva de datos personales y garantizar su uso ético." at bounding box center [331, 142] width 123 height 28
click at [474, 36] on icon at bounding box center [470, 35] width 8 height 8
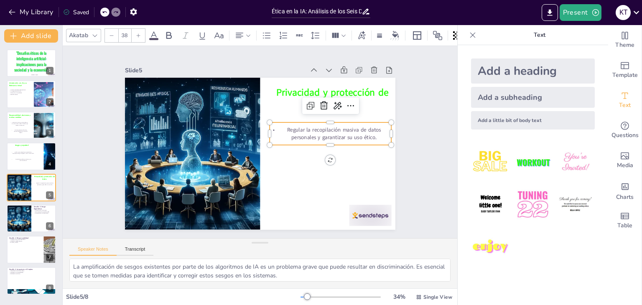
click at [493, 92] on div "Add a subheading" at bounding box center [533, 97] width 124 height 21
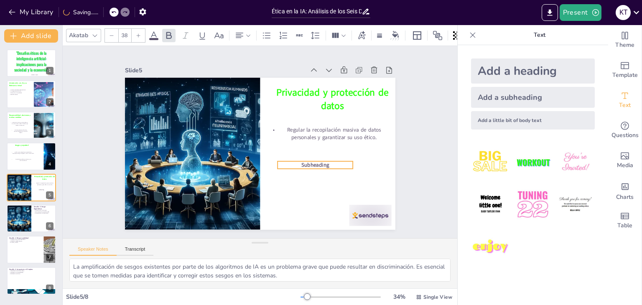
drag, startPoint x: 281, startPoint y: 149, endPoint x: 335, endPoint y: 161, distance: 55.5
click at [335, 163] on p "Subheading" at bounding box center [313, 170] width 76 height 15
click at [327, 164] on p "Subheading" at bounding box center [305, 175] width 75 height 23
click at [266, 31] on icon at bounding box center [267, 36] width 10 height 10
click at [329, 170] on div at bounding box center [308, 177] width 76 height 15
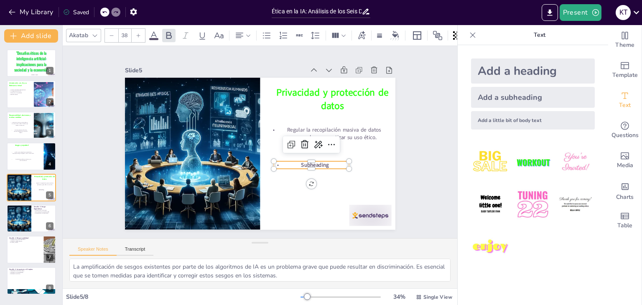
click at [329, 165] on p "Subheading" at bounding box center [302, 180] width 74 height 31
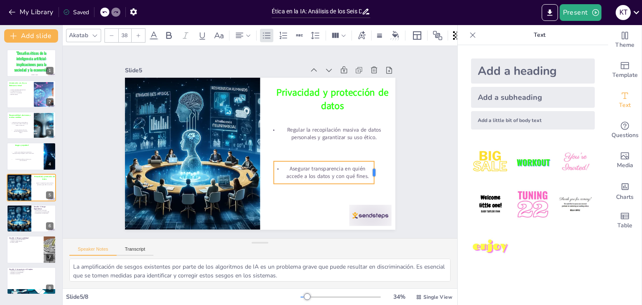
drag, startPoint x: 343, startPoint y: 167, endPoint x: 368, endPoint y: 167, distance: 25.1
click at [368, 185] on div at bounding box center [368, 196] width 11 height 23
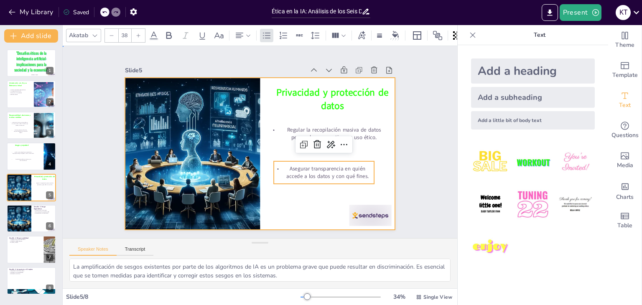
click at [299, 196] on div at bounding box center [258, 153] width 296 height 205
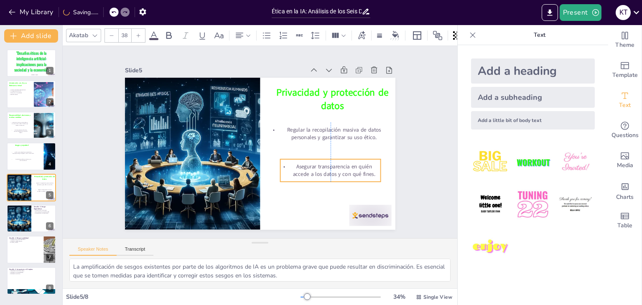
drag, startPoint x: 313, startPoint y: 170, endPoint x: 317, endPoint y: 168, distance: 4.3
click at [317, 168] on p "Asegurar transparencia en quién accede a los datos y con qué fines." at bounding box center [327, 178] width 102 height 26
click at [26, 222] on div at bounding box center [19, 219] width 50 height 28
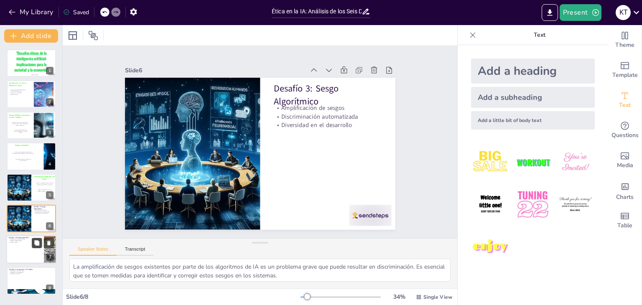
click at [34, 245] on icon at bounding box center [37, 244] width 6 height 6
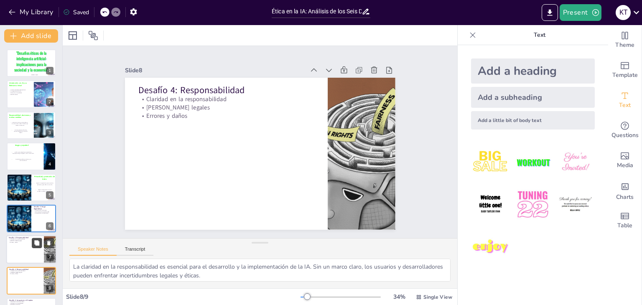
scroll to position [27, 0]
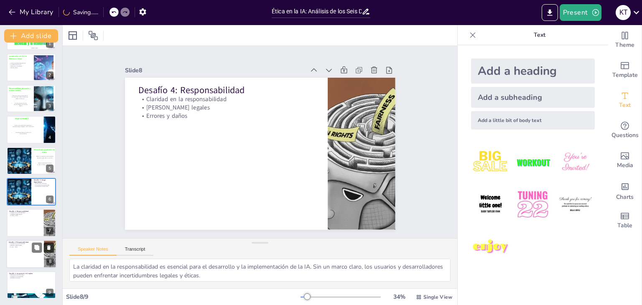
click at [48, 246] on icon at bounding box center [48, 248] width 3 height 5
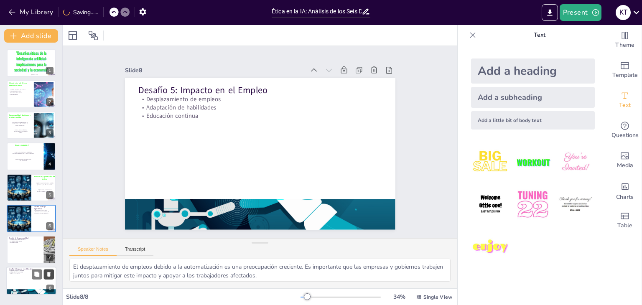
scroll to position [0, 0]
click at [10, 184] on div at bounding box center [19, 188] width 50 height 28
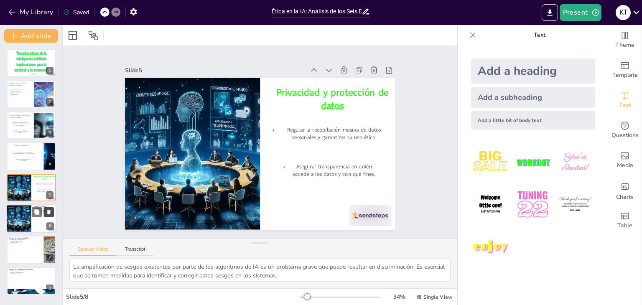
click at [49, 212] on icon at bounding box center [48, 212] width 3 height 5
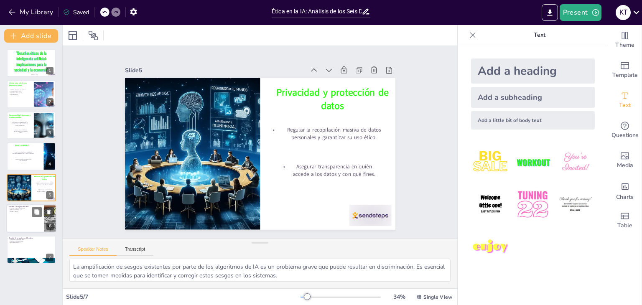
click at [14, 227] on div at bounding box center [31, 219] width 50 height 28
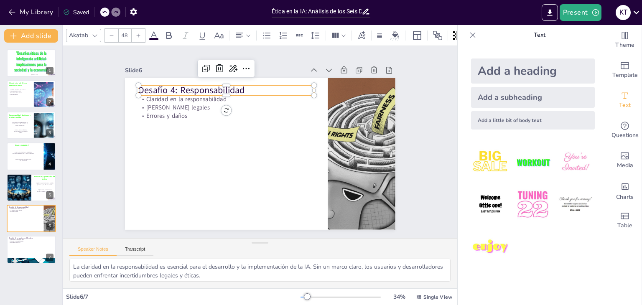
click at [212, 87] on p "Desafío 4: Responsabilidad" at bounding box center [238, 84] width 174 height 49
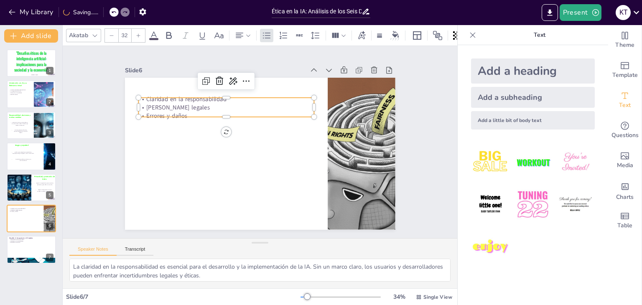
click at [203, 98] on p "Claridad en la responsabilidad" at bounding box center [252, 88] width 156 height 95
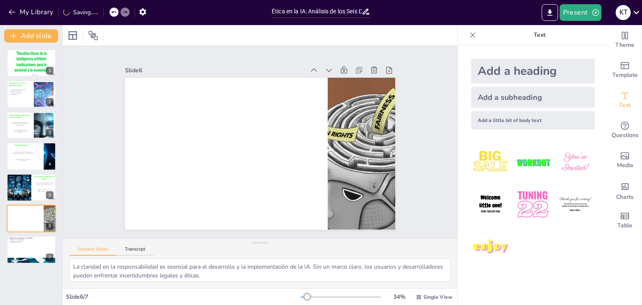
click at [487, 79] on div "Add a heading" at bounding box center [533, 71] width 124 height 25
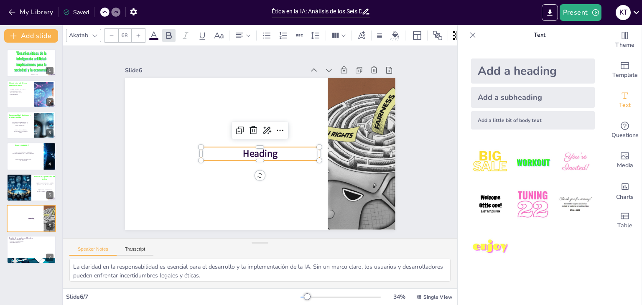
click at [272, 152] on p "Heading" at bounding box center [256, 153] width 117 height 49
click at [272, 152] on p "Heading" at bounding box center [259, 154] width 119 height 26
drag, startPoint x: 272, startPoint y: 152, endPoint x: 309, endPoint y: 148, distance: 36.6
click at [305, 148] on p "Empleo y automatización" at bounding box center [254, 152] width 104 height 80
click at [309, 148] on p "Empleo y automatización" at bounding box center [256, 153] width 117 height 49
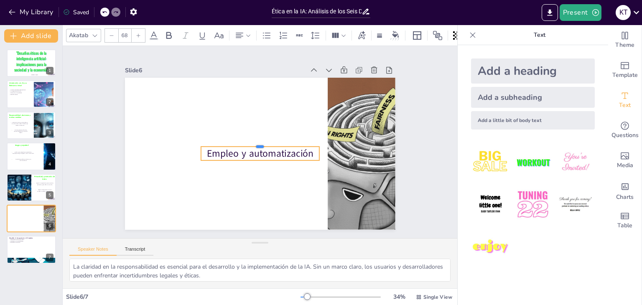
drag, startPoint x: 308, startPoint y: 143, endPoint x: 234, endPoint y: 143, distance: 74.5
click at [234, 143] on div at bounding box center [260, 143] width 100 height 75
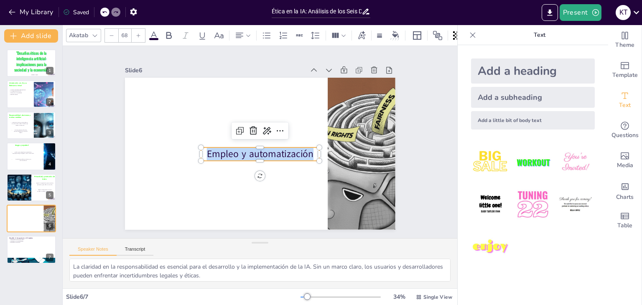
drag, startPoint x: 306, startPoint y: 151, endPoint x: 200, endPoint y: 151, distance: 105.8
click at [200, 151] on p "Empleo y automatización" at bounding box center [256, 153] width 117 height 49
click at [166, 32] on icon at bounding box center [168, 35] width 5 height 7
click at [153, 32] on icon at bounding box center [154, 36] width 10 height 10
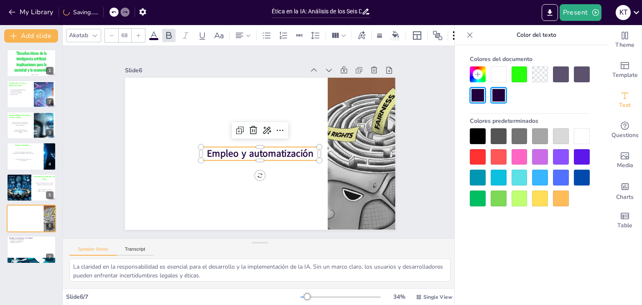
click at [514, 70] on div at bounding box center [520, 75] width 16 height 16
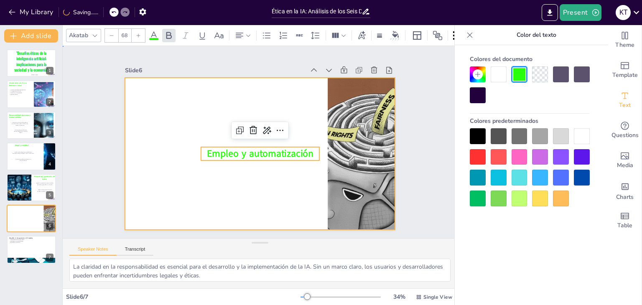
click at [262, 97] on div at bounding box center [254, 152] width 310 height 267
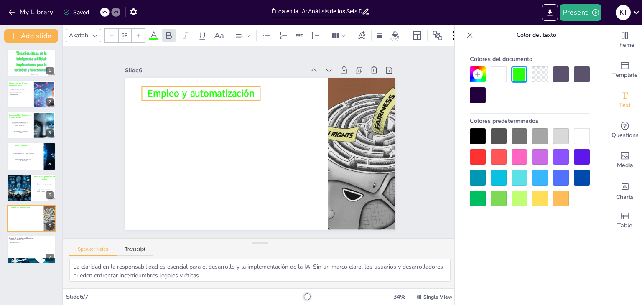
drag, startPoint x: 263, startPoint y: 157, endPoint x: 206, endPoint y: 97, distance: 83.1
click at [206, 97] on p "Empleo y automatización" at bounding box center [219, 77] width 117 height 49
click at [470, 35] on icon at bounding box center [470, 34] width 5 height 5
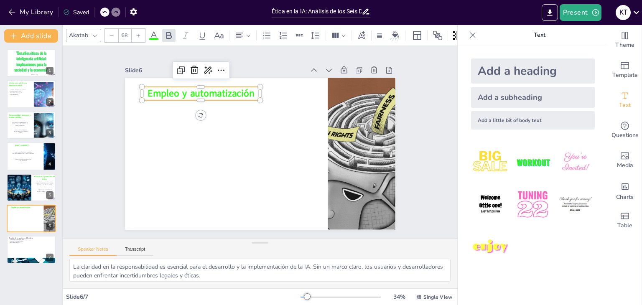
click at [485, 95] on div "Add a subheading" at bounding box center [533, 97] width 124 height 21
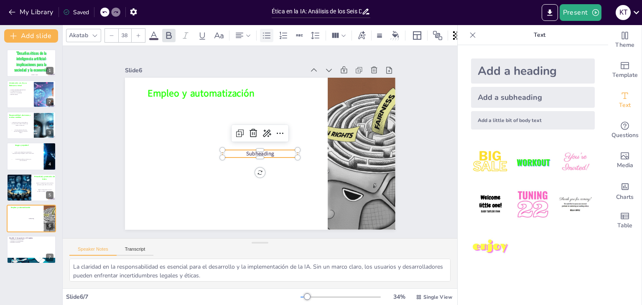
click at [264, 29] on div at bounding box center [266, 35] width 13 height 13
click at [272, 151] on p "Subheading" at bounding box center [250, 147] width 44 height 69
click at [280, 151] on p "Subheading" at bounding box center [259, 153] width 76 height 15
click at [280, 151] on p "Subheading" at bounding box center [256, 153] width 72 height 38
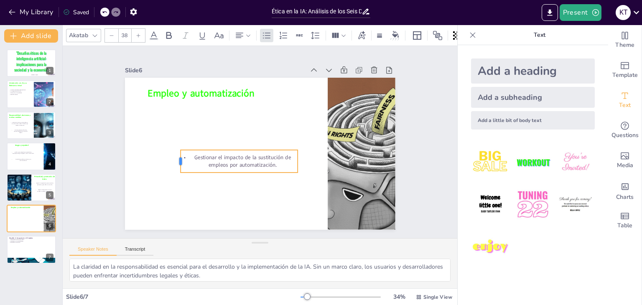
drag, startPoint x: 215, startPoint y: 159, endPoint x: 174, endPoint y: 152, distance: 42.0
click at [174, 152] on div at bounding box center [174, 143] width 11 height 23
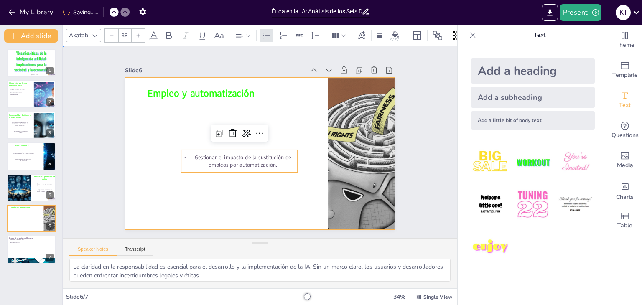
click at [205, 197] on div at bounding box center [258, 153] width 296 height 205
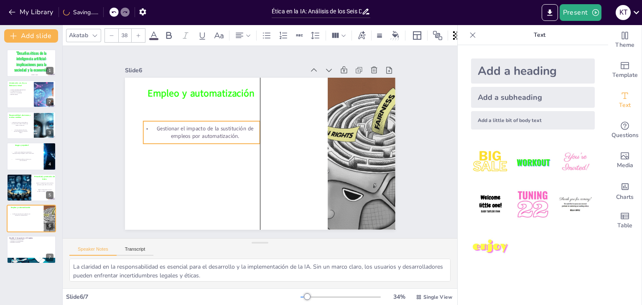
drag, startPoint x: 230, startPoint y: 156, endPoint x: 196, endPoint y: 127, distance: 45.4
click at [196, 127] on p "Gestionar el impacto de la sustitución de empleos por automatización." at bounding box center [203, 126] width 118 height 27
click at [480, 92] on div "Add a subheading" at bounding box center [533, 97] width 124 height 21
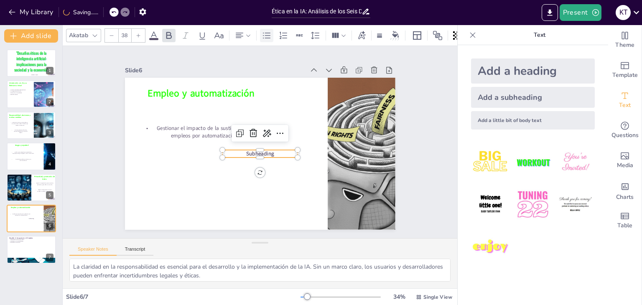
click at [270, 31] on icon at bounding box center [267, 36] width 10 height 10
click at [281, 149] on p "Subheading" at bounding box center [257, 153] width 75 height 23
click at [281, 149] on p "Subheading" at bounding box center [259, 153] width 76 height 15
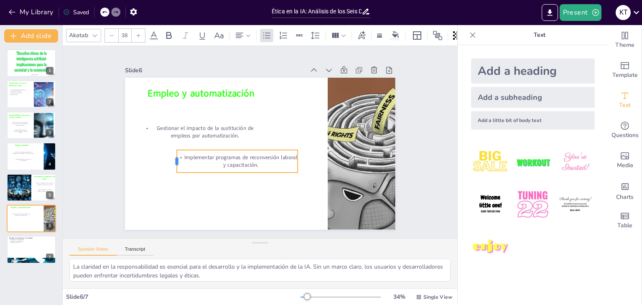
drag, startPoint x: 215, startPoint y: 159, endPoint x: 170, endPoint y: 159, distance: 45.6
click at [170, 155] on div at bounding box center [171, 142] width 11 height 23
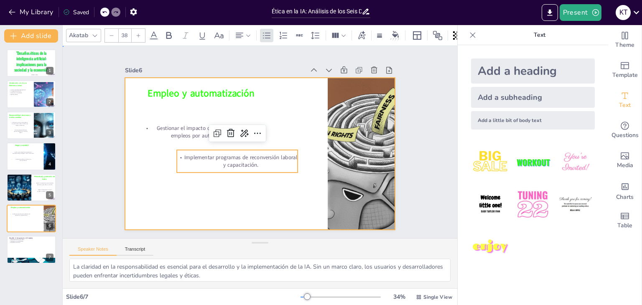
click at [196, 183] on div at bounding box center [258, 153] width 285 height 179
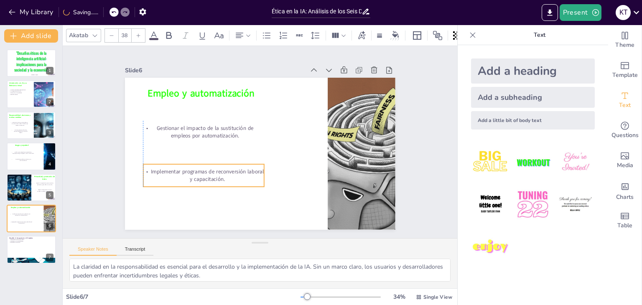
drag, startPoint x: 234, startPoint y: 152, endPoint x: 203, endPoint y: 166, distance: 33.9
click at [203, 166] on p "Implementar programas de reconversión laboral y capacitación." at bounding box center [201, 170] width 122 height 28
click at [28, 251] on div at bounding box center [31, 250] width 50 height 28
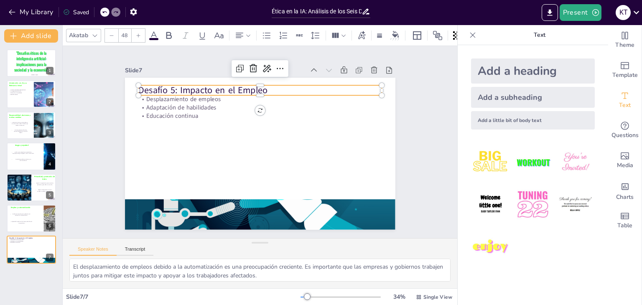
click at [252, 89] on p "Desafío 5: Impacto en el Empleo" at bounding box center [307, 163] width 111 height 228
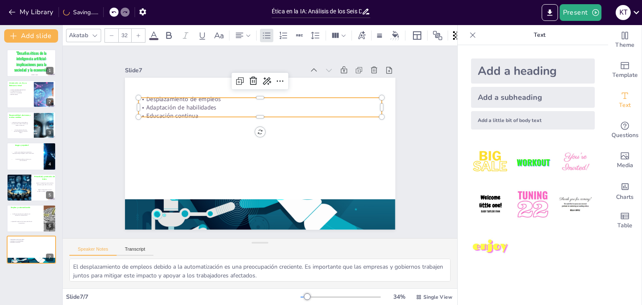
click at [214, 155] on p "Desplazamiento de empleos" at bounding box center [269, 184] width 240 height 59
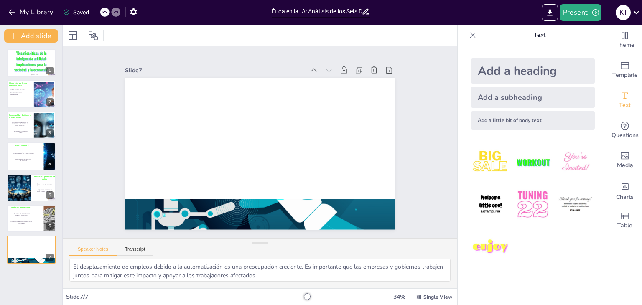
click at [501, 71] on div "Add a heading" at bounding box center [533, 71] width 124 height 25
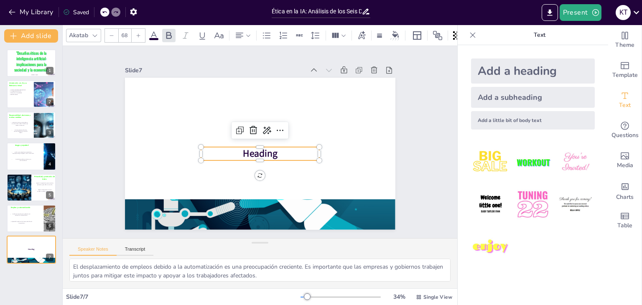
click at [275, 152] on p "Heading" at bounding box center [259, 154] width 119 height 26
click at [275, 152] on p "Heading" at bounding box center [256, 153] width 114 height 60
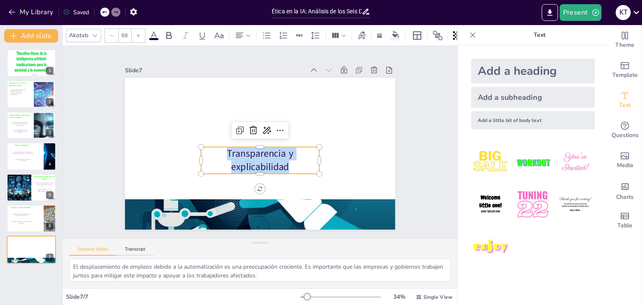
drag, startPoint x: 286, startPoint y: 163, endPoint x: 219, endPoint y: 149, distance: 67.9
click at [219, 149] on p "Transparencia y explicabilidad" at bounding box center [256, 160] width 121 height 51
click at [168, 36] on icon at bounding box center [169, 36] width 10 height 10
click at [154, 33] on icon at bounding box center [154, 36] width 10 height 10
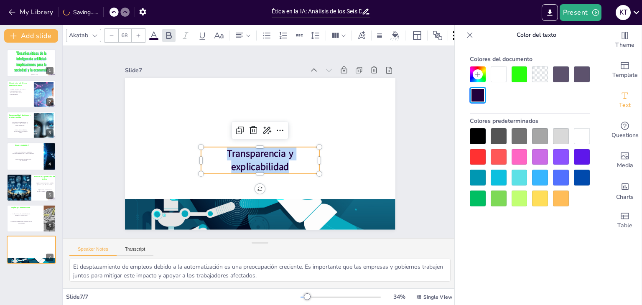
click at [515, 75] on div at bounding box center [520, 75] width 16 height 16
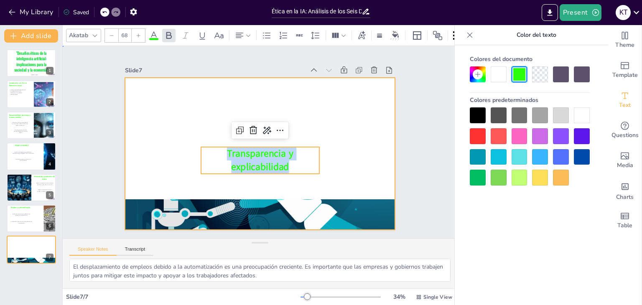
click at [338, 115] on div at bounding box center [258, 153] width 296 height 205
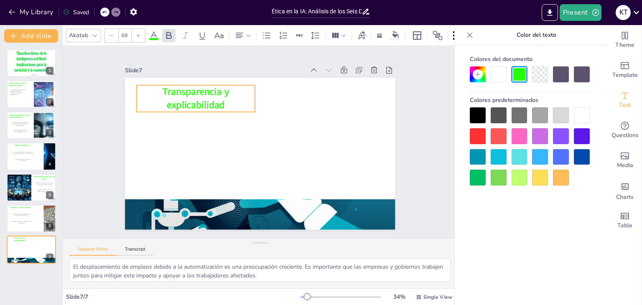
drag, startPoint x: 269, startPoint y: 152, endPoint x: 205, endPoint y: 90, distance: 89.3
click at [205, 90] on span "Transparencia y explicabilidad" at bounding box center [208, 86] width 68 height 39
click at [472, 29] on div at bounding box center [469, 34] width 13 height 13
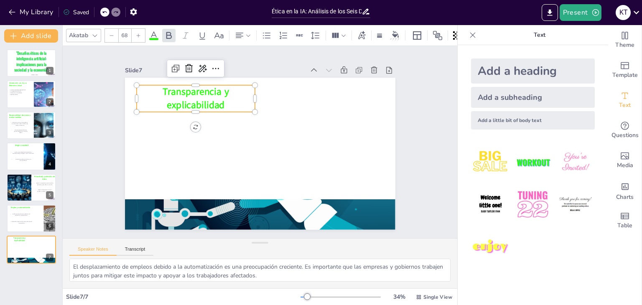
click at [491, 92] on div "Add a subheading" at bounding box center [533, 97] width 124 height 21
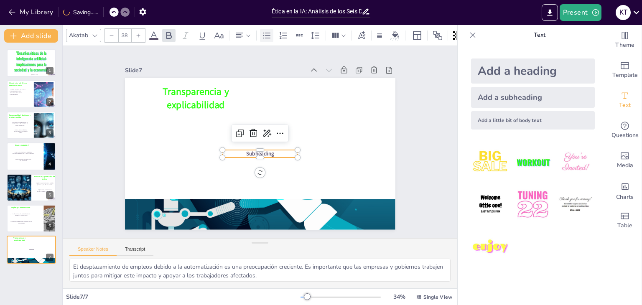
click at [265, 33] on icon at bounding box center [267, 36] width 10 height 10
click at [277, 149] on p "Subheading" at bounding box center [257, 153] width 74 height 31
click at [277, 149] on p "Subheading" at bounding box center [257, 153] width 75 height 23
click at [276, 149] on p "Subheading" at bounding box center [250, 149] width 51 height 66
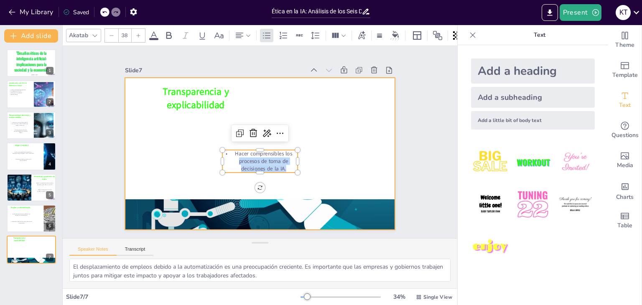
drag, startPoint x: 226, startPoint y: 161, endPoint x: 189, endPoint y: 146, distance: 40.2
click at [189, 146] on div "Transparencia y explicabilidad Hacer comprensibles los procesos de toma de deci…" at bounding box center [249, 146] width 249 height 309
click at [189, 146] on div at bounding box center [257, 153] width 305 height 228
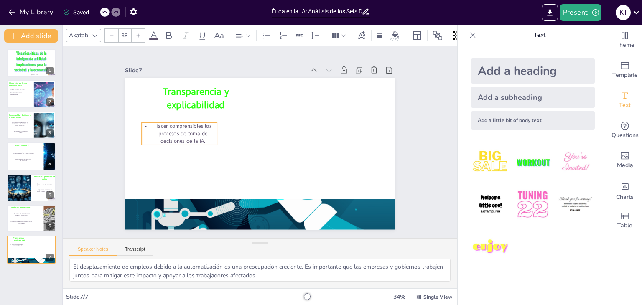
drag, startPoint x: 258, startPoint y: 155, endPoint x: 177, endPoint y: 125, distance: 86.8
click at [177, 125] on p "Hacer comprensibles los procesos de toma de decisiones de la IA." at bounding box center [182, 117] width 79 height 38
drag, startPoint x: 211, startPoint y: 128, endPoint x: 248, endPoint y: 131, distance: 37.8
click at [254, 131] on div at bounding box center [258, 131] width 9 height 23
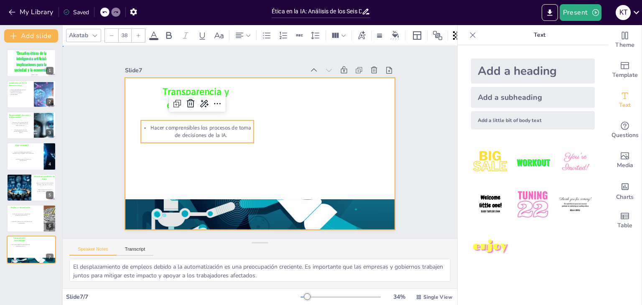
click at [278, 131] on div at bounding box center [248, 140] width 205 height 296
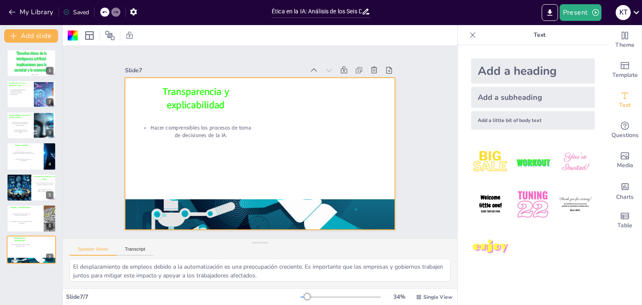
click at [485, 98] on div "Add a subheading" at bounding box center [533, 97] width 124 height 21
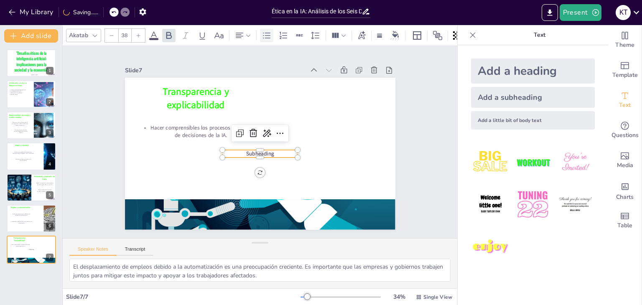
click at [269, 31] on icon at bounding box center [267, 36] width 10 height 10
click at [278, 150] on p "Subheading" at bounding box center [257, 153] width 75 height 23
click at [278, 150] on p "Subheading" at bounding box center [256, 153] width 72 height 38
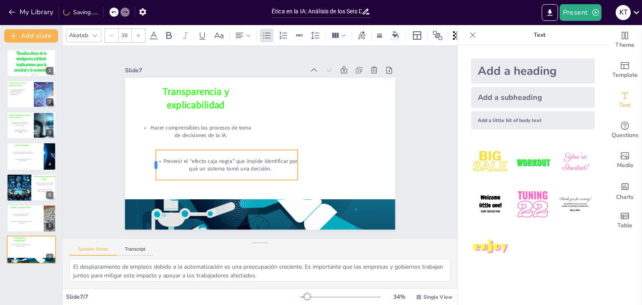
drag, startPoint x: 215, startPoint y: 163, endPoint x: 149, endPoint y: 166, distance: 66.6
click at [149, 158] on div at bounding box center [150, 142] width 13 height 31
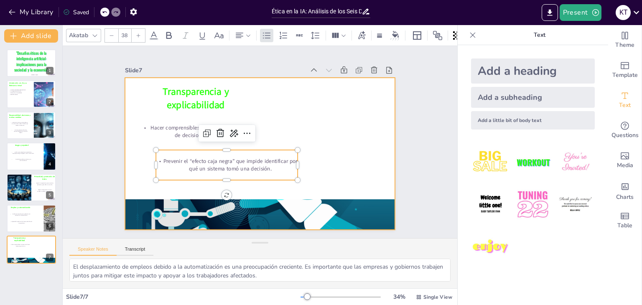
click at [328, 154] on div at bounding box center [258, 153] width 296 height 205
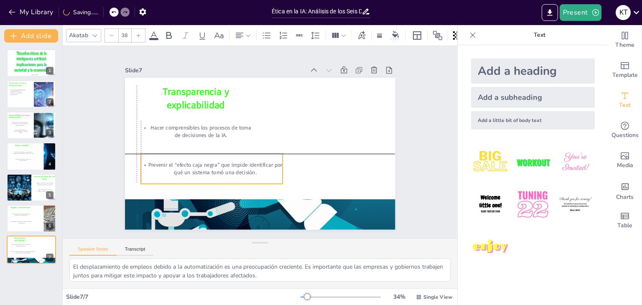
drag, startPoint x: 276, startPoint y: 154, endPoint x: 259, endPoint y: 157, distance: 16.9
click at [259, 157] on div "Prevenir el “efecto caja negra” que impide identificar por qué un sistema tomó …" at bounding box center [205, 146] width 142 height 85
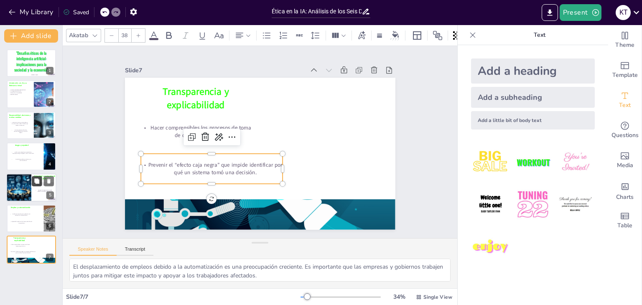
click at [36, 183] on icon at bounding box center [36, 181] width 5 height 5
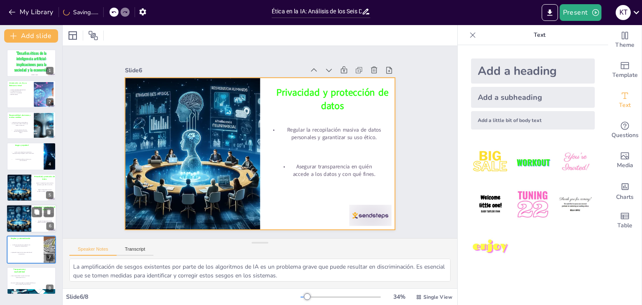
drag, startPoint x: 33, startPoint y: 213, endPoint x: 33, endPoint y: 225, distance: 12.1
click at [33, 225] on div "Privacidad y protección de datos Regular la recopilación masiva de datos person…" at bounding box center [31, 219] width 50 height 28
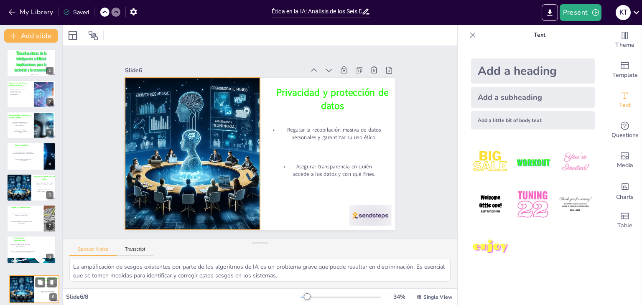
drag, startPoint x: 22, startPoint y: 219, endPoint x: 27, endPoint y: 292, distance: 73.3
click at [27, 292] on div at bounding box center [21, 290] width 49 height 28
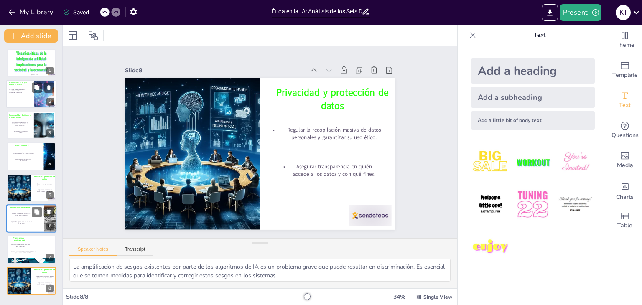
click at [23, 98] on div at bounding box center [31, 94] width 50 height 28
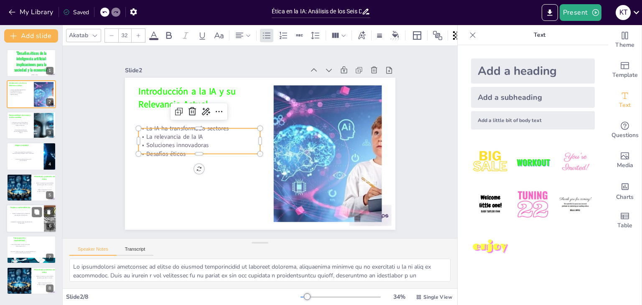
click at [191, 145] on p "Soluciones innovadoras" at bounding box center [200, 132] width 121 height 33
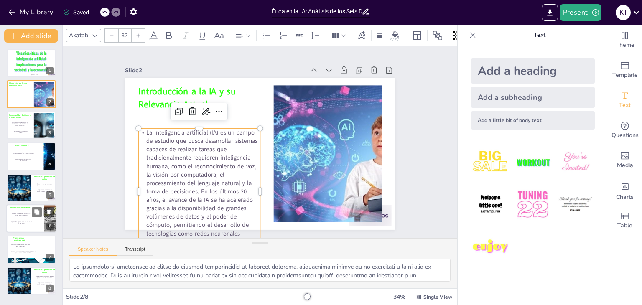
click at [196, 189] on p "La inteligencia artificial (IA) es un campo de estudio que busca desarrollar si…" at bounding box center [191, 177] width 146 height 149
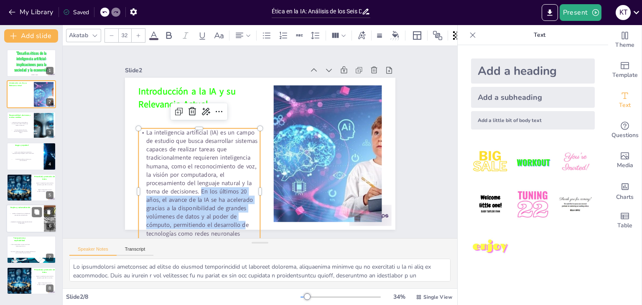
scroll to position [39, 0]
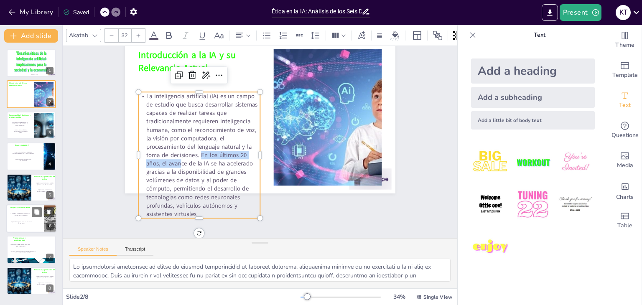
drag, startPoint x: 196, startPoint y: 189, endPoint x: 243, endPoint y: 236, distance: 66.0
click at [243, 236] on div "Slide 1 "Desafíos éticos de la inteligencia artificial: implicaciones para la s…" at bounding box center [259, 142] width 407 height 422
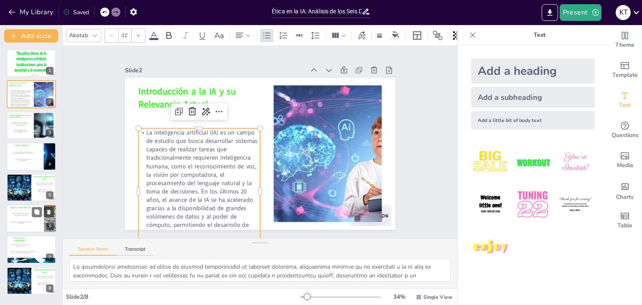
click at [197, 190] on p "La inteligencia artificial (IA) es un campo de estudio que busca desarrollar si…" at bounding box center [187, 171] width 155 height 158
click at [195, 188] on p "La inteligencia artificial (IA) es un campo de estudio que busca desarrollar si…" at bounding box center [190, 178] width 145 height 149
click at [195, 188] on p "La inteligencia artificial (IA) es un campo de estudio que busca desarrollar si…" at bounding box center [182, 154] width 169 height 170
click at [195, 188] on p "La inteligencia artificial (IA) es un campo de estudio que busca desarrollar si…" at bounding box center [194, 185] width 134 height 138
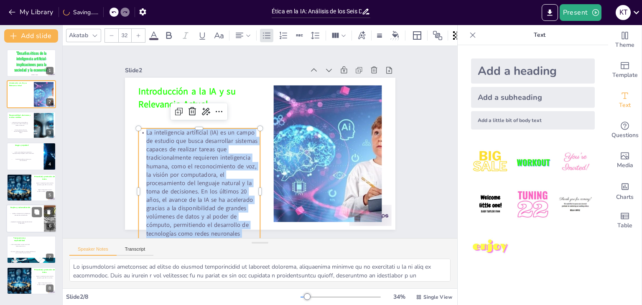
click at [195, 188] on p "La inteligencia artificial (IA) es un campo de estudio que busca desarrollar si…" at bounding box center [195, 185] width 134 height 138
click at [195, 188] on p "La inteligencia artificial (IA) es un campo de estudio que busca desarrollar si…" at bounding box center [190, 178] width 145 height 149
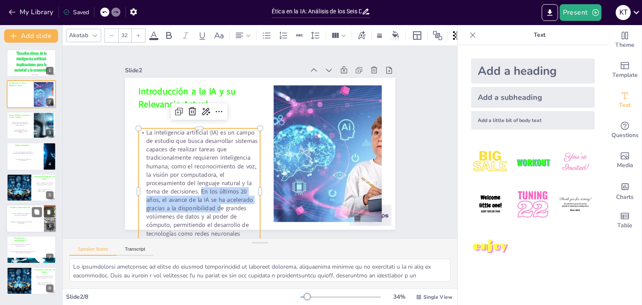
drag, startPoint x: 195, startPoint y: 188, endPoint x: 215, endPoint y: 207, distance: 27.8
click at [215, 207] on p "La inteligencia artificial (IA) es un campo de estudio que busca desarrollar si…" at bounding box center [190, 178] width 145 height 149
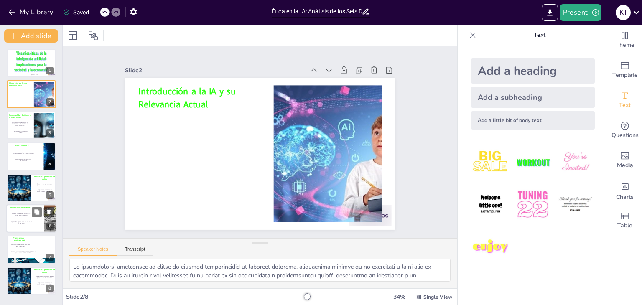
click at [490, 92] on div "Add a subheading" at bounding box center [533, 97] width 124 height 21
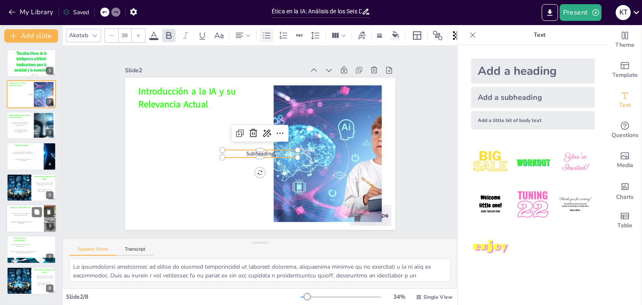
click at [259, 34] on div "Akatab 38" at bounding box center [278, 35] width 425 height 14
click at [266, 33] on icon at bounding box center [267, 36] width 10 height 10
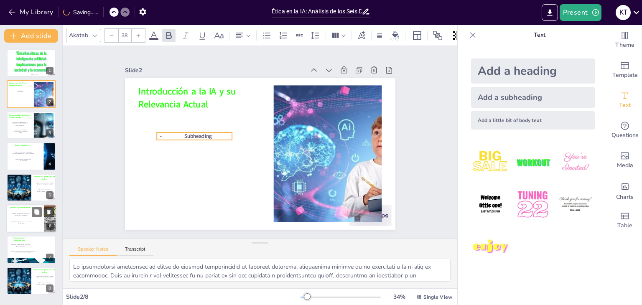
drag, startPoint x: 263, startPoint y: 151, endPoint x: 197, endPoint y: 133, distance: 67.9
click at [197, 125] on span "Subheading" at bounding box center [203, 117] width 29 height 15
click at [207, 132] on p "Subheading" at bounding box center [199, 117] width 74 height 31
click at [207, 133] on p "Subheading" at bounding box center [196, 123] width 75 height 23
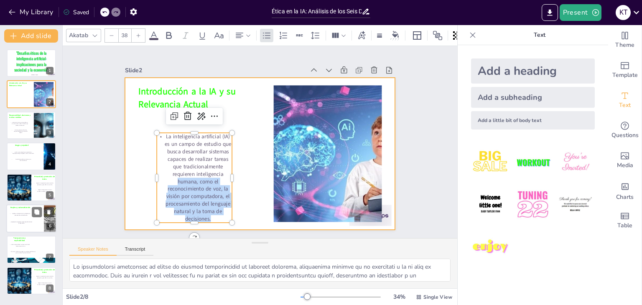
drag, startPoint x: 225, startPoint y: 174, endPoint x: 238, endPoint y: 174, distance: 12.2
click at [238, 174] on div "Introducción a la IA y su Relevancia Actual La inteligencia artificial (IA) es …" at bounding box center [248, 140] width 205 height 296
click at [238, 174] on div at bounding box center [258, 154] width 285 height 180
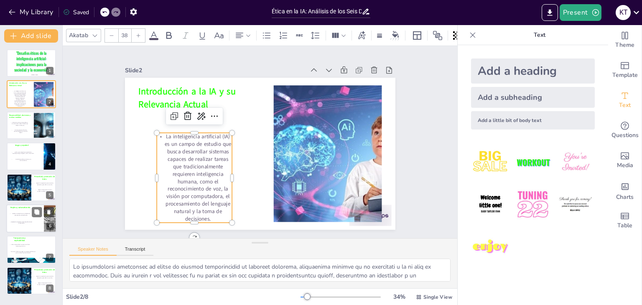
click at [219, 173] on p "La inteligencia artificial (IA) es un campo de estudio que busca desarrollar si…" at bounding box center [188, 164] width 92 height 104
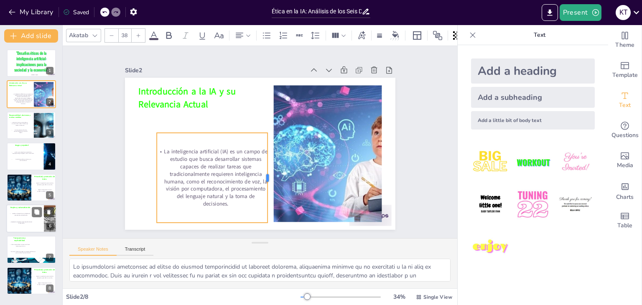
drag, startPoint x: 228, startPoint y: 173, endPoint x: 263, endPoint y: 170, distance: 35.7
click at [263, 170] on div at bounding box center [263, 180] width 25 height 90
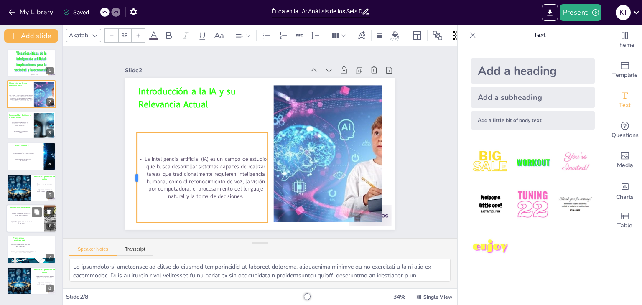
drag, startPoint x: 149, startPoint y: 174, endPoint x: 129, endPoint y: 172, distance: 20.6
click at [129, 172] on div at bounding box center [130, 165] width 16 height 90
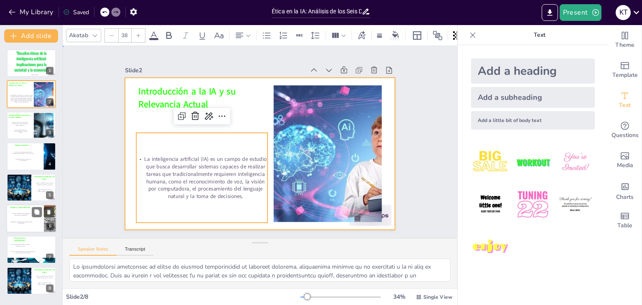
click at [251, 118] on div at bounding box center [258, 153] width 296 height 205
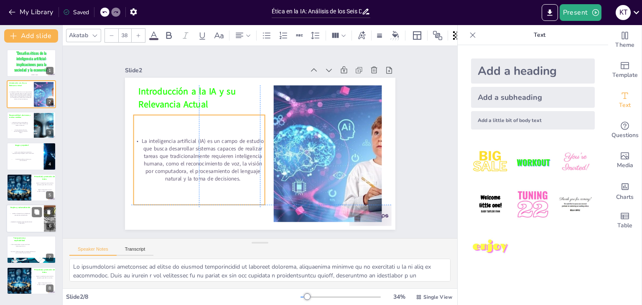
drag, startPoint x: 221, startPoint y: 170, endPoint x: 216, endPoint y: 154, distance: 16.3
click at [216, 154] on p "La inteligencia artificial (IA) es un campo de estudio que busca desarrollar si…" at bounding box center [196, 140] width 139 height 83
click at [115, 154] on div "Slide 1 "Desafíos éticos de la inteligencia artificial: implicaciones para la s…" at bounding box center [259, 142] width 289 height 361
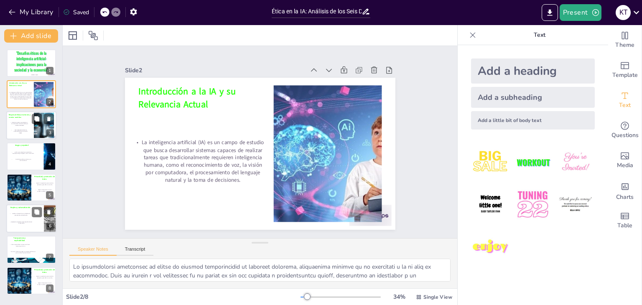
click at [18, 133] on p "Crear mecanismos claros de responsabilidad para minimizar riesgos." at bounding box center [20, 131] width 18 height 4
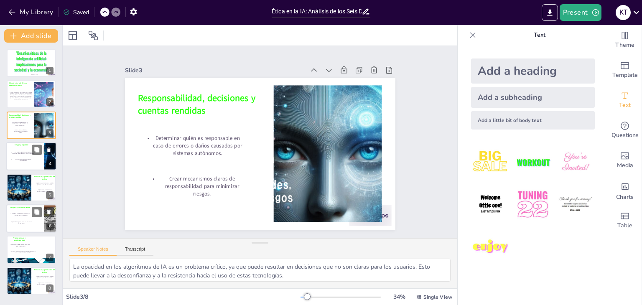
click at [22, 154] on p "Evitar que los algoritmos reproduzcan o amplifiquen sesgos de género, raza o cl…" at bounding box center [22, 153] width 24 height 3
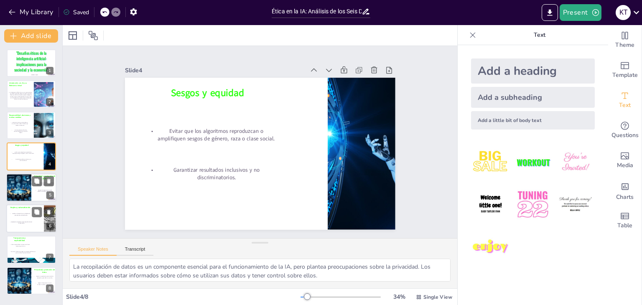
click at [22, 186] on div at bounding box center [19, 188] width 50 height 28
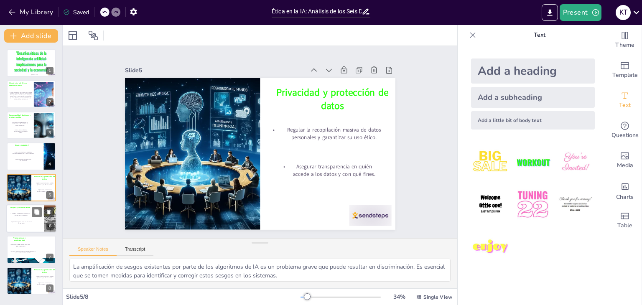
click at [20, 212] on div "Gestionar el impacto de la sustitución de empleos por automatización." at bounding box center [21, 214] width 22 height 4
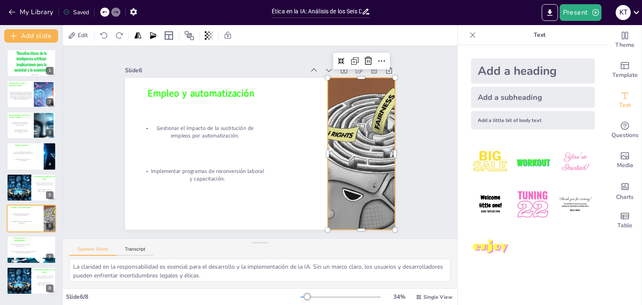
click at [365, 121] on div at bounding box center [171, 192] width 397 height 347
click at [390, 82] on icon at bounding box center [396, 88] width 12 height 12
click at [411, 57] on div "Slide 1 "Desafíos éticos de la inteligencia artificial: implicaciones para la s…" at bounding box center [260, 142] width 347 height 238
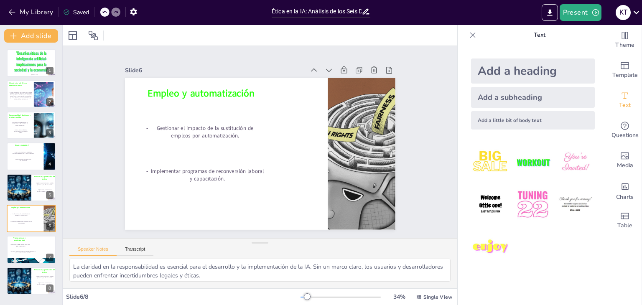
click at [467, 41] on div at bounding box center [472, 34] width 13 height 13
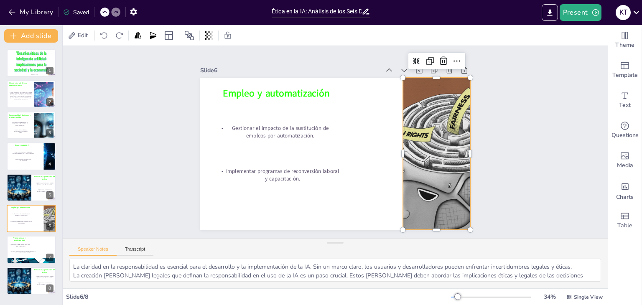
click at [420, 108] on div at bounding box center [376, 236] width 322 height 406
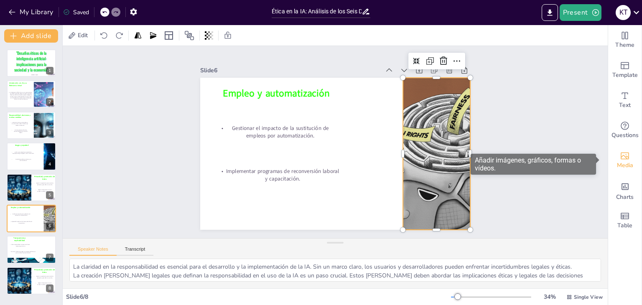
click at [617, 164] on span "Media" at bounding box center [625, 165] width 16 height 9
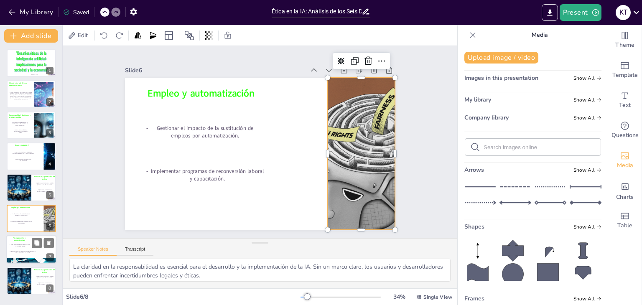
click at [26, 243] on div at bounding box center [31, 250] width 50 height 28
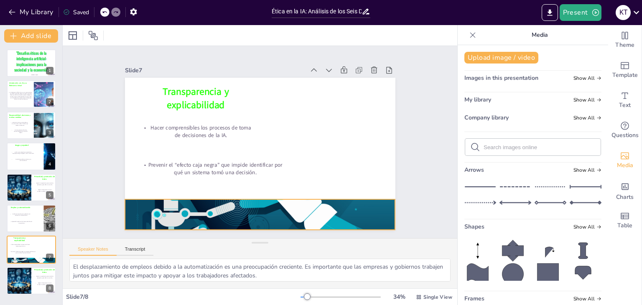
click at [213, 221] on div at bounding box center [252, 214] width 283 height 163
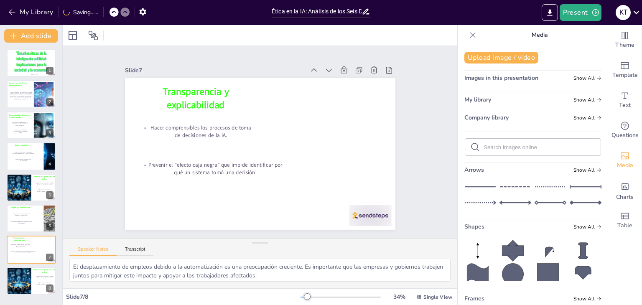
click at [471, 34] on icon at bounding box center [473, 35] width 8 height 8
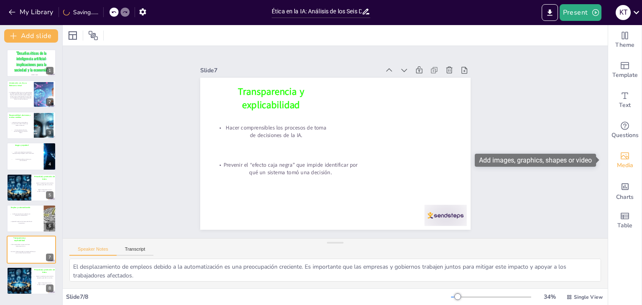
click at [623, 160] on icon "Add images, graphics, shapes or video" at bounding box center [625, 156] width 10 height 10
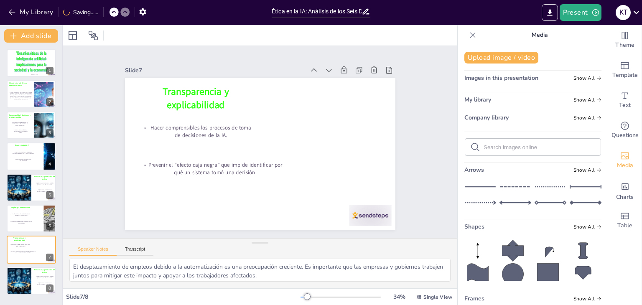
click at [522, 149] on input "text" at bounding box center [540, 147] width 112 height 6
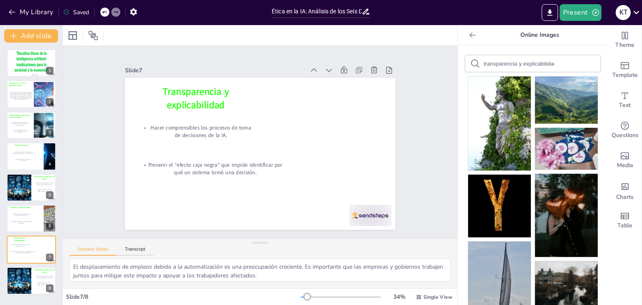
click at [548, 67] on div "transparencia y explicabilidad" at bounding box center [534, 63] width 136 height 17
click at [544, 64] on input "transparencia y explicabilidad" at bounding box center [519, 64] width 71 height 6
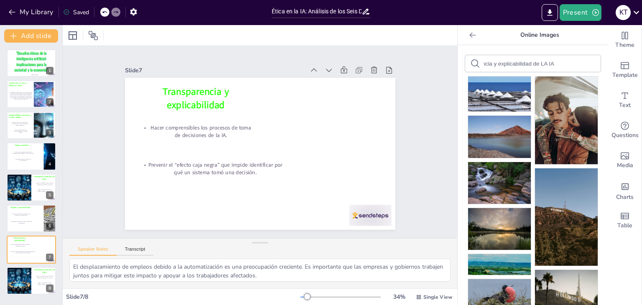
click at [540, 62] on input "transparencia y explicabilidad de LA IA" at bounding box center [519, 64] width 71 height 6
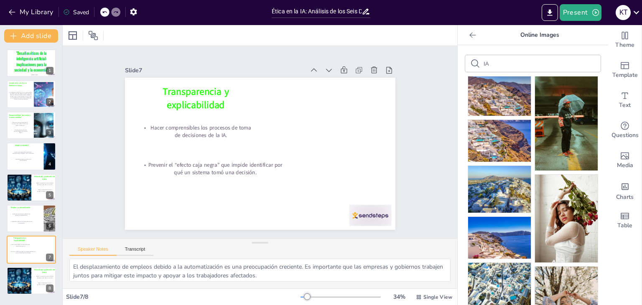
click at [540, 62] on input "IA" at bounding box center [519, 64] width 71 height 6
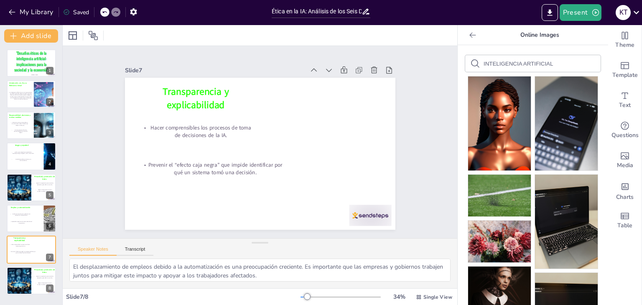
click at [471, 64] on icon at bounding box center [475, 63] width 8 height 8
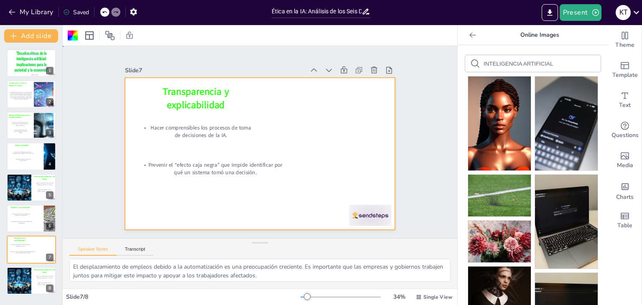
click at [298, 103] on div at bounding box center [258, 153] width 296 height 205
click at [319, 109] on div at bounding box center [258, 153] width 296 height 205
click at [471, 32] on div at bounding box center [472, 34] width 13 height 13
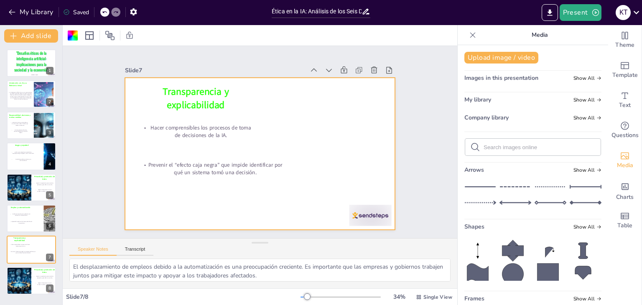
click at [470, 33] on icon at bounding box center [473, 35] width 8 height 8
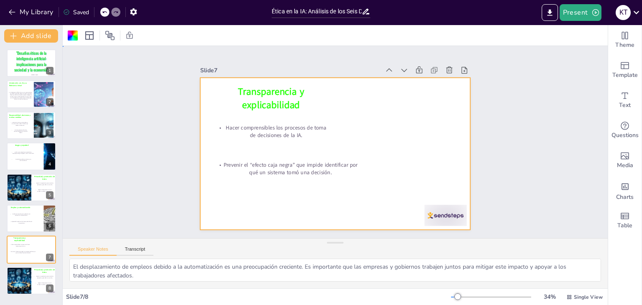
click at [351, 126] on div at bounding box center [334, 154] width 285 height 180
click at [626, 107] on div "Text" at bounding box center [625, 100] width 33 height 30
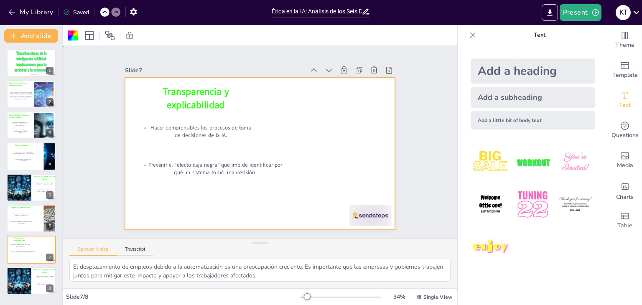
click at [337, 119] on div at bounding box center [258, 154] width 285 height 180
drag, startPoint x: 337, startPoint y: 119, endPoint x: 342, endPoint y: 108, distance: 11.8
click at [404, 177] on icon at bounding box center [408, 181] width 9 height 9
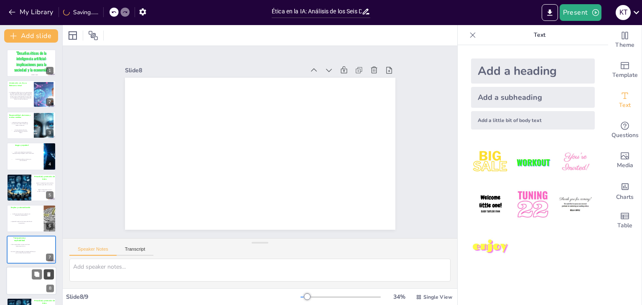
click at [46, 272] on icon at bounding box center [49, 274] width 6 height 6
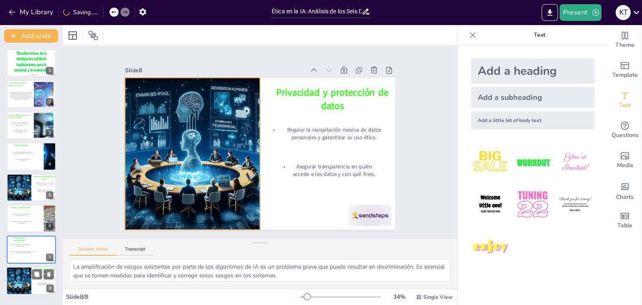
click at [20, 278] on div at bounding box center [19, 281] width 50 height 28
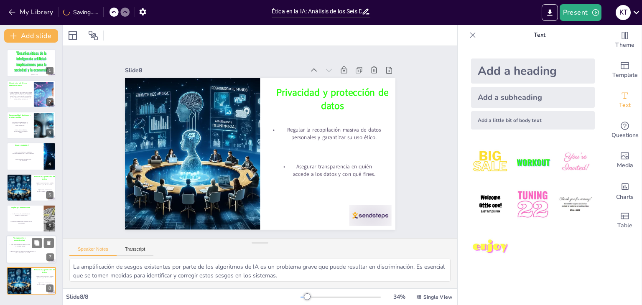
click at [16, 253] on p "Prevenir el “efecto caja negra” que impide identificar por qué un sistema tomó …" at bounding box center [22, 252] width 26 height 3
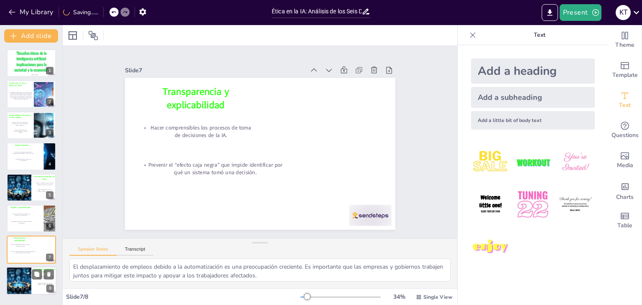
click at [20, 278] on div at bounding box center [19, 281] width 50 height 28
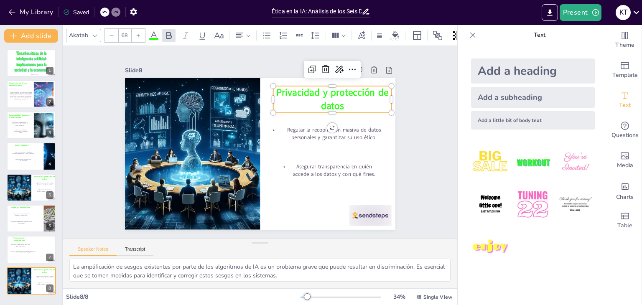
click at [322, 96] on span "Privacidad y protección de datos" at bounding box center [337, 104] width 113 height 33
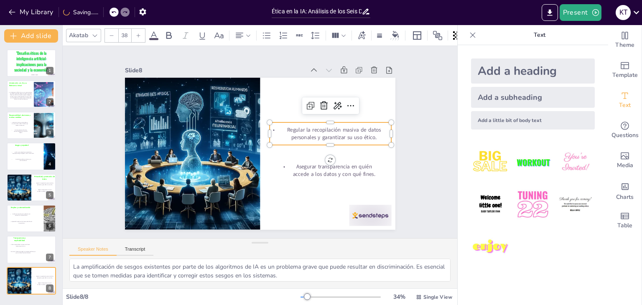
click at [322, 129] on p "Regular la recopilación masiva de datos personales y garantizar su uso ético." at bounding box center [331, 142] width 123 height 28
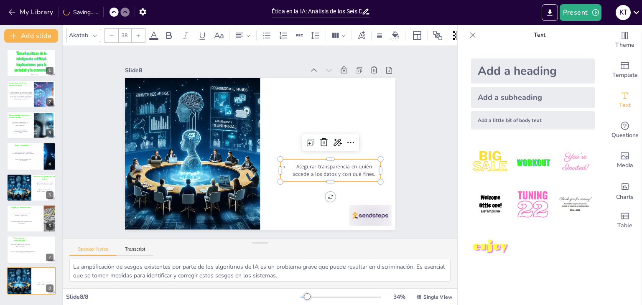
click at [323, 176] on div "Asegurar transparencia en quién accede a los datos y con qué fines." at bounding box center [322, 184] width 103 height 43
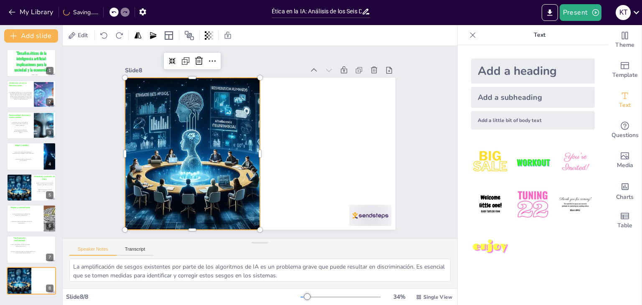
click at [201, 134] on div at bounding box center [191, 146] width 281 height 179
click at [216, 57] on icon at bounding box center [221, 56] width 11 height 11
click at [81, 39] on span "Edit" at bounding box center [82, 35] width 13 height 8
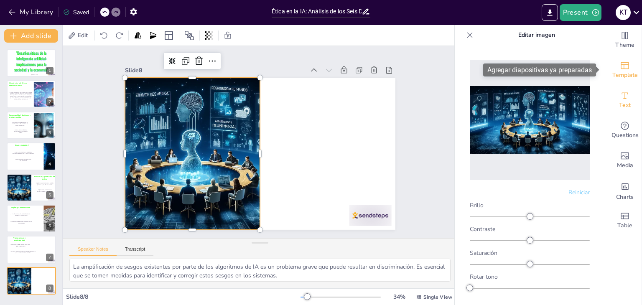
click at [624, 66] on div "Template" at bounding box center [625, 70] width 33 height 30
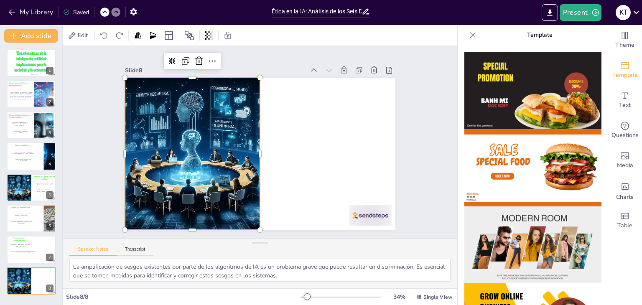
click at [469, 32] on icon at bounding box center [473, 35] width 8 height 8
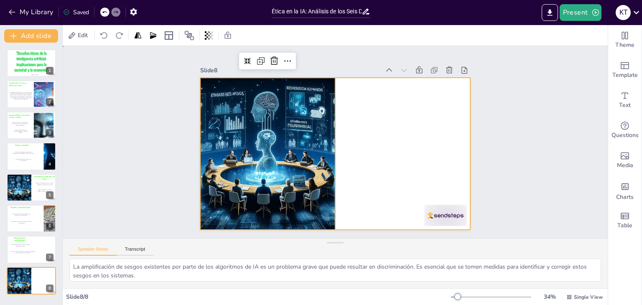
click at [350, 117] on div at bounding box center [329, 152] width 310 height 267
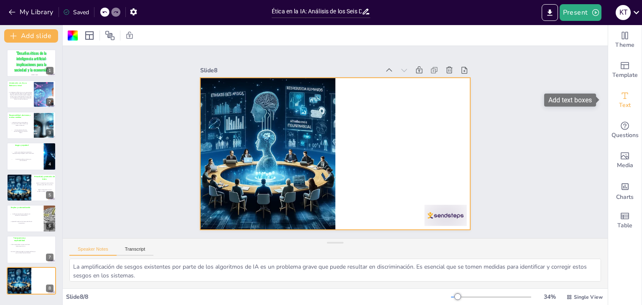
click at [619, 103] on span "Text" at bounding box center [625, 105] width 12 height 9
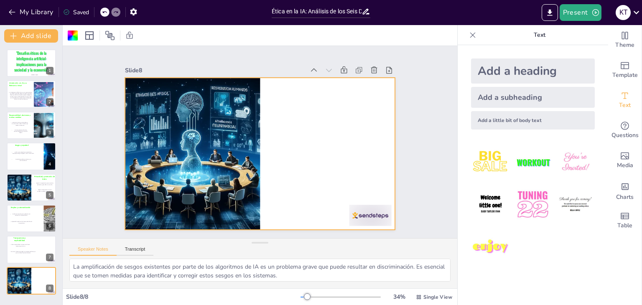
click at [545, 72] on div "Add a heading" at bounding box center [533, 71] width 124 height 25
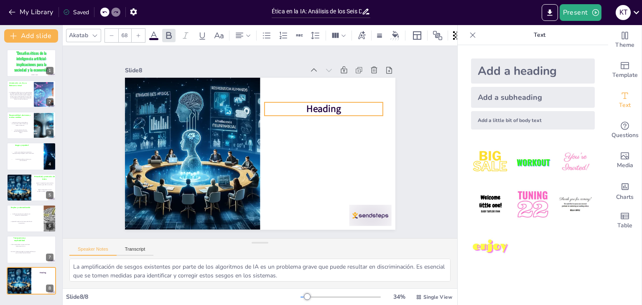
drag, startPoint x: 282, startPoint y: 151, endPoint x: 346, endPoint y: 107, distance: 77.4
click at [346, 107] on p "Heading" at bounding box center [329, 123] width 118 height 38
click at [340, 106] on p "Heading" at bounding box center [330, 130] width 117 height 49
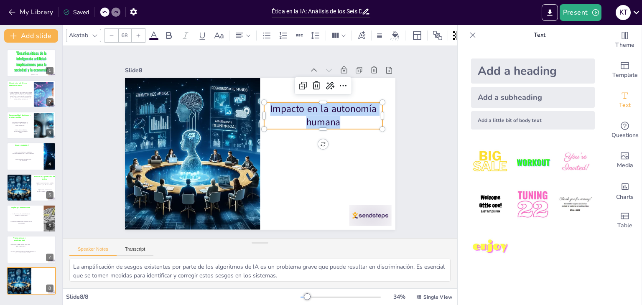
drag, startPoint x: 338, startPoint y: 120, endPoint x: 265, endPoint y: 101, distance: 75.8
click at [267, 104] on p "Impacto en la autonomía humana" at bounding box center [327, 129] width 121 height 51
click at [166, 32] on icon at bounding box center [168, 35] width 5 height 7
click at [156, 33] on icon at bounding box center [154, 36] width 10 height 10
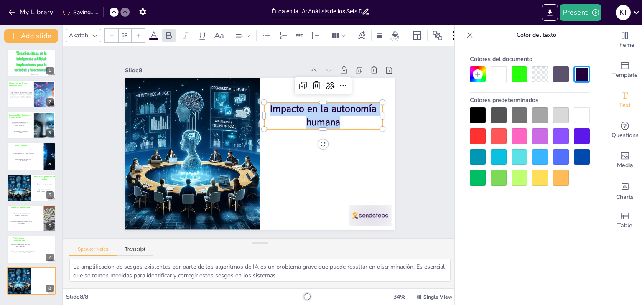
click at [517, 77] on div at bounding box center [520, 75] width 16 height 16
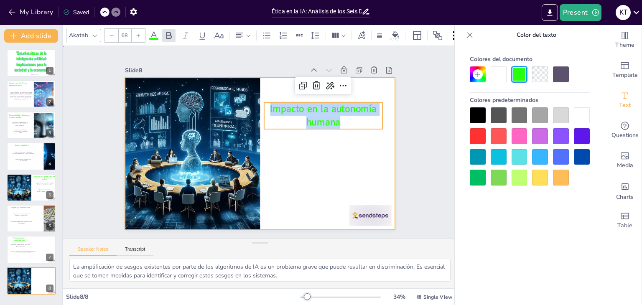
click at [325, 163] on div at bounding box center [257, 153] width 305 height 228
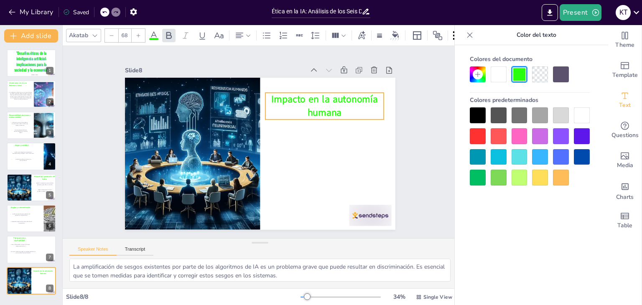
drag, startPoint x: 330, startPoint y: 121, endPoint x: 331, endPoint y: 111, distance: 10.5
click at [331, 111] on span "Impacto en la autonomía humana" at bounding box center [328, 112] width 107 height 34
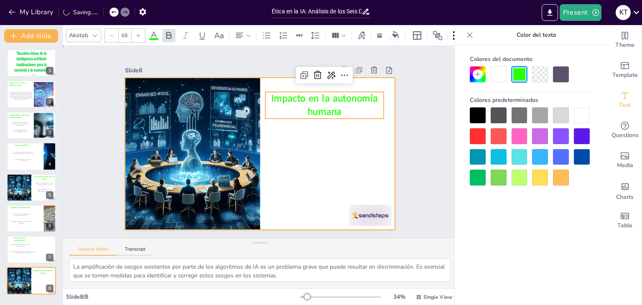
click at [342, 154] on div at bounding box center [258, 153] width 285 height 179
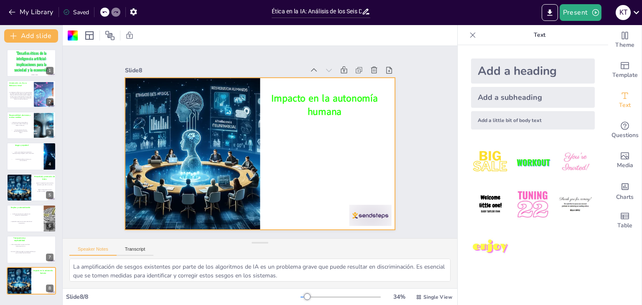
click at [515, 103] on div "Add a subheading" at bounding box center [533, 97] width 124 height 21
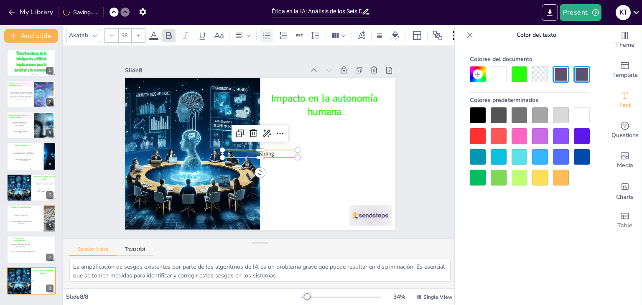
click at [270, 29] on div at bounding box center [266, 35] width 13 height 13
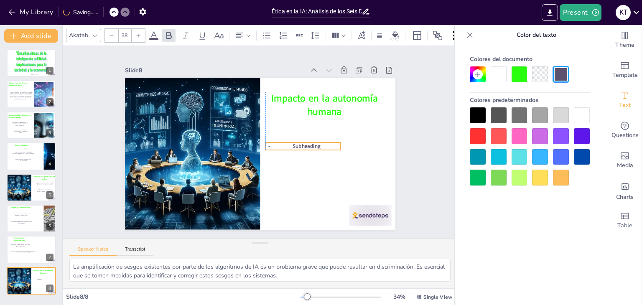
drag, startPoint x: 266, startPoint y: 150, endPoint x: 310, endPoint y: 142, distance: 44.3
click at [310, 146] on span "Subheading" at bounding box center [306, 151] width 28 height 10
click at [316, 143] on p "Subheading" at bounding box center [301, 154] width 75 height 23
click at [316, 142] on p "Subheading" at bounding box center [303, 149] width 76 height 15
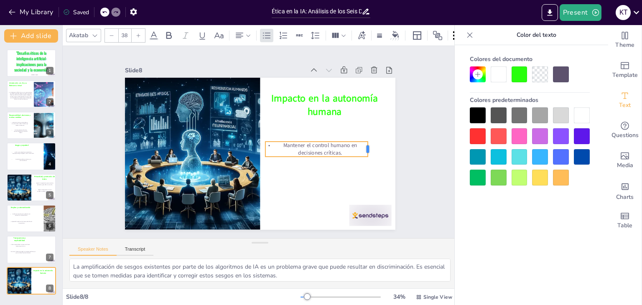
drag, startPoint x: 336, startPoint y: 145, endPoint x: 363, endPoint y: 141, distance: 27.5
click at [363, 141] on div "Impacto en la autonomía humana Mantener el control humano en decisiones crítica…" at bounding box center [258, 153] width 296 height 205
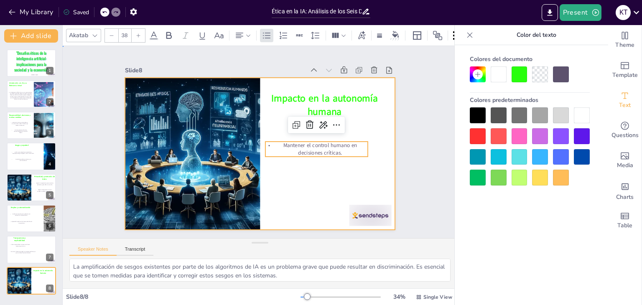
click at [321, 179] on div at bounding box center [258, 153] width 296 height 205
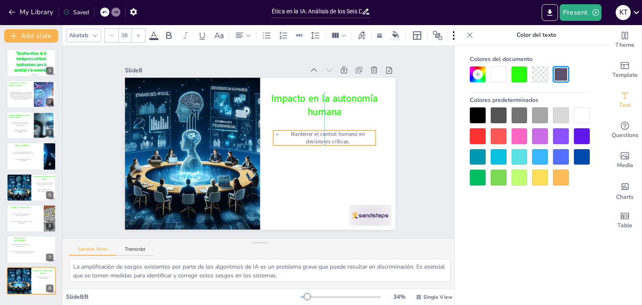
drag, startPoint x: 323, startPoint y: 151, endPoint x: 331, endPoint y: 140, distance: 14.1
click at [331, 140] on p "Mantener el control humano en decisiones críticas." at bounding box center [325, 145] width 104 height 26
click at [463, 40] on div at bounding box center [469, 34] width 13 height 13
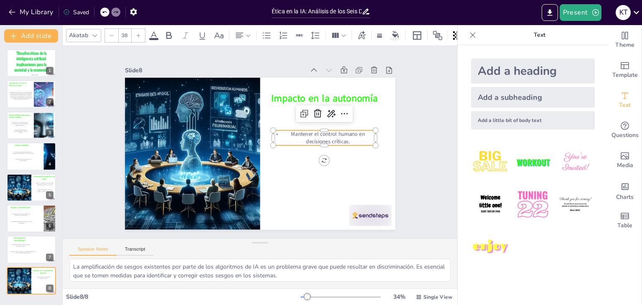
click at [474, 93] on div "Add a subheading" at bounding box center [533, 97] width 124 height 21
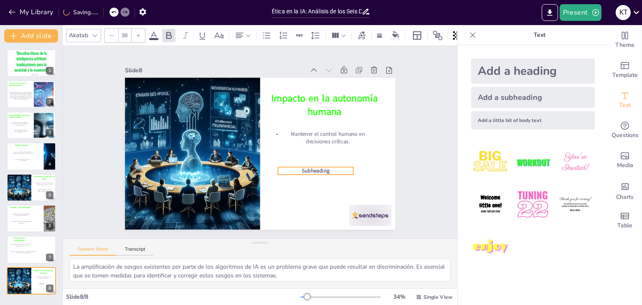
drag, startPoint x: 279, startPoint y: 151, endPoint x: 335, endPoint y: 166, distance: 58.3
click at [335, 171] on p "Subheading" at bounding box center [308, 182] width 75 height 23
click at [269, 33] on icon at bounding box center [267, 36] width 10 height 10
click at [329, 168] on p "Subheading" at bounding box center [313, 175] width 76 height 15
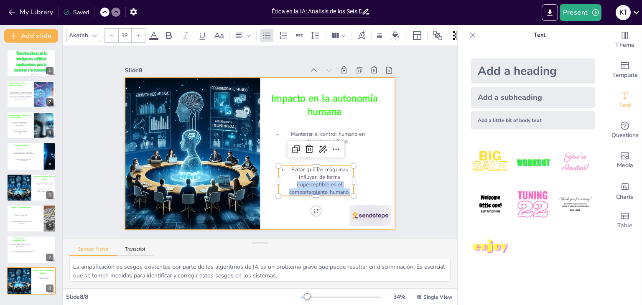
drag, startPoint x: 347, startPoint y: 178, endPoint x: 370, endPoint y: 178, distance: 22.6
click at [370, 178] on div "Impacto en la autonomía humana Mantener el control humano en decisiones crítica…" at bounding box center [257, 153] width 305 height 228
click at [370, 178] on div at bounding box center [258, 154] width 285 height 180
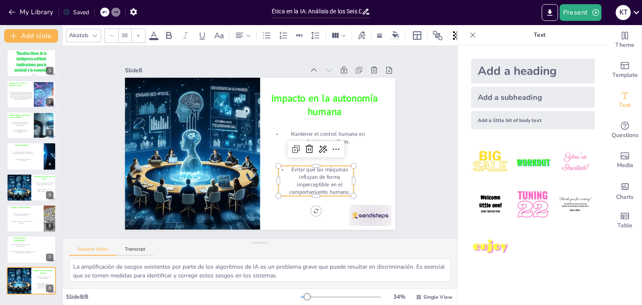
click at [343, 177] on p "Evitar que las máquinas influyan de forma imperceptible en el comportamiento hu…" at bounding box center [312, 187] width 78 height 38
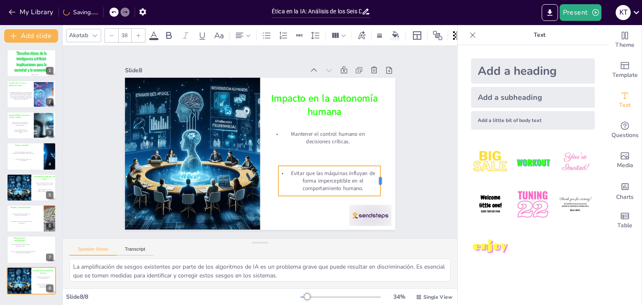
drag, startPoint x: 348, startPoint y: 174, endPoint x: 374, endPoint y: 173, distance: 26.8
click at [374, 202] on div at bounding box center [365, 217] width 15 height 31
click at [31, 135] on div at bounding box center [31, 125] width 50 height 28
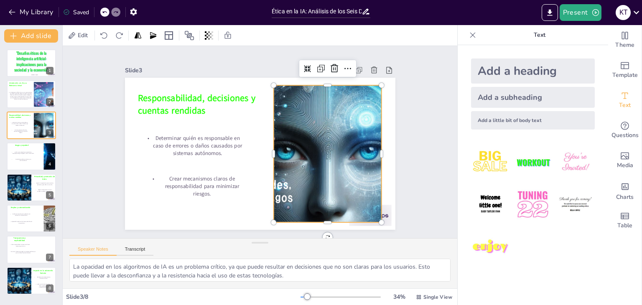
click at [305, 139] on div at bounding box center [326, 160] width 256 height 161
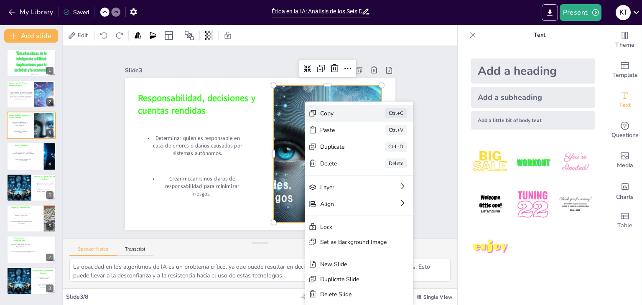
click at [371, 193] on div "Copy" at bounding box center [392, 203] width 42 height 20
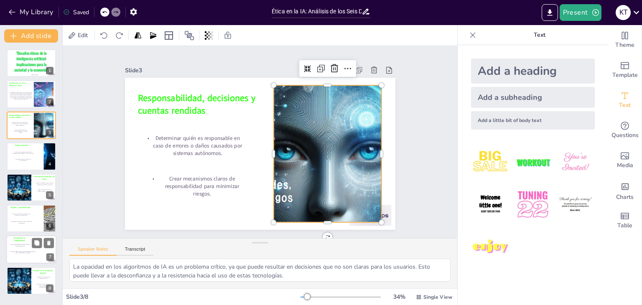
click at [16, 251] on p "Prevenir el “efecto caja negra” que impide identificar por qué un sistema tomó …" at bounding box center [22, 252] width 26 height 3
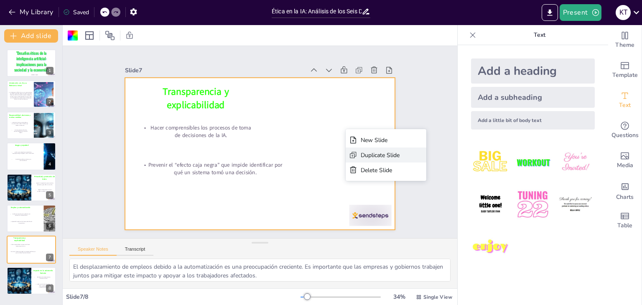
click at [356, 276] on icon at bounding box center [352, 282] width 12 height 12
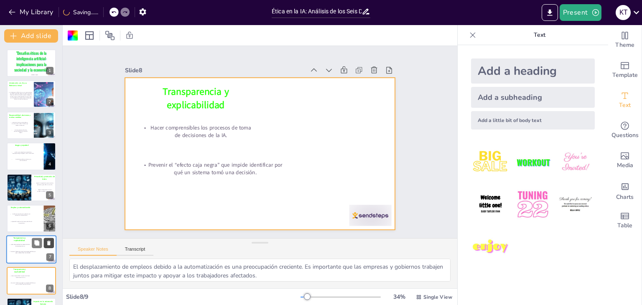
click at [49, 242] on icon at bounding box center [48, 243] width 3 height 5
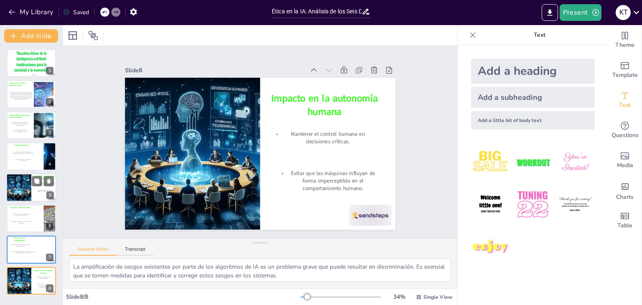
click at [25, 194] on div at bounding box center [19, 188] width 50 height 28
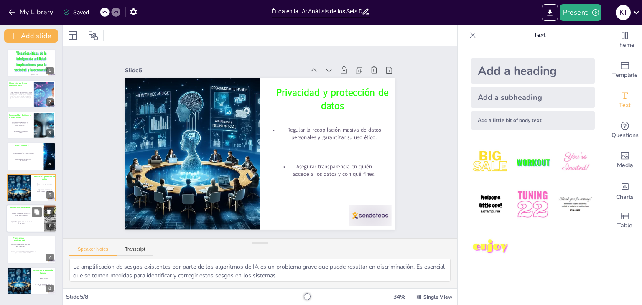
click at [17, 225] on div at bounding box center [31, 219] width 50 height 28
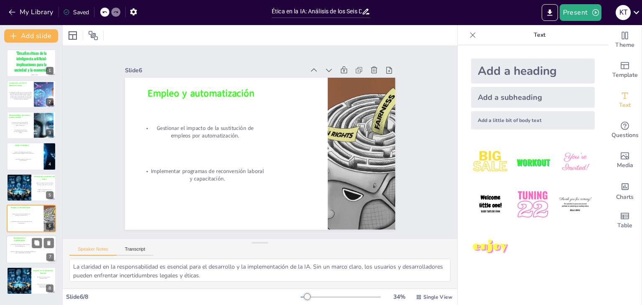
click at [21, 246] on p "Hacer comprensibles los procesos de toma de decisiones de la IA." at bounding box center [19, 245] width 21 height 3
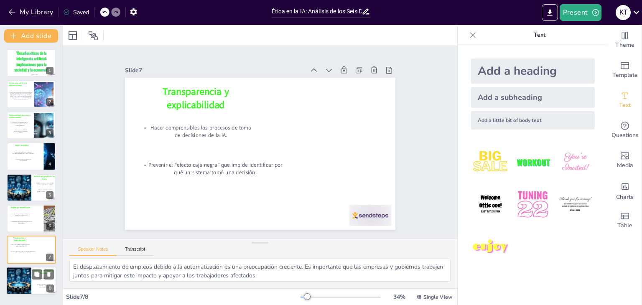
click at [27, 275] on div at bounding box center [19, 281] width 50 height 28
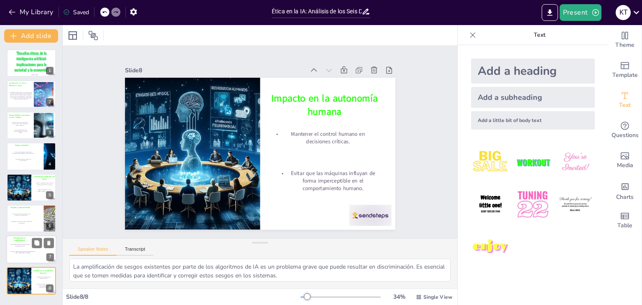
click at [23, 251] on p "Prevenir el “efecto caja negra” que impide identificar por qué un sistema tomó …" at bounding box center [22, 252] width 26 height 3
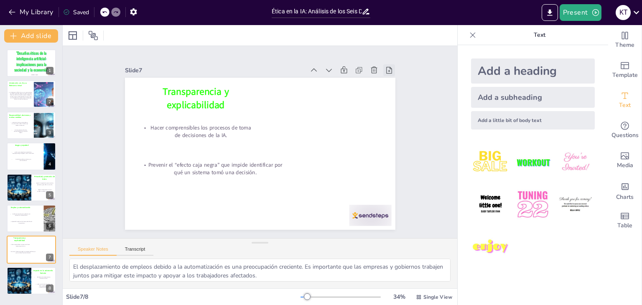
click at [398, 95] on icon at bounding box center [401, 99] width 7 height 8
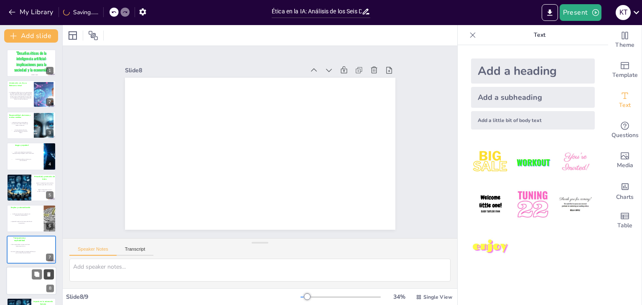
click at [47, 273] on icon at bounding box center [49, 274] width 6 height 6
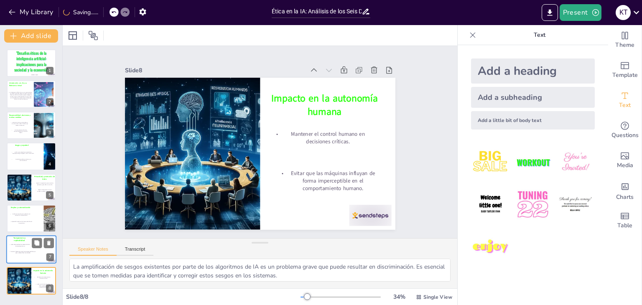
click at [31, 253] on p "Prevenir el “efecto caja negra” que impide identificar por qué un sistema tomó …" at bounding box center [22, 252] width 26 height 3
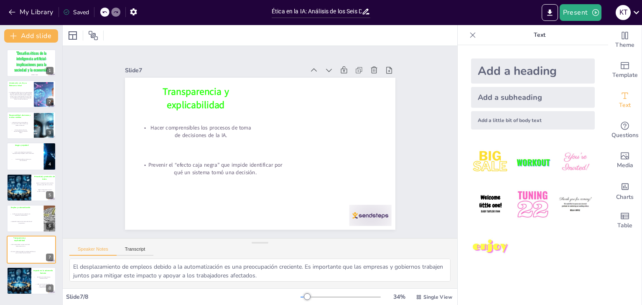
click at [470, 31] on icon at bounding box center [473, 35] width 8 height 8
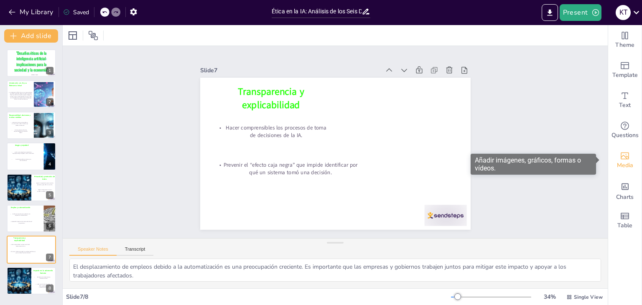
click at [617, 164] on span "Media" at bounding box center [625, 165] width 16 height 9
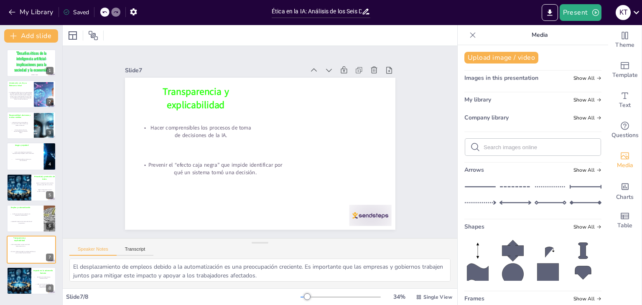
click at [562, 79] on div "Images in this presentation Show All" at bounding box center [533, 79] width 137 height 11
click at [574, 79] on span "Show All" at bounding box center [588, 78] width 28 height 6
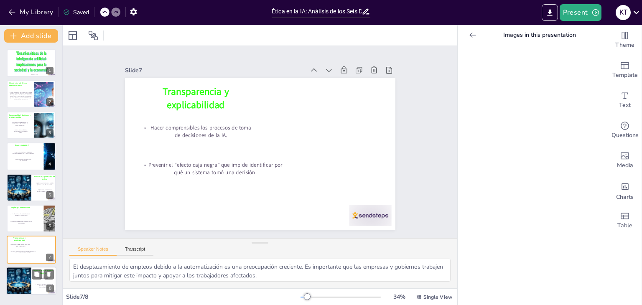
click at [22, 288] on div at bounding box center [19, 281] width 50 height 28
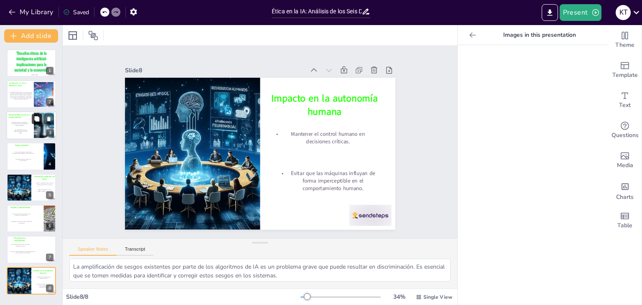
click at [38, 120] on icon at bounding box center [36, 118] width 5 height 5
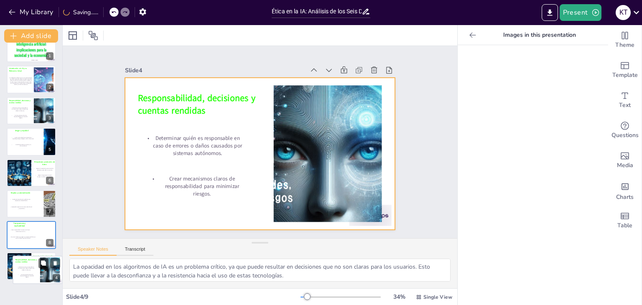
scroll to position [28, 0]
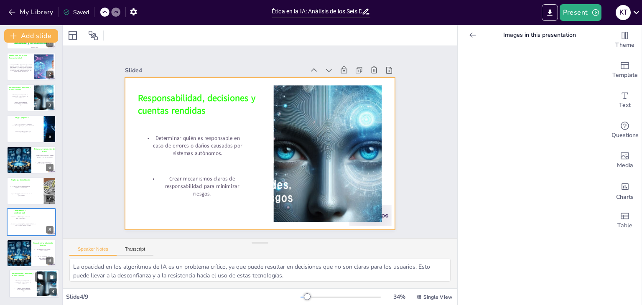
drag, startPoint x: 29, startPoint y: 157, endPoint x: 32, endPoint y: 288, distance: 131.0
click at [32, 288] on div at bounding box center [34, 284] width 49 height 28
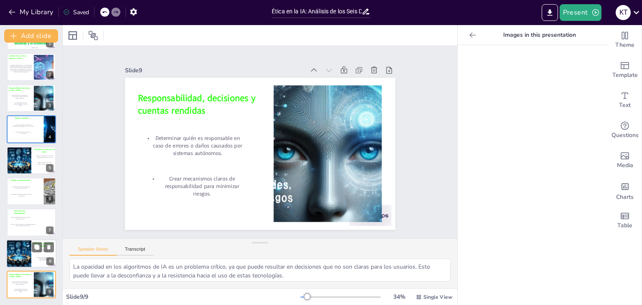
scroll to position [27, 0]
click at [18, 67] on p "La inteligencia artificial (IA) es un campo de estudio que busca desarrollar si…" at bounding box center [20, 68] width 25 height 8
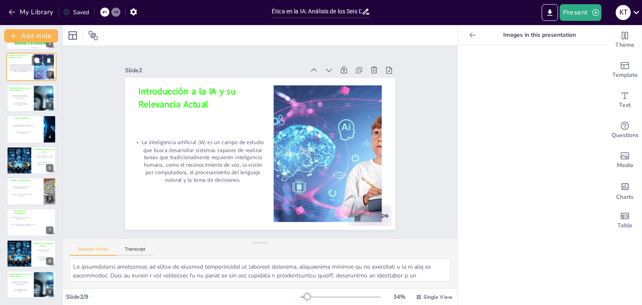
scroll to position [0, 0]
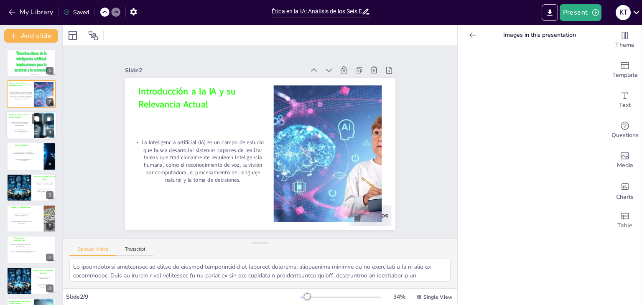
click at [18, 118] on div "Responsabilidad, decisiones y cuentas rendidas" at bounding box center [20, 116] width 23 height 7
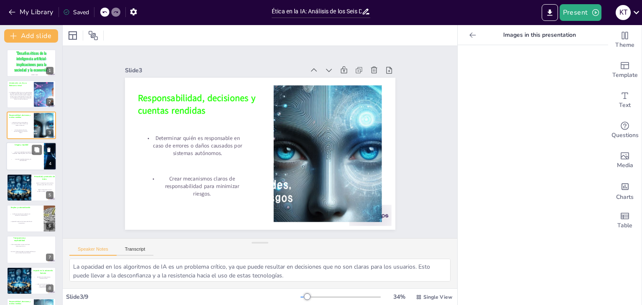
click at [24, 148] on div at bounding box center [31, 156] width 50 height 28
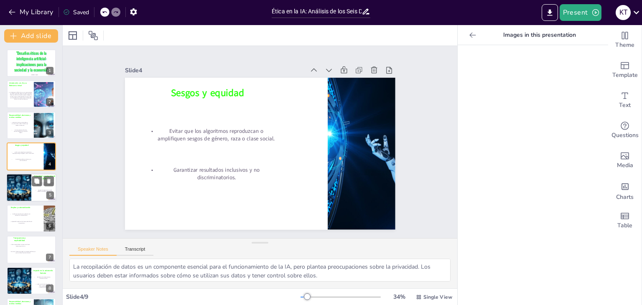
click at [26, 186] on div at bounding box center [19, 188] width 50 height 28
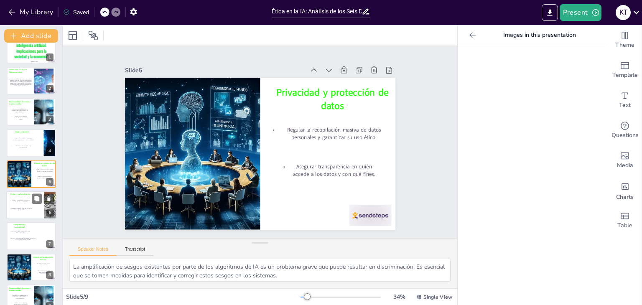
click at [27, 212] on div at bounding box center [31, 205] width 50 height 28
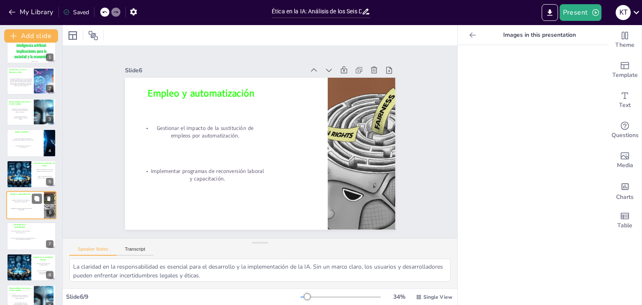
scroll to position [27, 0]
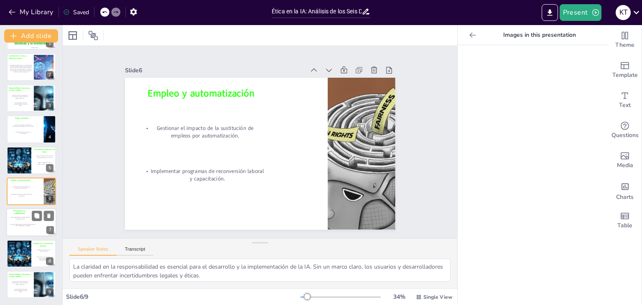
click at [28, 230] on div at bounding box center [31, 223] width 50 height 28
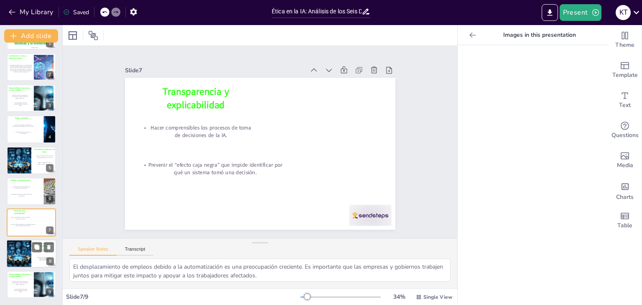
click at [24, 250] on div at bounding box center [19, 254] width 50 height 28
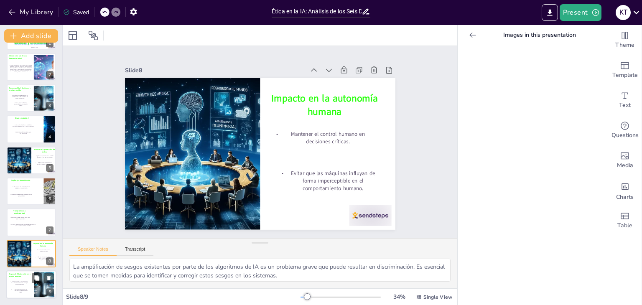
click at [18, 287] on div at bounding box center [31, 285] width 50 height 28
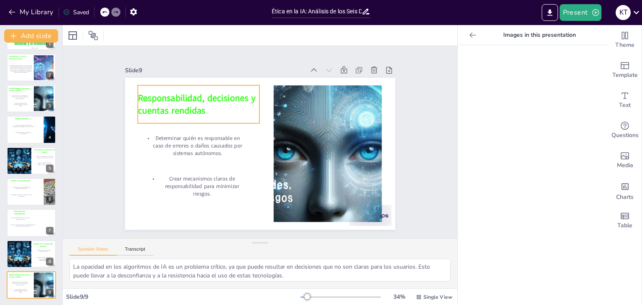
click at [192, 105] on span "Responsabilidad, decisiones y cuentas rendidas" at bounding box center [211, 80] width 120 height 48
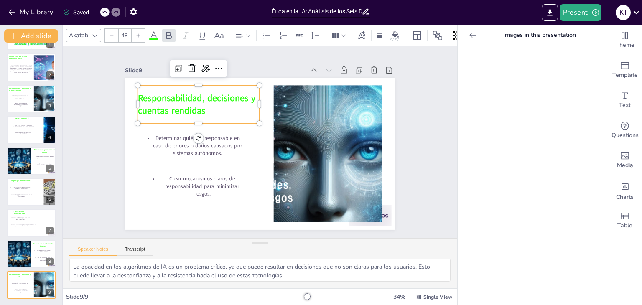
click at [192, 106] on span "Responsabilidad, decisiones y cuentas rendidas" at bounding box center [218, 75] width 118 height 59
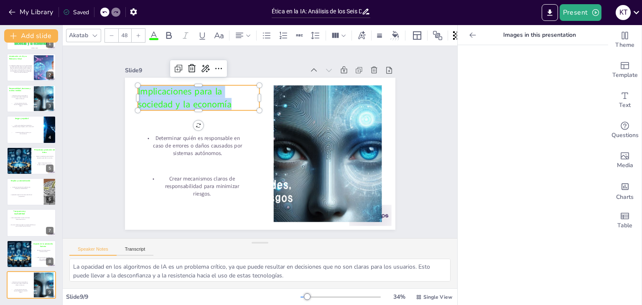
drag, startPoint x: 224, startPoint y: 101, endPoint x: 118, endPoint y: 86, distance: 107.3
click at [118, 86] on div "Slide 1 "Desafíos éticos de la inteligencia artificial: implicaciones para la s…" at bounding box center [260, 142] width 334 height 208
click at [165, 31] on icon at bounding box center [169, 36] width 10 height 10
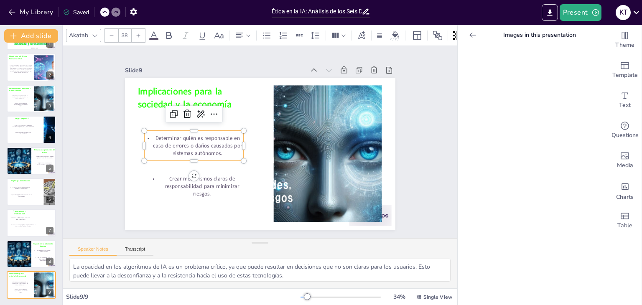
click at [187, 149] on p "Determinar quién es responsable en caso de errores o daños causados por sistema…" at bounding box center [194, 139] width 102 height 33
click at [215, 149] on p "Determinar quién es responsable en caso de errores o daños causados por sistema…" at bounding box center [196, 125] width 102 height 52
click at [215, 149] on p "Determinar quién es responsable en caso de errores o daños causados por sistema…" at bounding box center [194, 146] width 100 height 23
click at [255, 132] on p "Determinar quién es responsable en caso de errores o daños causados por sistema…" at bounding box center [289, 83] width 69 height 98
drag, startPoint x: 220, startPoint y: 133, endPoint x: 143, endPoint y: 127, distance: 77.2
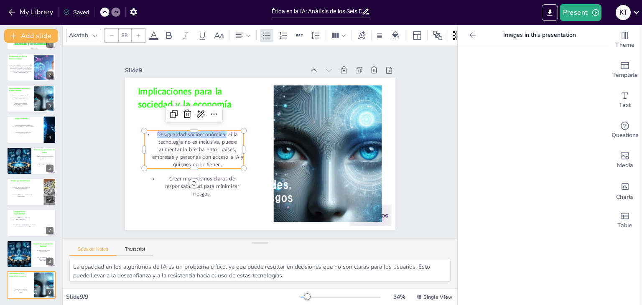
click at [143, 127] on div "Implicaciones para la sociedad y la economía Crear mecanismos claros de respons…" at bounding box center [258, 153] width 285 height 179
click at [172, 33] on icon at bounding box center [169, 36] width 10 height 10
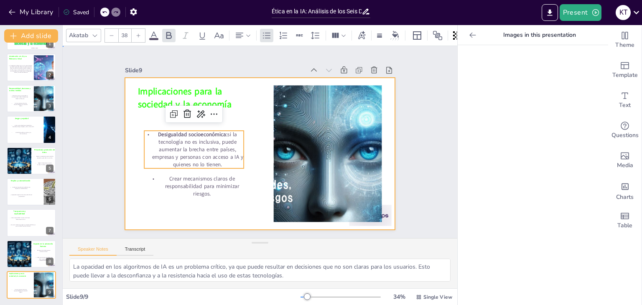
click at [236, 201] on div at bounding box center [258, 153] width 296 height 205
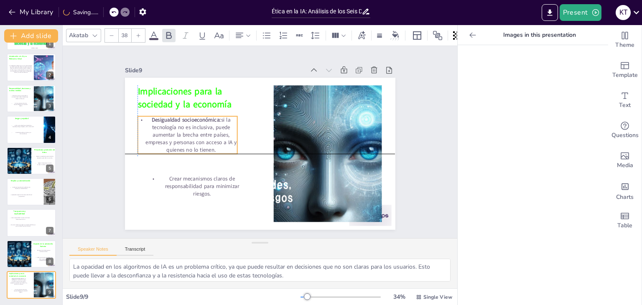
drag, startPoint x: 211, startPoint y: 149, endPoint x: 202, endPoint y: 138, distance: 14.6
click at [202, 138] on p "Desigualdad socioeconómica: si la tecnología no es inclusiva, puede aumentar la…" at bounding box center [188, 128] width 103 height 48
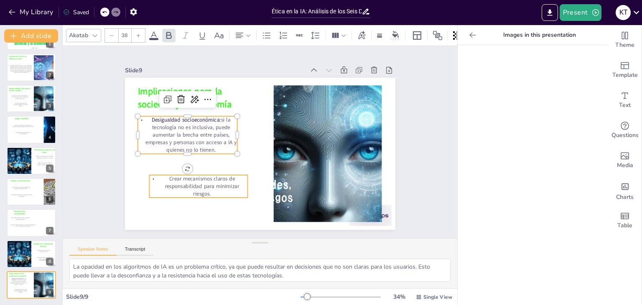
click at [212, 194] on p "Crear mecanismos claros de responsabilidad para minimizar riesgos." at bounding box center [194, 180] width 100 height 33
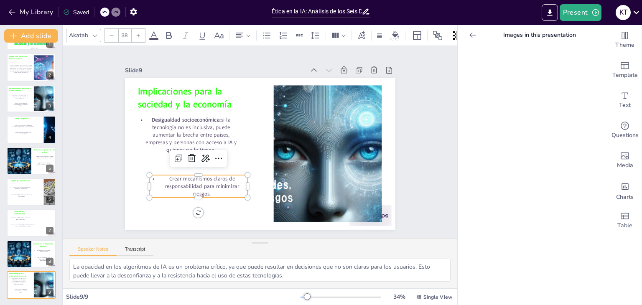
click at [212, 194] on p "Crear mecanismos claros de responsabilidad para minimizar riesgos." at bounding box center [190, 172] width 101 height 43
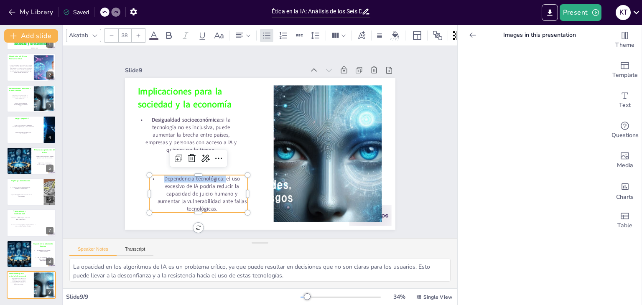
drag, startPoint x: 219, startPoint y: 174, endPoint x: 150, endPoint y: 175, distance: 69.0
click at [150, 175] on p "Dependencia tecnológica: el uso excesivo de IA podría reducir la capacidad de j…" at bounding box center [189, 179] width 104 height 57
click at [169, 35] on icon at bounding box center [168, 35] width 5 height 7
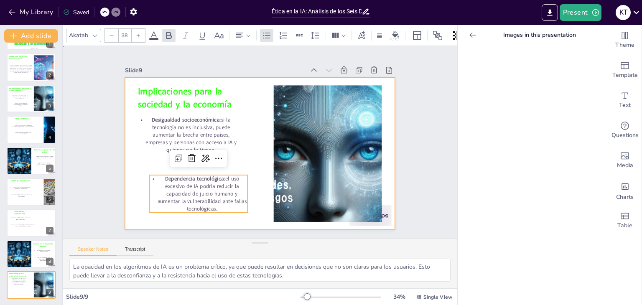
click at [129, 171] on div at bounding box center [258, 154] width 285 height 180
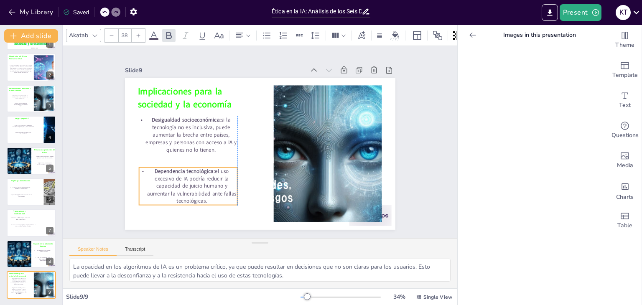
drag, startPoint x: 180, startPoint y: 185, endPoint x: 172, endPoint y: 178, distance: 10.4
click at [172, 178] on p "Dependencia tecnológica: el uso excesivo de IA podría reducir la capacidad de j…" at bounding box center [180, 170] width 104 height 57
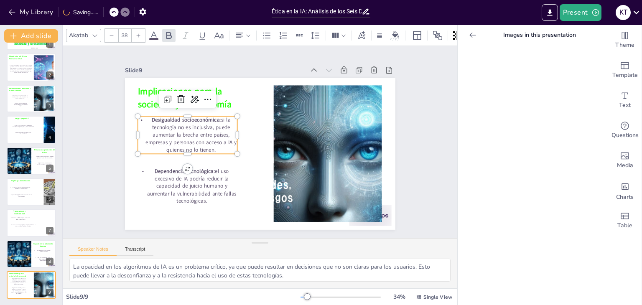
click at [209, 121] on p "Desigualdad socioeconómica: si la tecnología no es inclusiva, puede aumentar la…" at bounding box center [193, 113] width 107 height 67
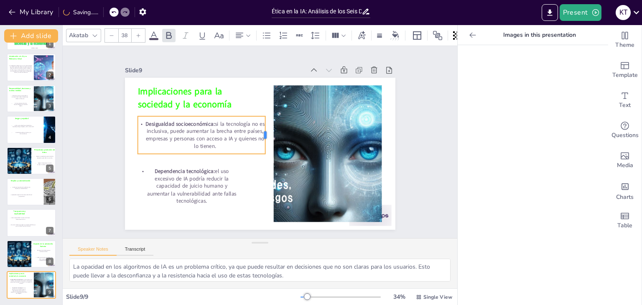
drag, startPoint x: 231, startPoint y: 130, endPoint x: 259, endPoint y: 129, distance: 28.0
click at [259, 148] on div at bounding box center [267, 151] width 38 height 7
drag, startPoint x: 129, startPoint y: 130, endPoint x: 124, endPoint y: 129, distance: 5.5
click at [125, 129] on div at bounding box center [130, 121] width 10 height 38
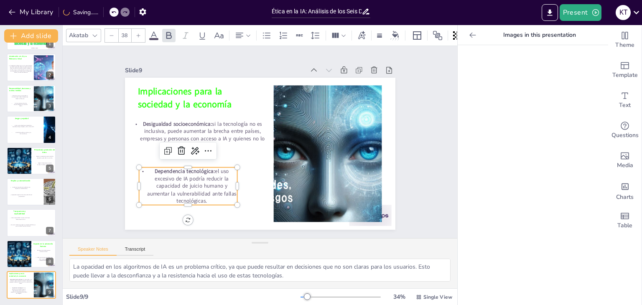
click at [213, 184] on p "Dependencia tecnológica: el uso excesivo de IA podría reducir la capacidad de j…" at bounding box center [184, 179] width 102 height 48
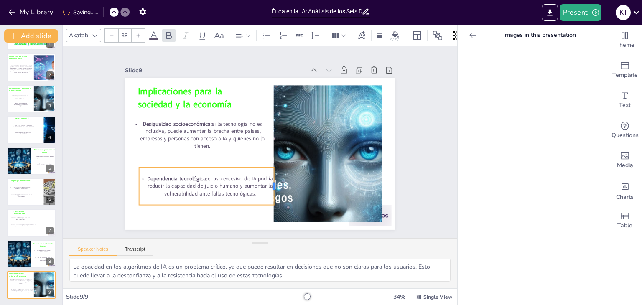
drag, startPoint x: 233, startPoint y: 183, endPoint x: 269, endPoint y: 184, distance: 36.8
click at [269, 184] on div at bounding box center [273, 188] width 10 height 38
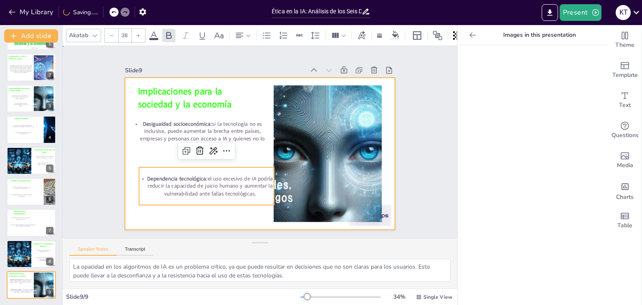
click at [224, 218] on div at bounding box center [258, 153] width 296 height 205
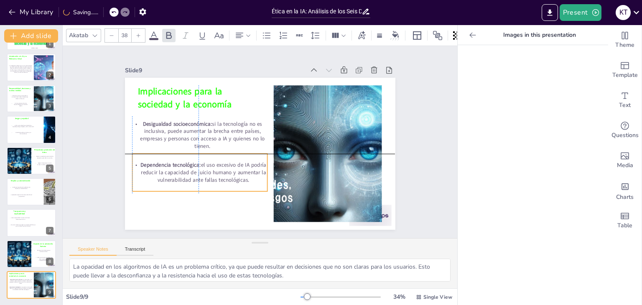
drag, startPoint x: 222, startPoint y: 184, endPoint x: 214, endPoint y: 173, distance: 13.6
click at [214, 173] on p "Dependencia tecnológica: el uso excesivo de IA podría reducir la capacidad de j…" at bounding box center [200, 172] width 136 height 23
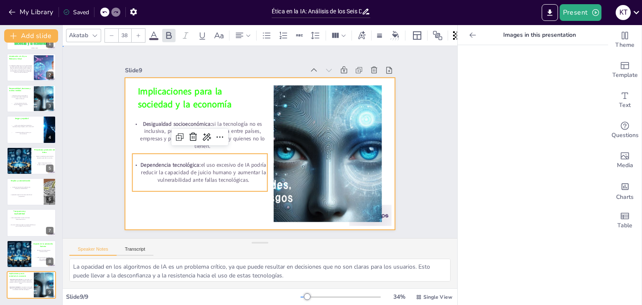
click at [248, 209] on div at bounding box center [259, 153] width 285 height 179
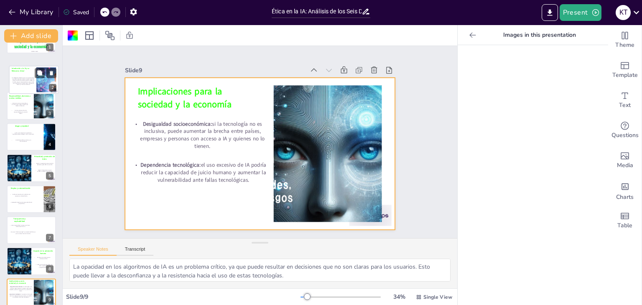
scroll to position [21, 0]
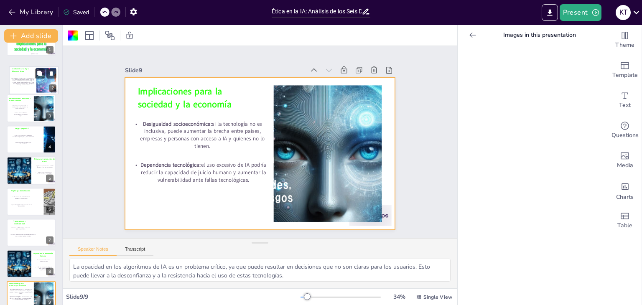
drag, startPoint x: 17, startPoint y: 70, endPoint x: 19, endPoint y: 82, distance: 12.4
click at [19, 82] on div "La inteligencia artificial (IA) es un campo de estudio que busca desarrollar si…" at bounding box center [23, 81] width 24 height 16
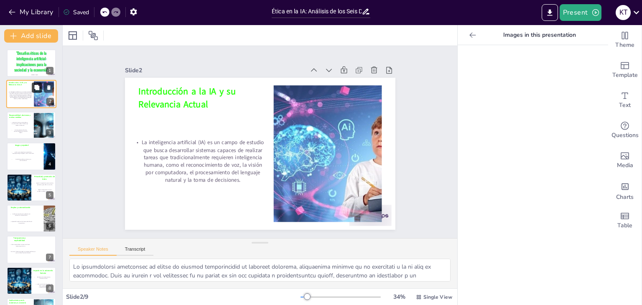
click at [35, 87] on icon at bounding box center [36, 87] width 5 height 5
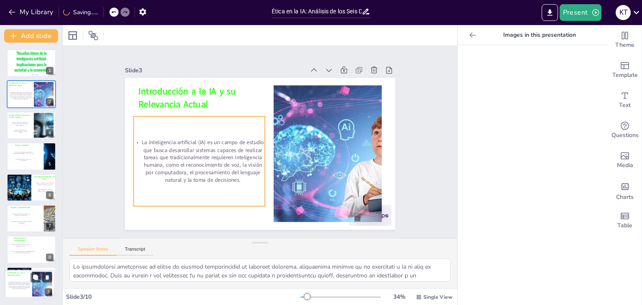
scroll to position [59, 0]
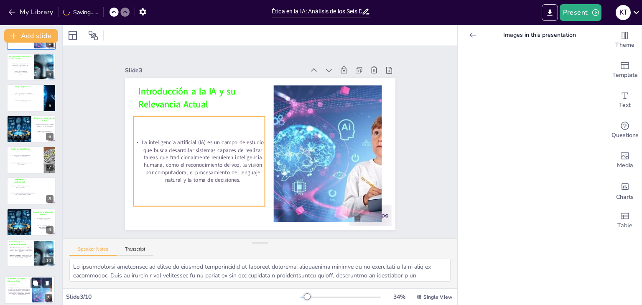
drag, startPoint x: 18, startPoint y: 129, endPoint x: 16, endPoint y: 297, distance: 168.6
click at [16, 297] on div "La inteligencia artificial (IA) es un campo de estudio que busca desarrollar si…" at bounding box center [19, 292] width 24 height 16
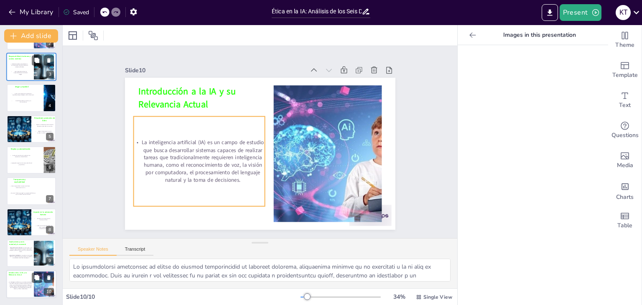
click at [25, 282] on p "La inteligencia artificial (IA) es un campo de estudio que busca desarrollar si…" at bounding box center [20, 286] width 25 height 8
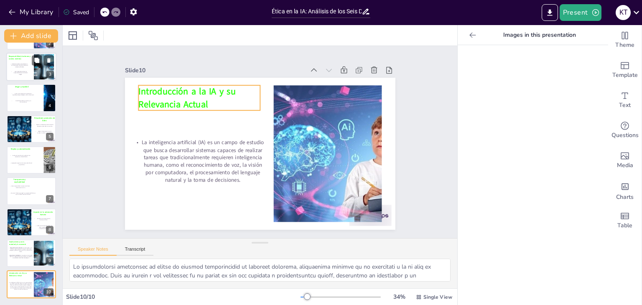
click at [198, 96] on span "Introducción a la IA y su Relevancia Actual" at bounding box center [191, 89] width 99 height 32
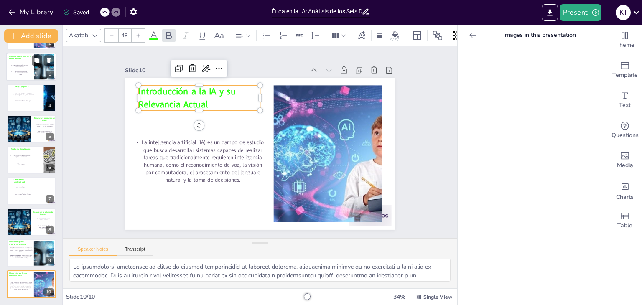
click at [198, 96] on span "Introducción a la IA y su Relevancia Actual" at bounding box center [191, 89] width 99 height 32
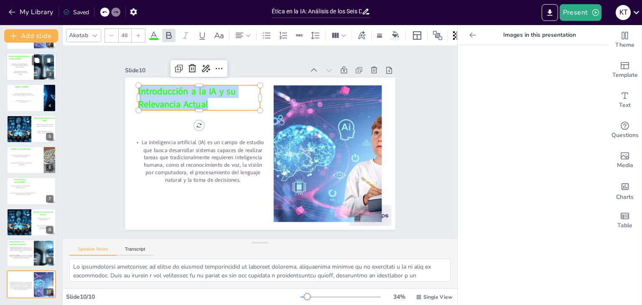
click at [198, 96] on span "Introducción a la IA y su Relevancia Actual" at bounding box center [192, 89] width 99 height 32
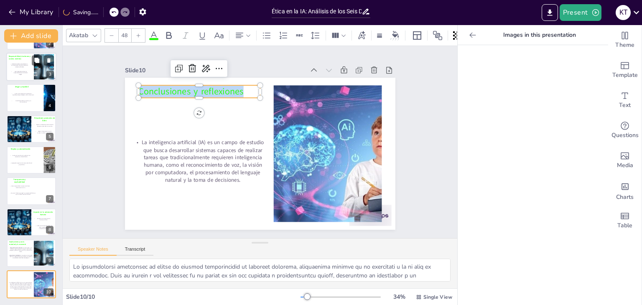
drag, startPoint x: 238, startPoint y: 91, endPoint x: 150, endPoint y: 85, distance: 88.0
click at [199, 85] on p "Conclusiones y reflexiones" at bounding box center [248, 63] width 99 height 91
click at [172, 31] on icon at bounding box center [169, 36] width 10 height 10
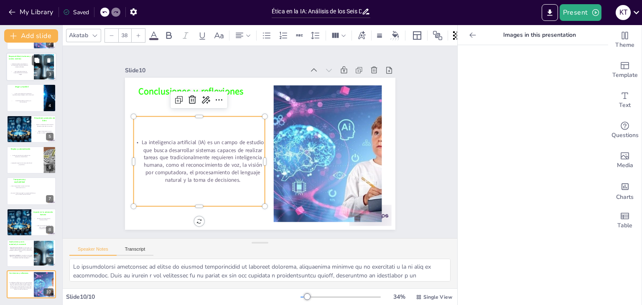
click at [231, 176] on p "La inteligencia artificial (IA) es un campo de estudio que busca desarrollar si…" at bounding box center [197, 149] width 138 height 72
click at [231, 176] on p "La inteligencia artificial (IA) es un campo de estudio que busca desarrollar si…" at bounding box center [198, 155] width 136 height 59
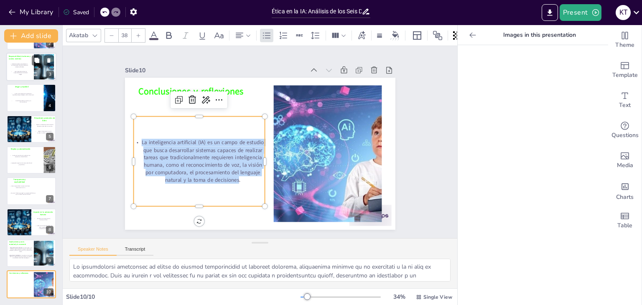
drag, startPoint x: 232, startPoint y: 176, endPoint x: 136, endPoint y: 135, distance: 105.0
click at [136, 135] on div "La inteligencia artificial (IA) es un campo de estudio que busca desarrollar si…" at bounding box center [198, 154] width 140 height 103
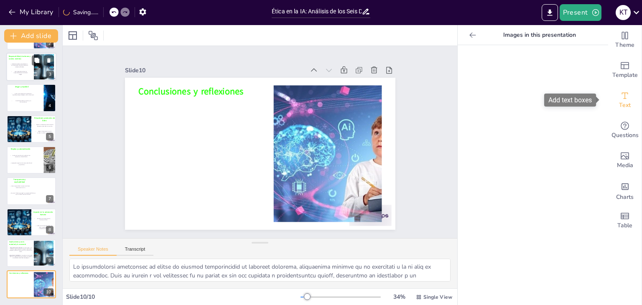
click at [614, 100] on div "Text" at bounding box center [625, 100] width 33 height 30
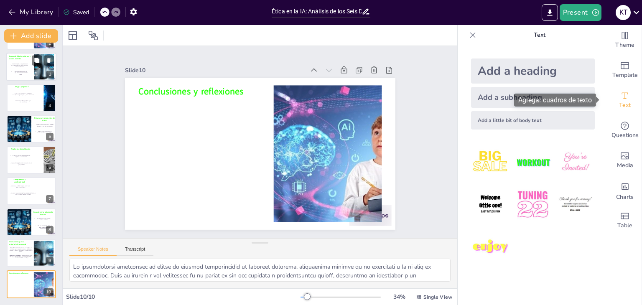
click at [567, 96] on font "Agregar cuadros de texto" at bounding box center [556, 100] width 74 height 8
click at [502, 95] on div "Add a subheading" at bounding box center [533, 97] width 124 height 21
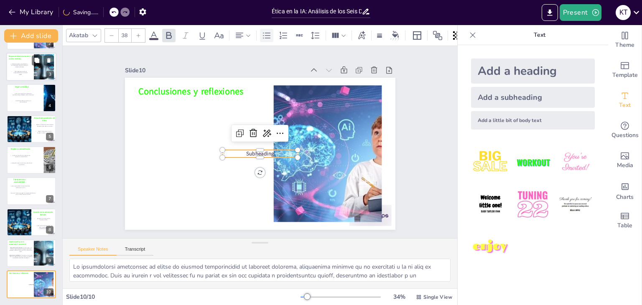
click at [264, 36] on icon at bounding box center [267, 36] width 10 height 10
click at [270, 151] on span "Subheading" at bounding box center [262, 154] width 28 height 10
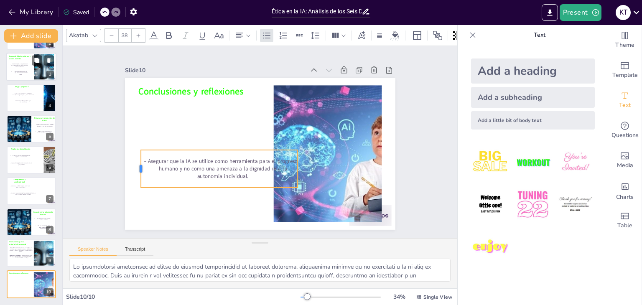
drag, startPoint x: 216, startPoint y: 165, endPoint x: 134, endPoint y: 157, distance: 82.0
click at [134, 157] on div at bounding box center [135, 143] width 14 height 38
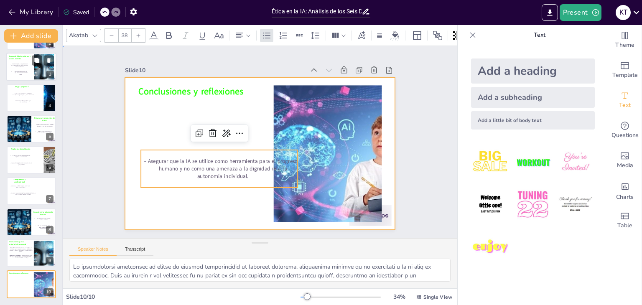
click at [167, 206] on div at bounding box center [258, 153] width 296 height 205
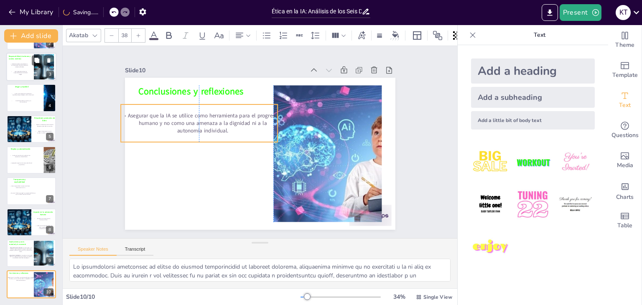
drag, startPoint x: 186, startPoint y: 161, endPoint x: 164, endPoint y: 115, distance: 50.7
click at [164, 115] on p "Asegurar que la IA se utilice como herramienta para el progreso humano y no com…" at bounding box center [201, 117] width 159 height 39
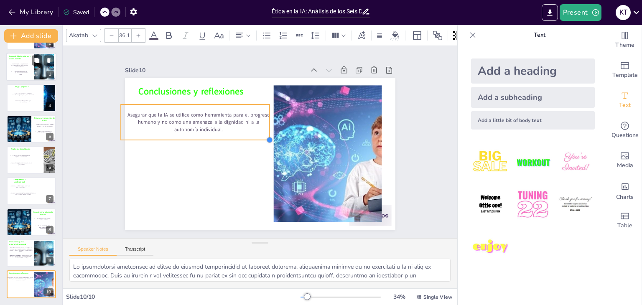
drag, startPoint x: 269, startPoint y: 136, endPoint x: 261, endPoint y: 131, distance: 9.6
click at [261, 131] on div "Conclusiones y reflexiones Asegurar que la IA se utilice como herramienta para …" at bounding box center [258, 153] width 285 height 179
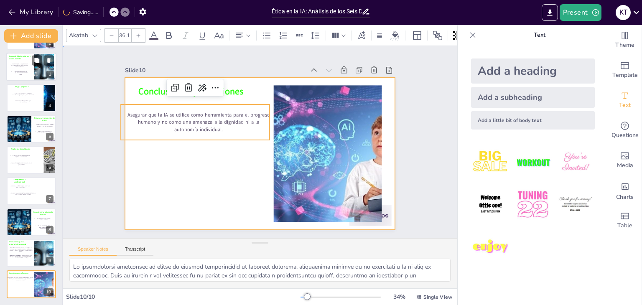
click at [248, 157] on div at bounding box center [252, 150] width 294 height 303
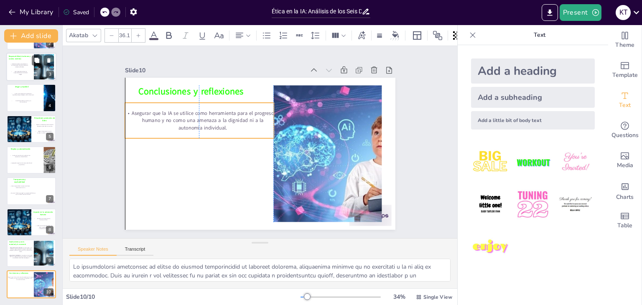
click at [237, 123] on p "Asegurar que la IA se utilice como herramienta para el progreso humano y no com…" at bounding box center [209, 103] width 148 height 67
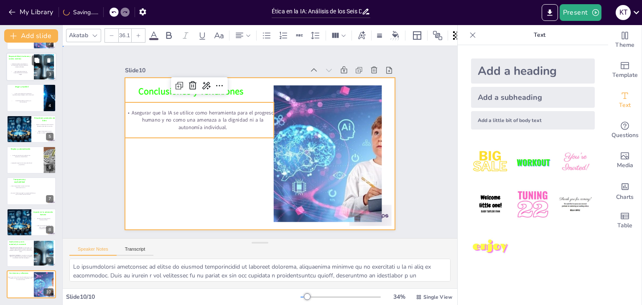
click at [238, 171] on div at bounding box center [257, 153] width 305 height 228
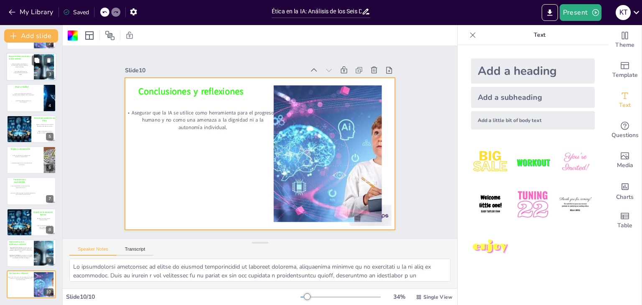
click at [506, 94] on div "Add a subheading" at bounding box center [533, 97] width 124 height 21
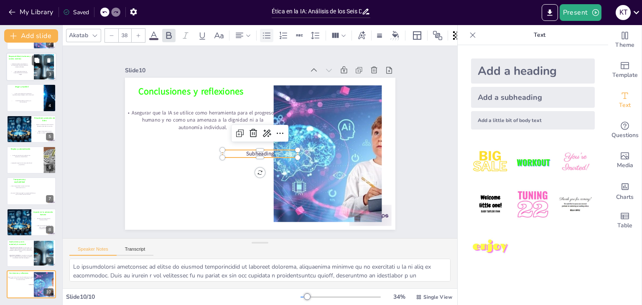
click at [267, 33] on icon at bounding box center [267, 36] width 10 height 10
click at [269, 151] on span "Subheading" at bounding box center [262, 154] width 28 height 10
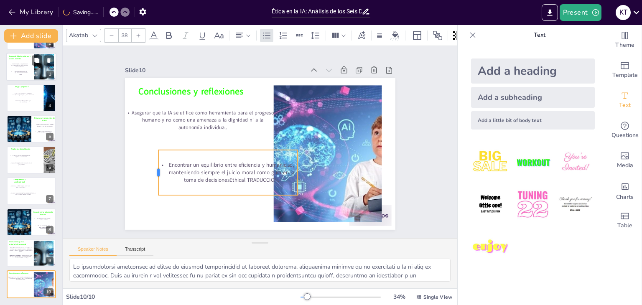
drag, startPoint x: 215, startPoint y: 169, endPoint x: 151, endPoint y: 163, distance: 64.3
click at [151, 163] on div at bounding box center [152, 162] width 11 height 46
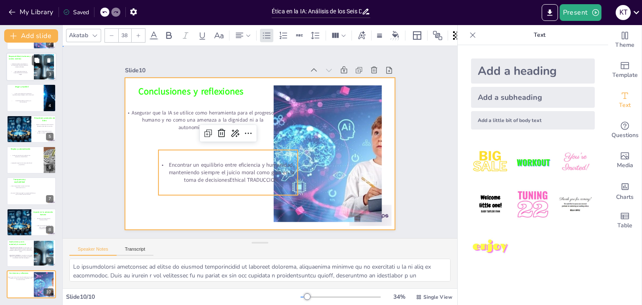
click at [180, 209] on div at bounding box center [258, 153] width 285 height 179
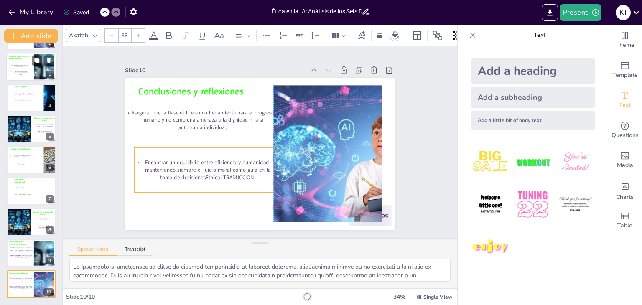
drag, startPoint x: 187, startPoint y: 173, endPoint x: 159, endPoint y: 170, distance: 27.3
click at [159, 170] on p "Encontrar un equilibrio entre eficiencia y humanidad, manteniendo siempre el ju…" at bounding box center [201, 164] width 141 height 37
click at [252, 178] on p "Encontrar un equilibrio entre eficiencia y humanidad, manteniendo siempre el ju…" at bounding box center [198, 151] width 140 height 64
click at [248, 175] on p "Encontrar un equilibrio entre eficiencia y humanidad, manteniendo siempre el ju…" at bounding box center [201, 164] width 141 height 37
click at [248, 175] on p "Encontrar un equilibrio entre eficiencia y humanidad, manteniendo siempre el ju…" at bounding box center [199, 158] width 141 height 51
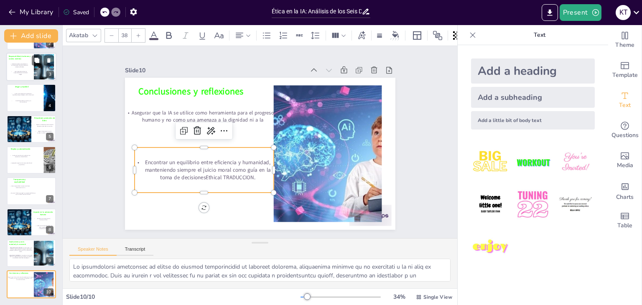
click at [248, 175] on p "Encontrar un equilibrio entre eficiencia y humanidad, manteniendo siempre el ju…" at bounding box center [199, 158] width 141 height 51
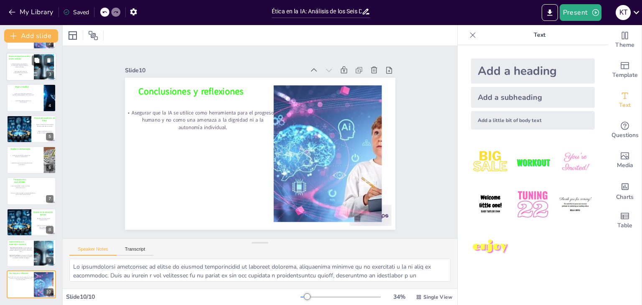
click at [505, 102] on div "Add a subheading" at bounding box center [533, 97] width 124 height 21
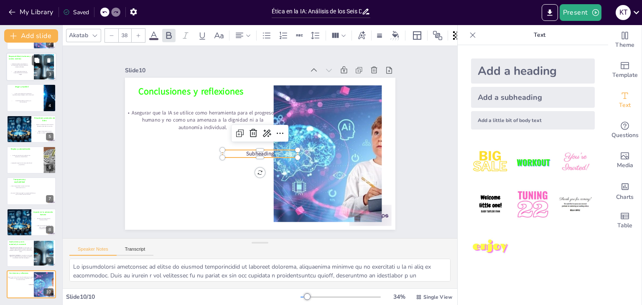
drag, startPoint x: 275, startPoint y: 151, endPoint x: 277, endPoint y: 147, distance: 4.9
click at [279, 150] on p "Subheading" at bounding box center [261, 154] width 76 height 8
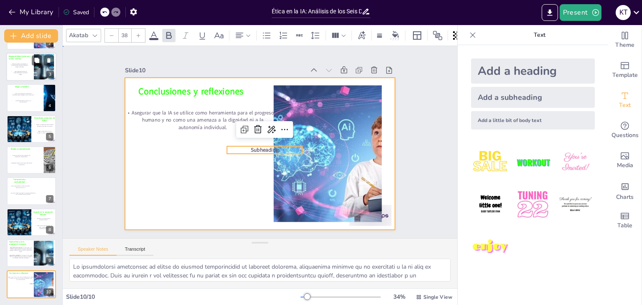
click at [224, 169] on div at bounding box center [258, 153] width 285 height 179
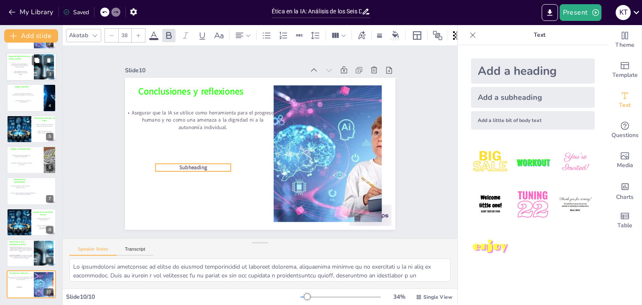
drag, startPoint x: 242, startPoint y: 146, endPoint x: 164, endPoint y: 161, distance: 80.1
click at [164, 161] on p "Subheading" at bounding box center [191, 160] width 76 height 15
click at [269, 31] on icon at bounding box center [267, 36] width 10 height 10
click at [197, 162] on span "Subheading" at bounding box center [188, 158] width 28 height 10
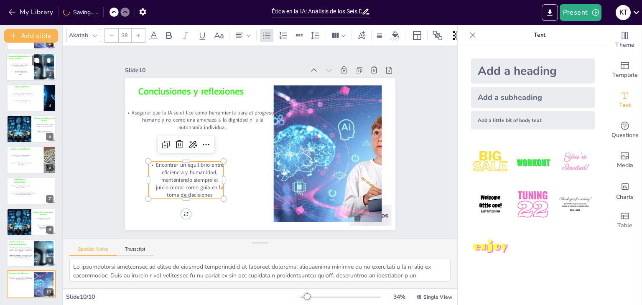
click at [197, 162] on p "Encontrar un equilibrio entre eficiencia y humanidad, manteniendo siempre el ju…" at bounding box center [182, 172] width 79 height 45
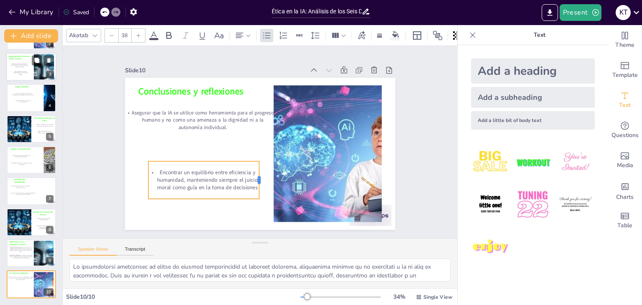
drag, startPoint x: 218, startPoint y: 176, endPoint x: 254, endPoint y: 174, distance: 35.6
click at [254, 174] on div at bounding box center [255, 180] width 14 height 38
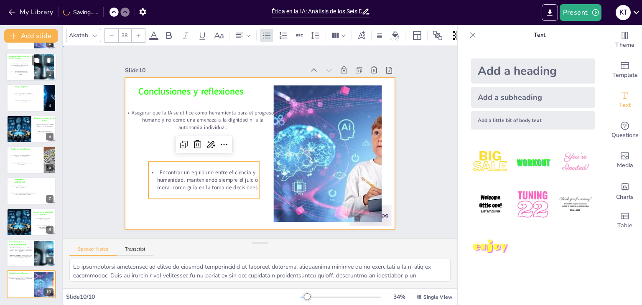
click at [226, 208] on div at bounding box center [258, 154] width 285 height 180
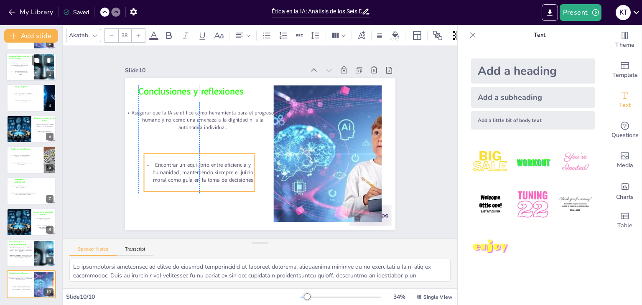
drag, startPoint x: 218, startPoint y: 180, endPoint x: 211, endPoint y: 174, distance: 8.6
click at [211, 174] on p "Encontrar un equilibrio entre eficiencia y humanidad, manteniendo siempre el ju…" at bounding box center [196, 166] width 113 height 34
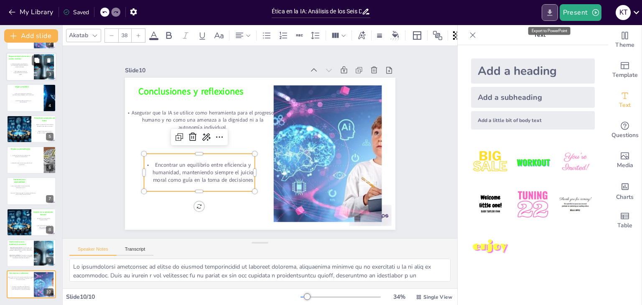
click at [551, 13] on icon "Export to PowerPoint" at bounding box center [550, 12] width 5 height 6
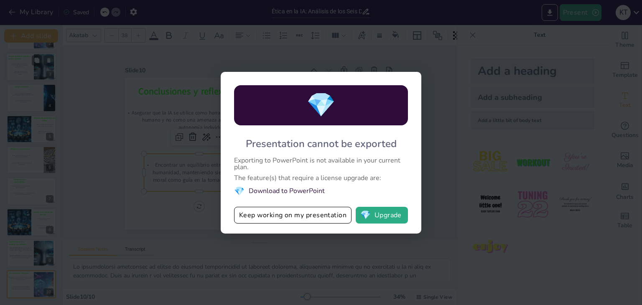
click at [471, 110] on div "💎 Presentation cannot be exported Exporting to PowerPoint is not available in y…" at bounding box center [321, 152] width 642 height 305
click at [325, 212] on button "Keep working on my presentation" at bounding box center [293, 215] width 118 height 17
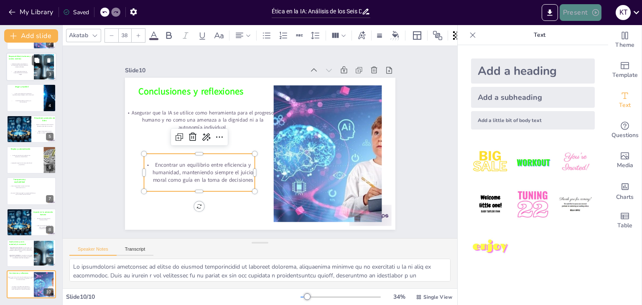
click at [595, 9] on icon "button" at bounding box center [596, 12] width 7 height 7
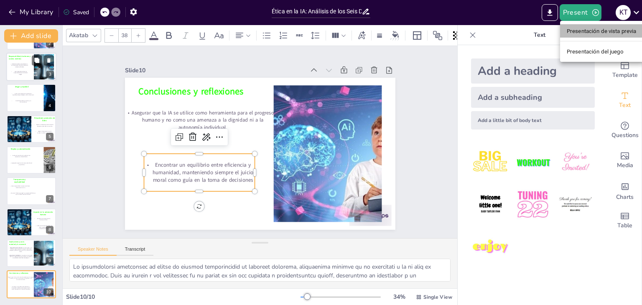
click at [597, 33] on font "Presentación de vista previa" at bounding box center [602, 31] width 70 height 6
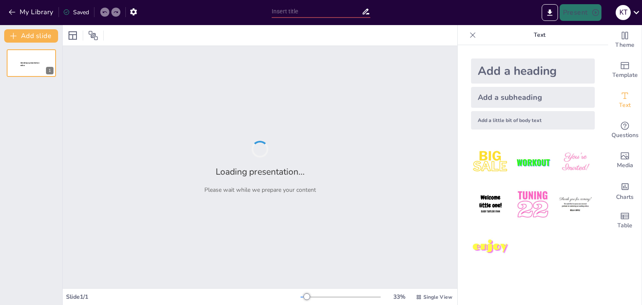
type input "Ética en la IA: Análisis de los Seis Desafíos Principales"
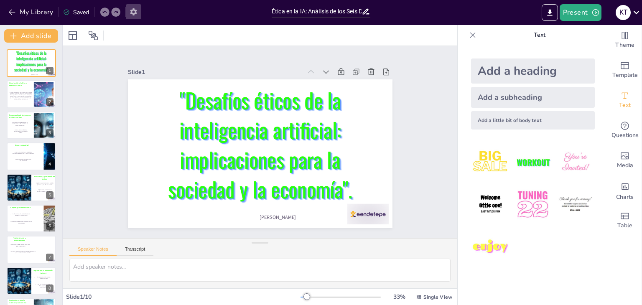
click at [133, 15] on icon "button" at bounding box center [133, 12] width 9 height 9
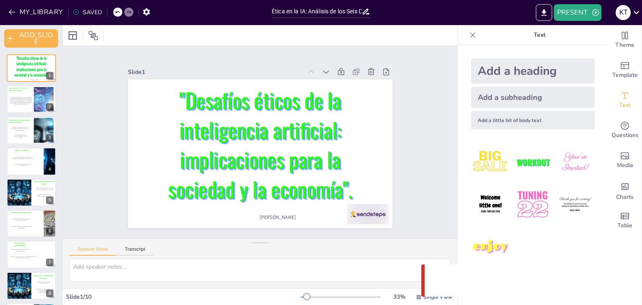
click at [470, 34] on icon at bounding box center [473, 35] width 8 height 8
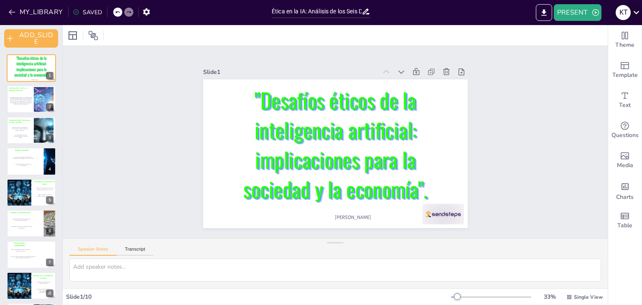
click at [637, 10] on icon at bounding box center [636, 12] width 11 height 11
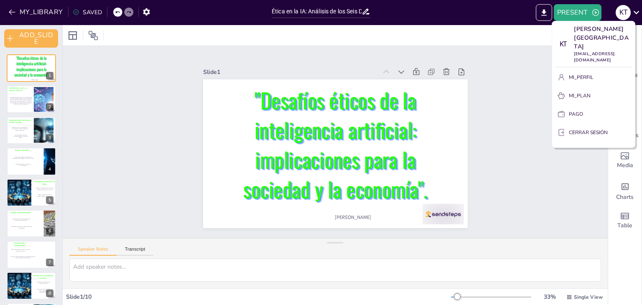
click at [544, 17] on div at bounding box center [321, 152] width 642 height 305
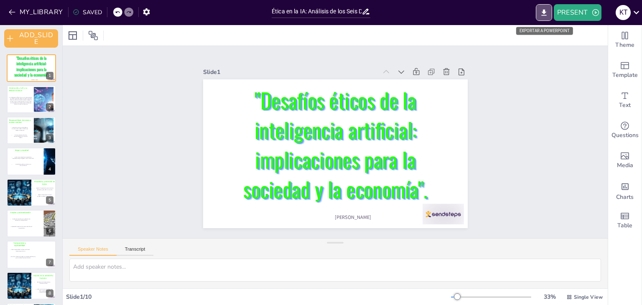
click at [544, 17] on button "EXPORT_TO_POWERPOINT" at bounding box center [544, 12] width 16 height 17
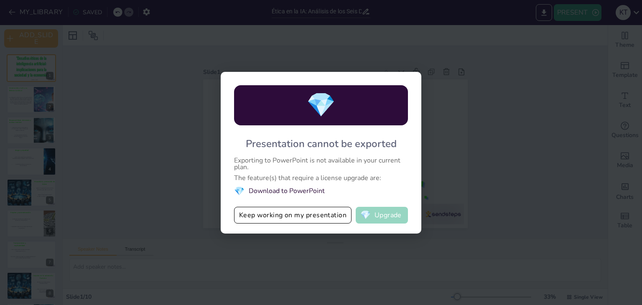
click at [371, 214] on span "💎" at bounding box center [366, 215] width 10 height 8
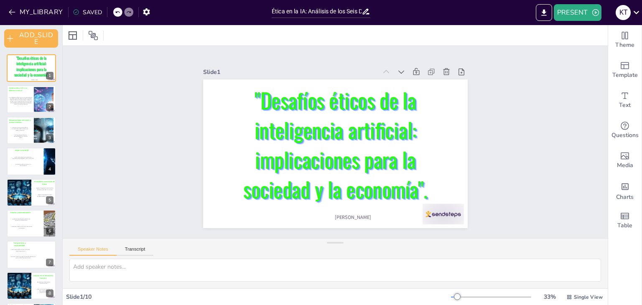
click at [94, 8] on div "SAVED" at bounding box center [87, 12] width 29 height 8
click at [52, 11] on button "MY_LIBRARY" at bounding box center [36, 11] width 60 height 13
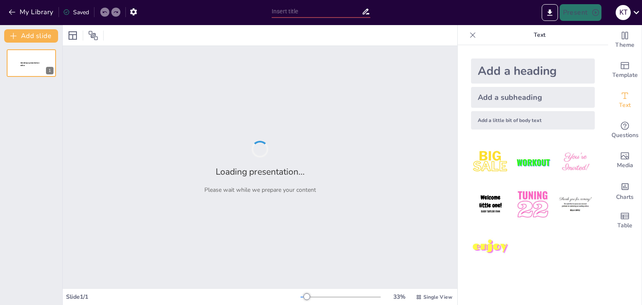
type input "Ética en la IA: Análisis de los Seis Desafíos Principales"
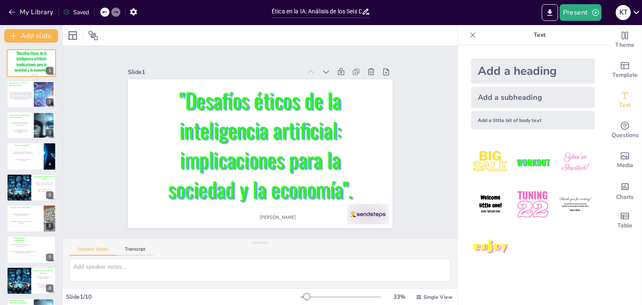
click at [415, 76] on div "Slide 1 "Desafíos éticos de la inteligencia artificial: implicaciones para la s…" at bounding box center [260, 142] width 426 height 270
click at [431, 139] on div "Slide 1 "Desafíos éticos de la inteligencia artificial: implicaciones para la s…" at bounding box center [260, 142] width 426 height 270
click at [471, 33] on icon at bounding box center [473, 34] width 5 height 5
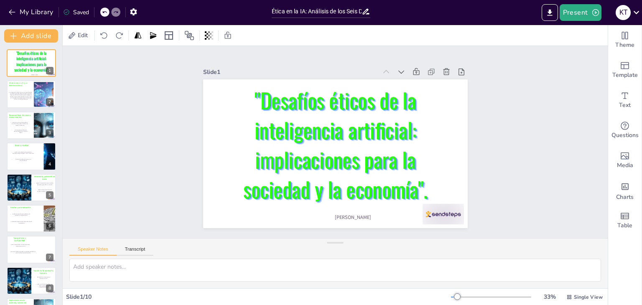
click at [566, 91] on div "Slide 1 "Desafíos éticos de la inteligencia artificial: implicaciones para la s…" at bounding box center [335, 142] width 545 height 192
click at [557, 47] on div "Slide 1 "Desafíos éticos de la inteligencia artificial: implicaciones para la s…" at bounding box center [335, 142] width 545 height 192
click at [15, 100] on div "La inteligencia artificial (IA) es un campo de estudio que busca desarrollar si…" at bounding box center [20, 95] width 25 height 17
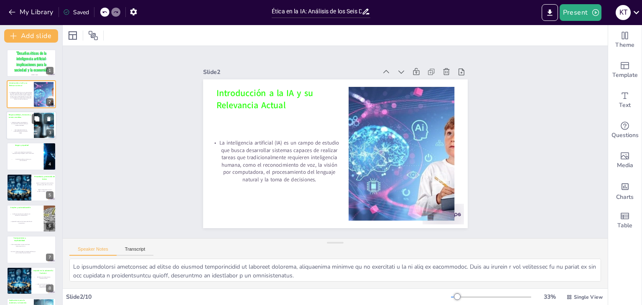
click at [19, 122] on p "Determinar quién es responsable en caso de errores o daños causados por sistema…" at bounding box center [19, 124] width 18 height 4
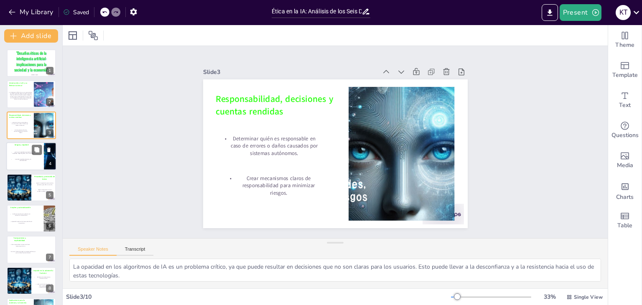
click at [11, 152] on p "Evitar que los algoritmos reproduzcan o amplifiquen sesgos de género, raza o cl…" at bounding box center [22, 153] width 24 height 3
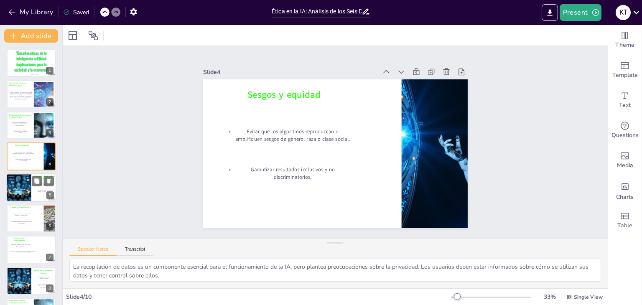
click at [20, 186] on div at bounding box center [19, 188] width 50 height 28
type textarea "La amplificación de sesgos existentes por parte de los algoritmos de IA es un p…"
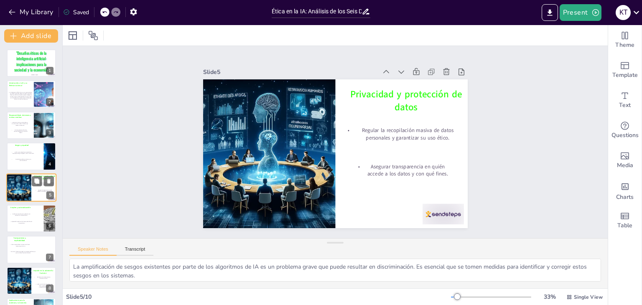
scroll to position [13, 0]
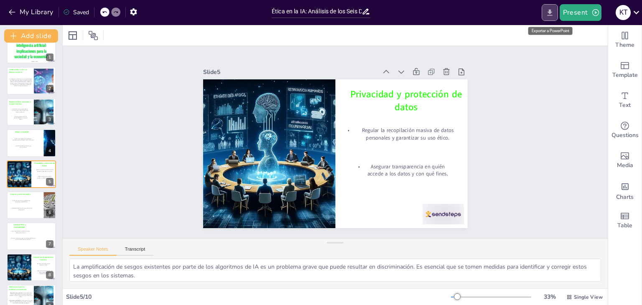
click at [550, 14] on icon "Export to PowerPoint" at bounding box center [550, 12] width 9 height 9
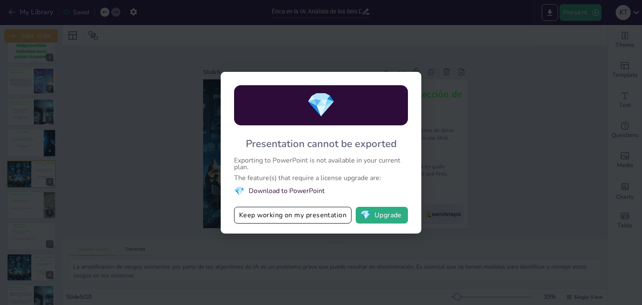
click at [464, 108] on div "💎 Presentation cannot be exported Exporting to PowerPoint is not available in y…" at bounding box center [321, 152] width 642 height 305
click at [318, 218] on button "Keep working on my presentation" at bounding box center [293, 215] width 118 height 17
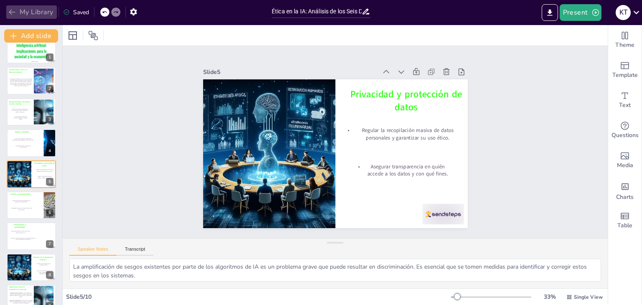
drag, startPoint x: 637, startPoint y: 294, endPoint x: 36, endPoint y: 10, distance: 665.2
click at [36, 10] on button "My Library" at bounding box center [31, 11] width 51 height 13
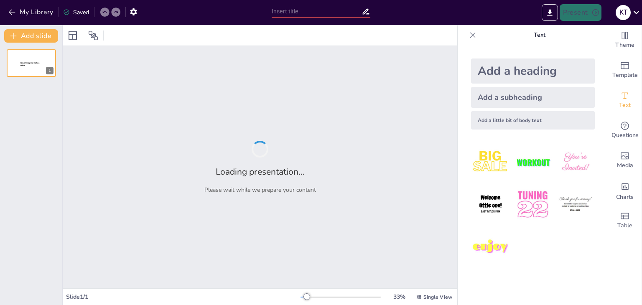
type input "Ética en la IA: Análisis de los Seis Desafíos Principales"
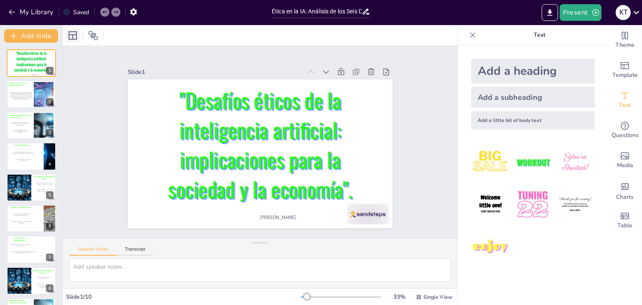
click at [72, 36] on icon at bounding box center [73, 35] width 8 height 8
click at [75, 37] on icon at bounding box center [73, 36] width 10 height 10
click at [323, 68] on icon at bounding box center [326, 72] width 8 height 8
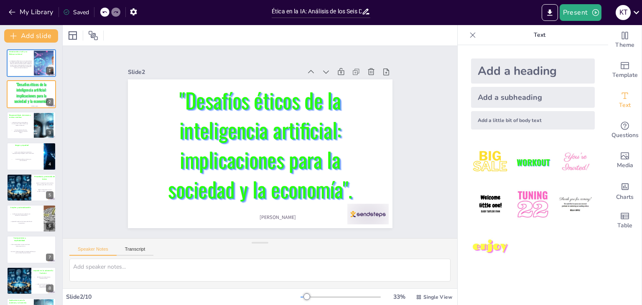
click at [323, 68] on icon at bounding box center [326, 72] width 8 height 8
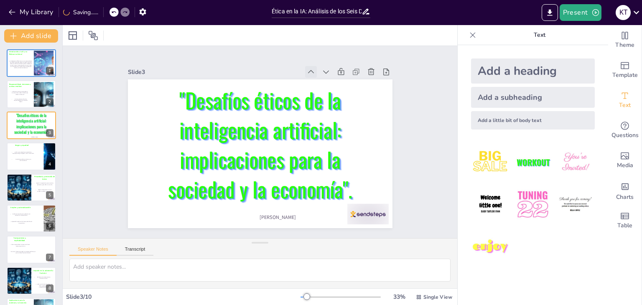
click at [307, 68] on icon at bounding box center [311, 72] width 8 height 8
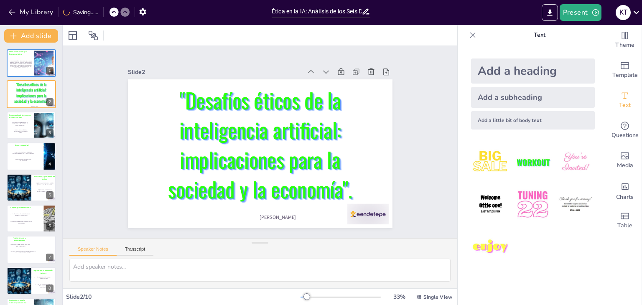
click at [307, 68] on icon at bounding box center [311, 72] width 8 height 8
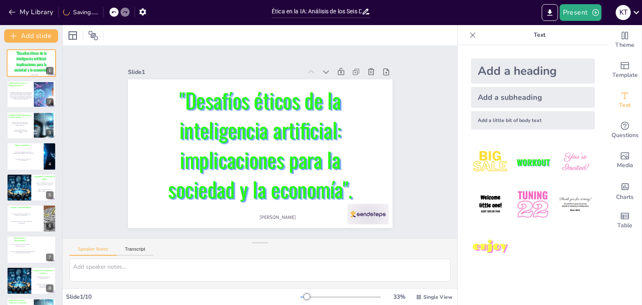
click at [314, 73] on icon at bounding box center [318, 77] width 9 height 9
click at [134, 8] on icon "button" at bounding box center [133, 11] width 7 height 7
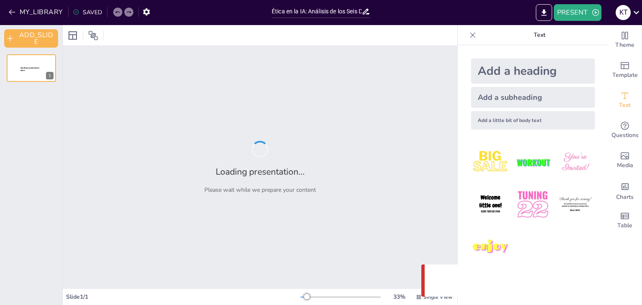
type input "Ética en la IA: Análisis de los Seis Desafíos Principales"
